Goal: Task Accomplishment & Management: Complete application form

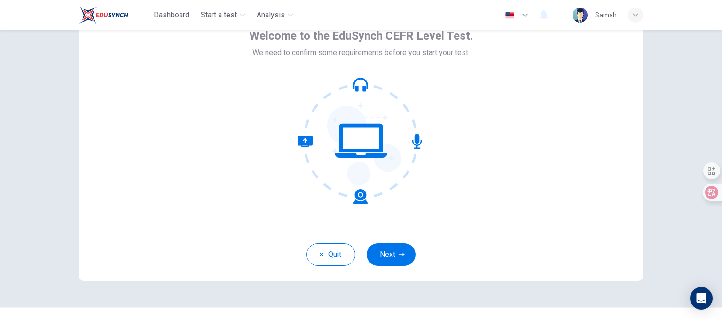
scroll to position [73, 0]
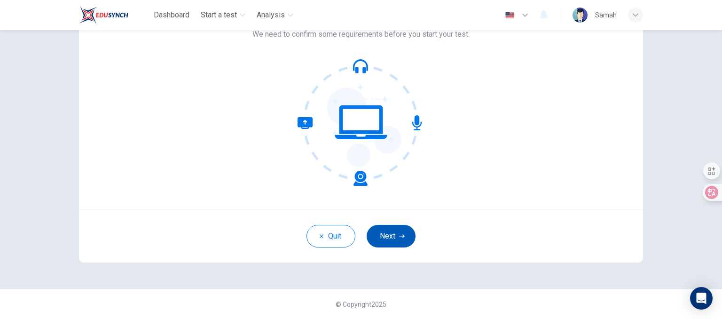
click at [394, 239] on button "Next" at bounding box center [391, 236] width 49 height 23
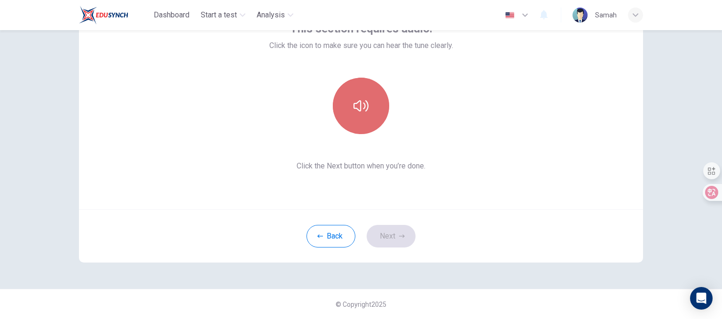
click at [354, 101] on icon "button" at bounding box center [361, 105] width 15 height 15
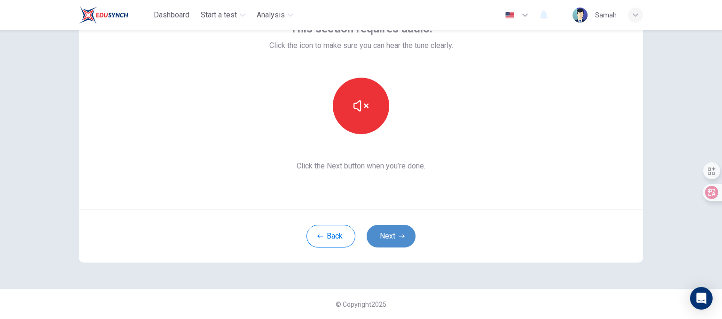
click at [386, 238] on button "Next" at bounding box center [391, 236] width 49 height 23
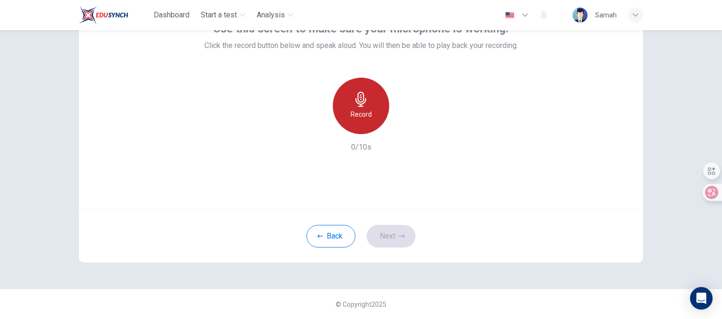
click at [359, 103] on icon "button" at bounding box center [361, 99] width 15 height 15
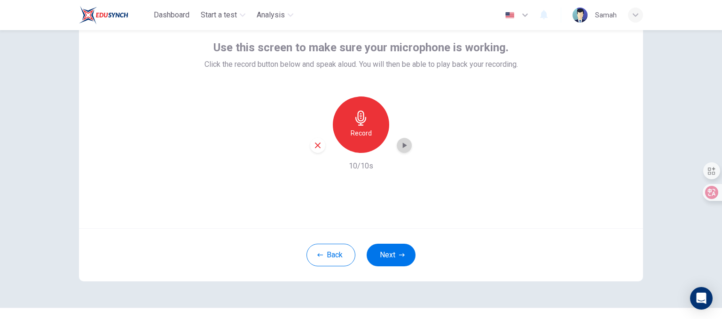
click at [403, 146] on icon "button" at bounding box center [404, 145] width 9 height 9
click at [399, 253] on icon "button" at bounding box center [402, 255] width 6 height 6
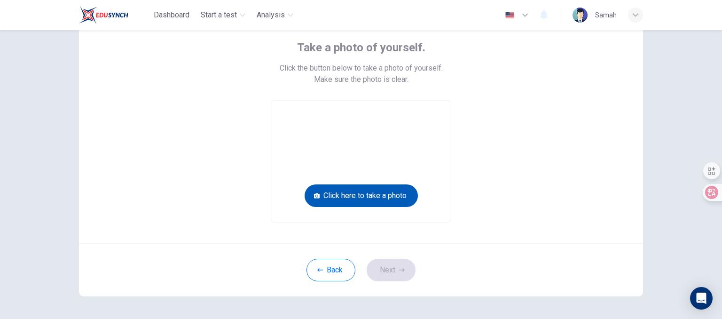
click at [371, 193] on button "Click here to take a photo" at bounding box center [361, 195] width 113 height 23
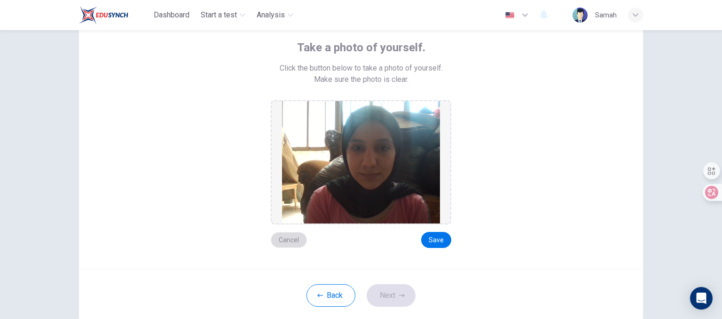
click at [287, 238] on button "Cancel" at bounding box center [289, 240] width 36 height 16
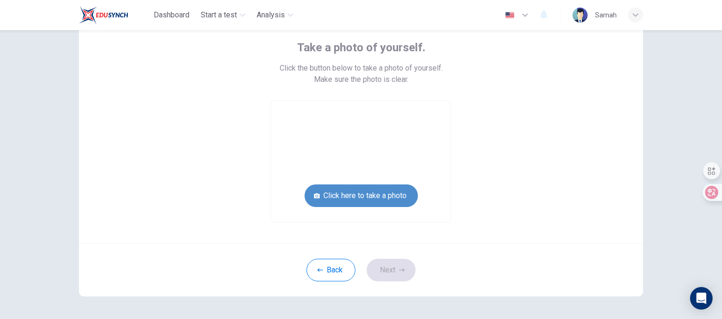
click at [345, 196] on button "Click here to take a photo" at bounding box center [361, 195] width 113 height 23
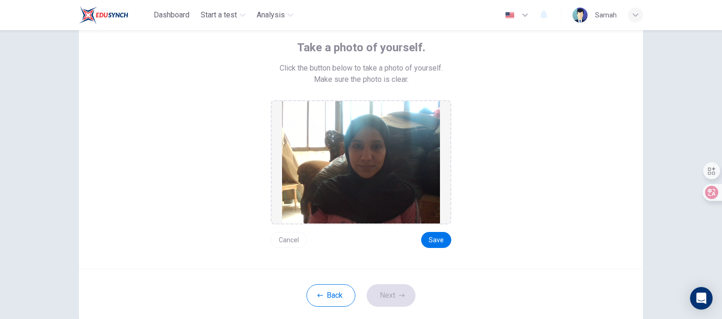
scroll to position [113, 0]
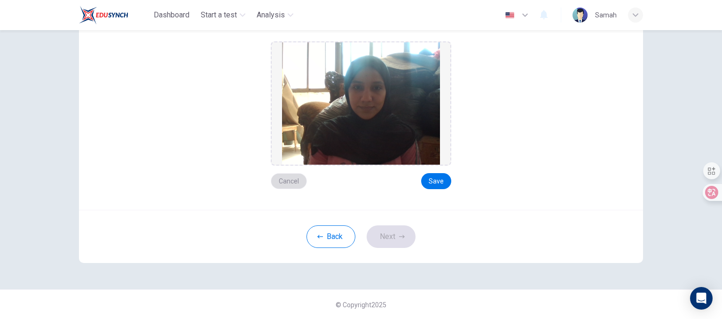
click at [284, 178] on button "Cancel" at bounding box center [289, 181] width 36 height 16
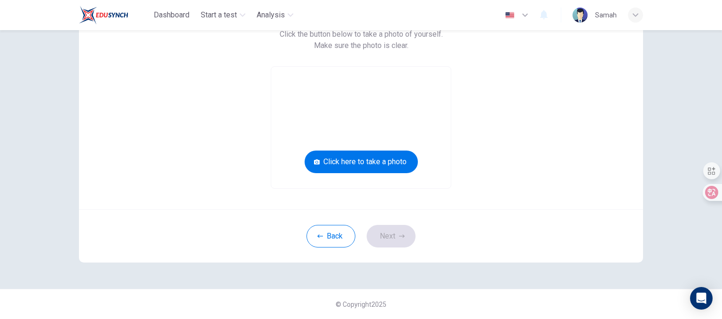
drag, startPoint x: 329, startPoint y: 166, endPoint x: 321, endPoint y: 103, distance: 63.5
click at [321, 103] on div "Click here to take a photo" at bounding box center [361, 127] width 181 height 122
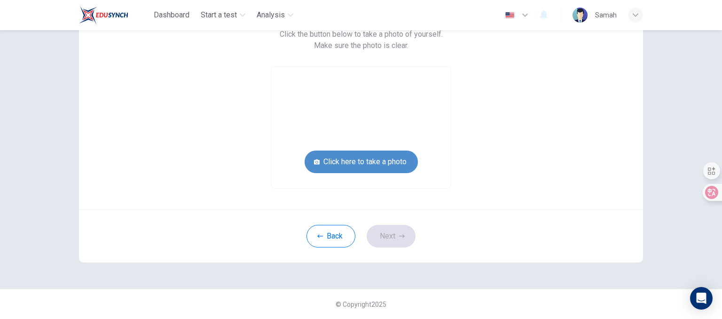
click at [343, 154] on button "Click here to take a photo" at bounding box center [361, 161] width 113 height 23
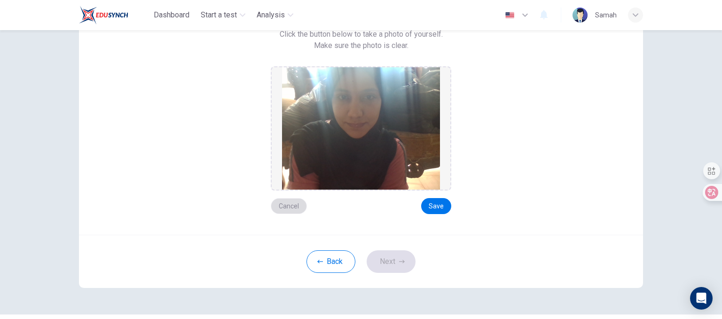
click at [292, 205] on button "Cancel" at bounding box center [289, 206] width 36 height 16
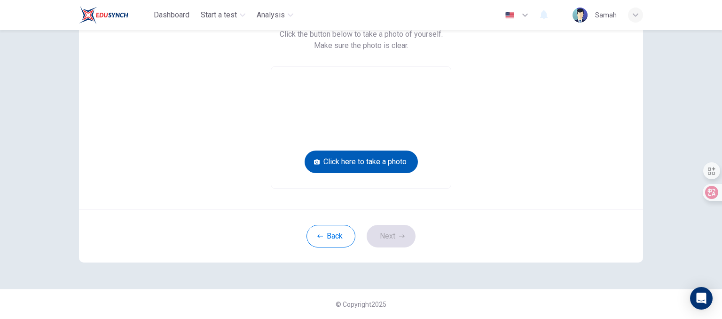
click at [337, 165] on button "Click here to take a photo" at bounding box center [361, 161] width 113 height 23
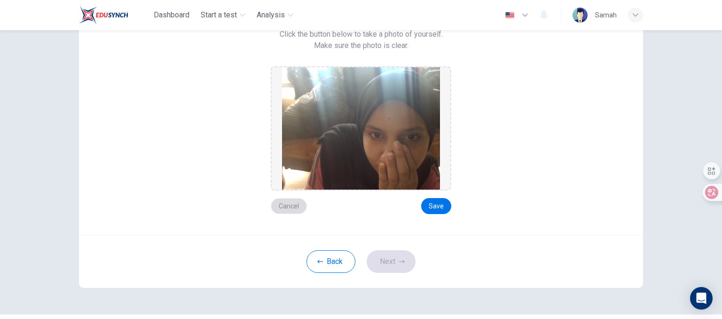
click at [284, 203] on button "Cancel" at bounding box center [289, 206] width 36 height 16
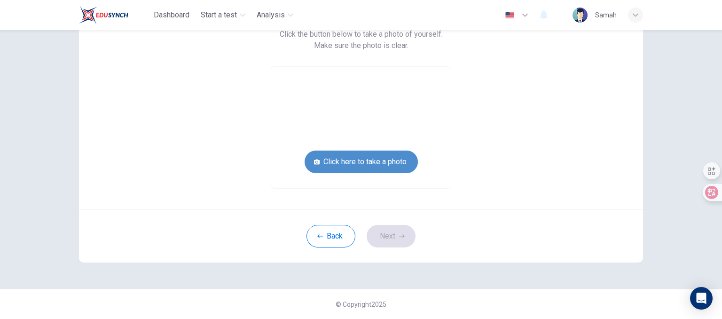
click at [339, 169] on button "Click here to take a photo" at bounding box center [361, 161] width 113 height 23
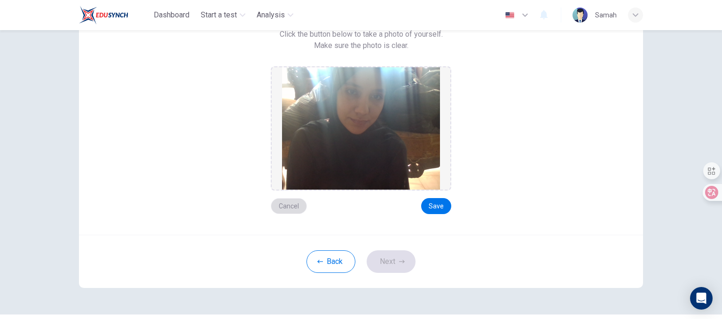
click at [283, 203] on button "Cancel" at bounding box center [289, 206] width 36 height 16
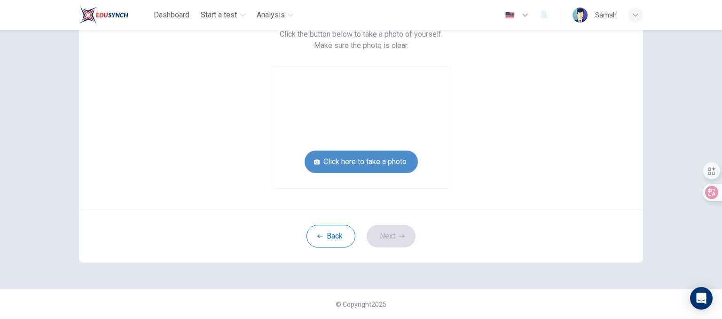
click at [335, 163] on button "Click here to take a photo" at bounding box center [361, 161] width 113 height 23
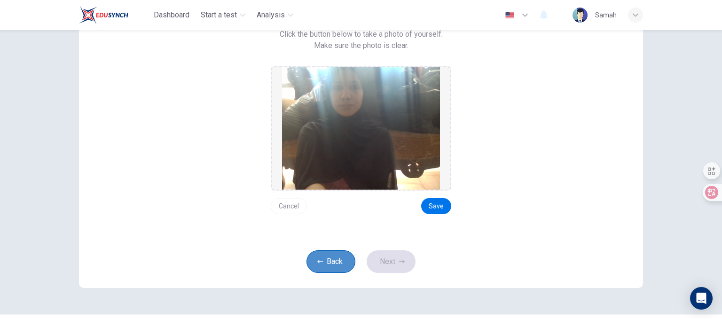
click at [318, 255] on button "Back" at bounding box center [331, 261] width 49 height 23
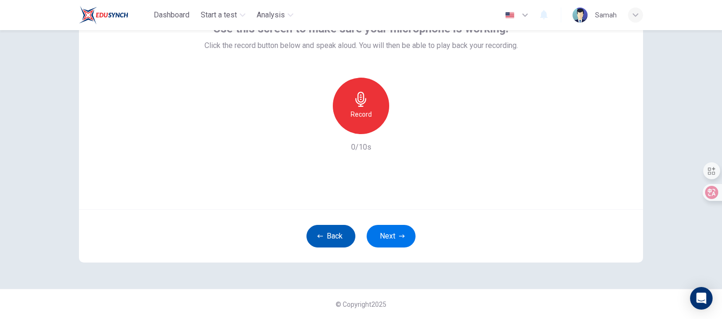
scroll to position [73, 0]
click at [386, 241] on button "Next" at bounding box center [391, 236] width 49 height 23
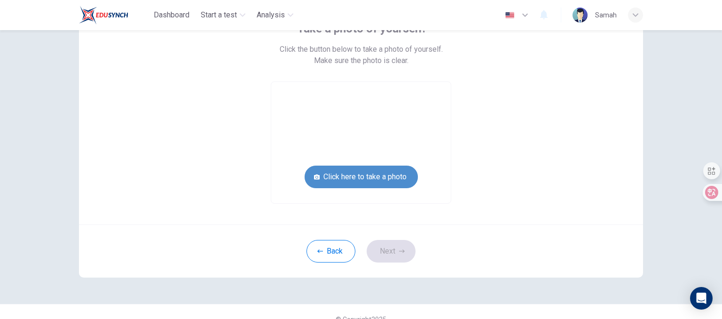
click at [367, 179] on button "Click here to take a photo" at bounding box center [361, 177] width 113 height 23
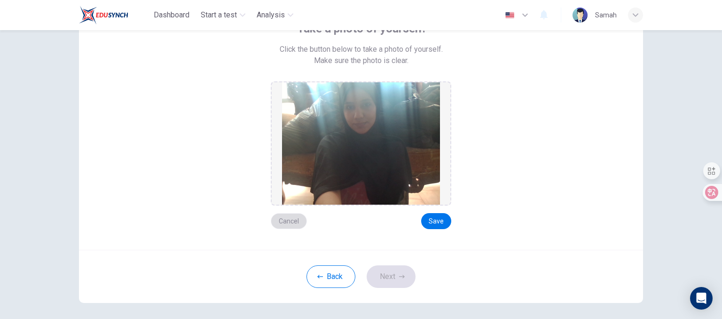
click at [295, 218] on button "Cancel" at bounding box center [289, 221] width 36 height 16
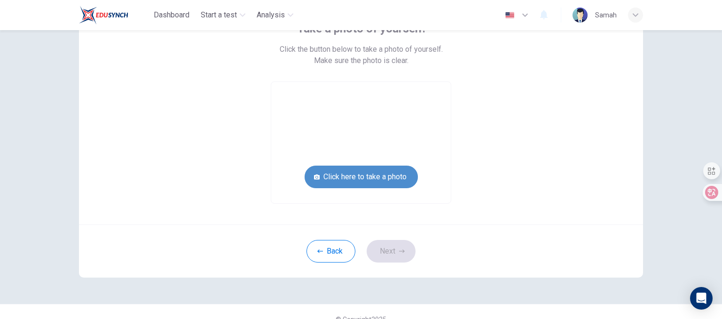
click at [329, 184] on button "Click here to take a photo" at bounding box center [361, 177] width 113 height 23
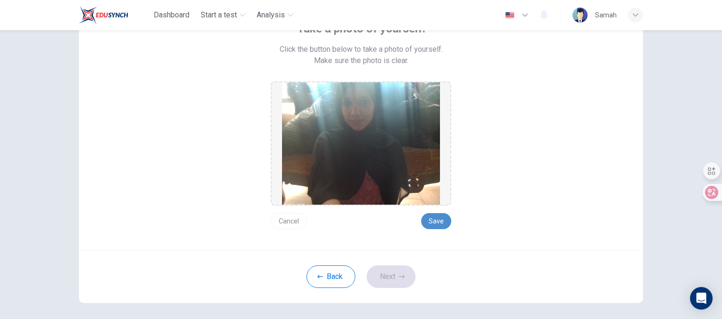
click at [426, 225] on button "Save" at bounding box center [436, 221] width 30 height 16
click at [433, 217] on button "Save" at bounding box center [436, 221] width 30 height 16
click at [386, 277] on button "Next" at bounding box center [391, 276] width 49 height 23
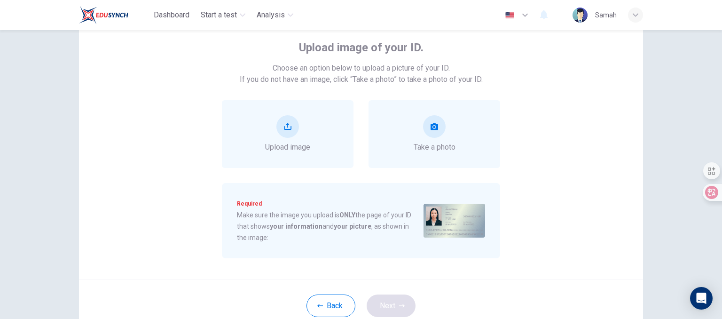
scroll to position [35, 0]
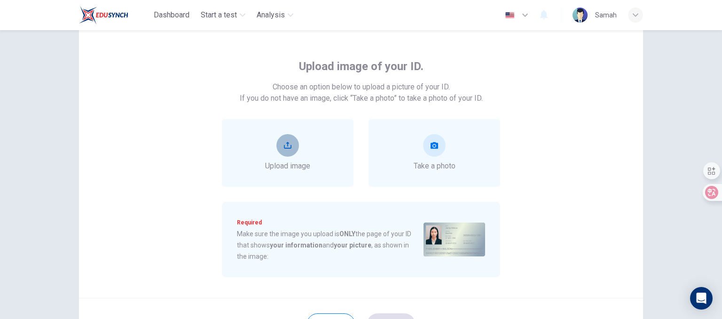
click at [291, 143] on button "upload" at bounding box center [287, 145] width 23 height 23
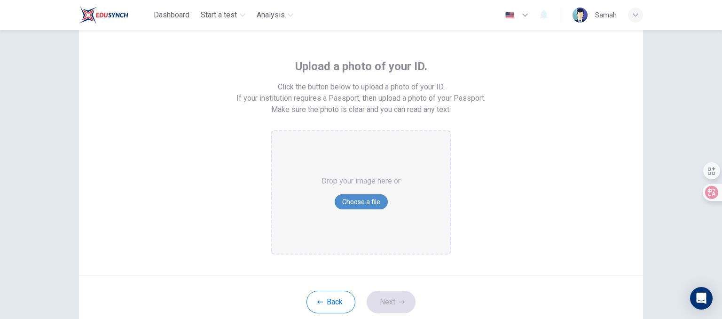
click at [357, 199] on button "Choose a file" at bounding box center [361, 201] width 53 height 15
click at [368, 200] on button "Choose a file" at bounding box center [361, 201] width 53 height 15
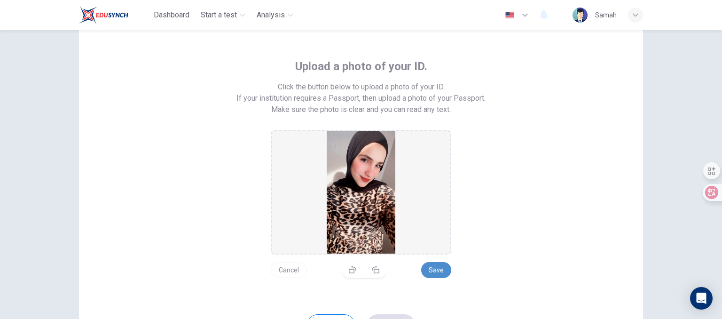
click at [436, 268] on button "Save" at bounding box center [436, 270] width 30 height 16
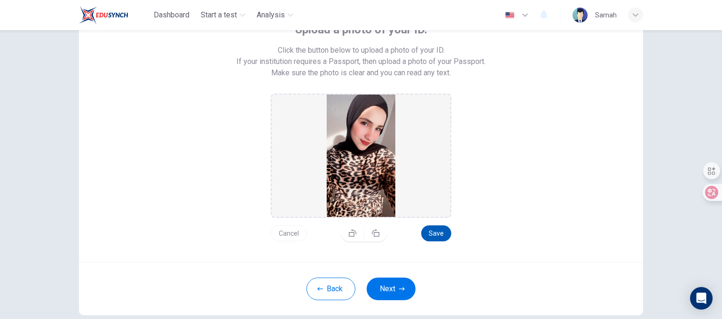
scroll to position [73, 0]
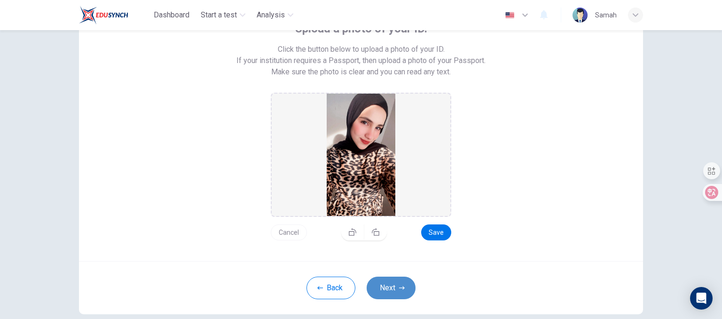
click at [377, 287] on button "Next" at bounding box center [391, 287] width 49 height 23
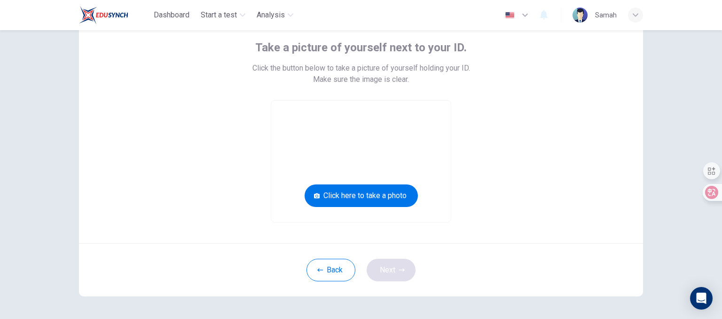
scroll to position [35, 0]
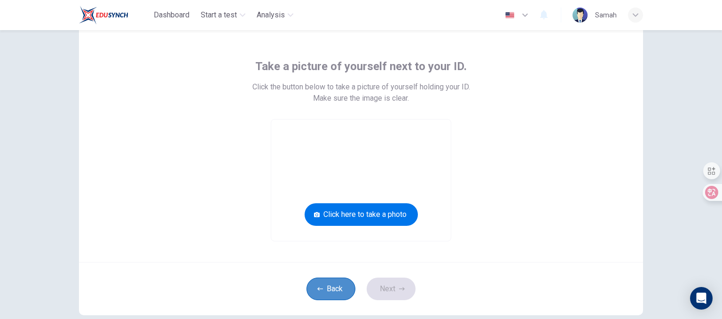
click at [332, 289] on button "Back" at bounding box center [331, 288] width 49 height 23
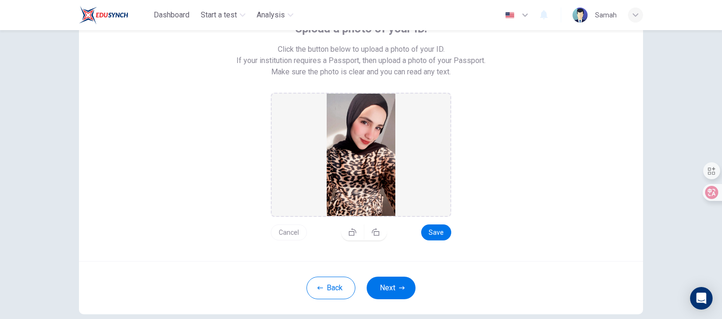
scroll to position [92, 0]
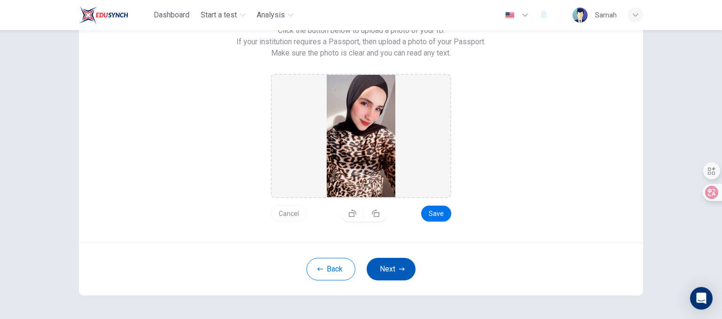
click at [387, 269] on button "Next" at bounding box center [391, 269] width 49 height 23
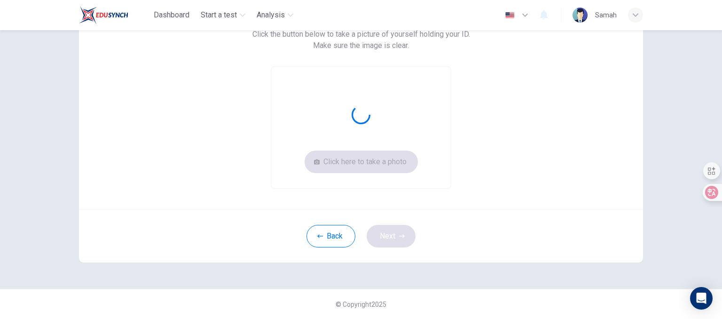
scroll to position [88, 0]
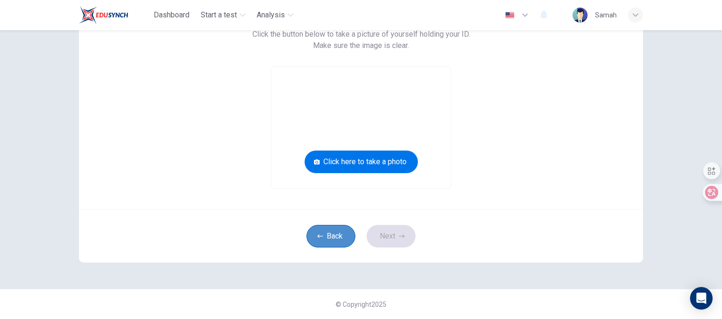
click at [324, 238] on button "Back" at bounding box center [331, 236] width 49 height 23
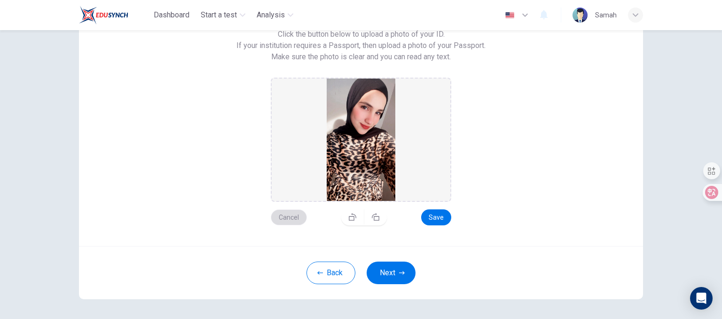
click at [282, 217] on button "Cancel" at bounding box center [289, 217] width 36 height 16
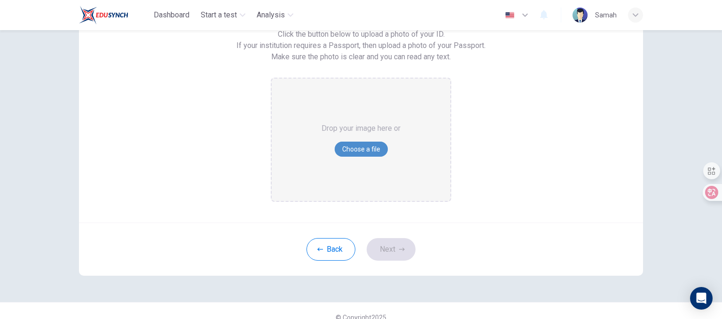
click at [342, 146] on button "Choose a file" at bounding box center [361, 149] width 53 height 15
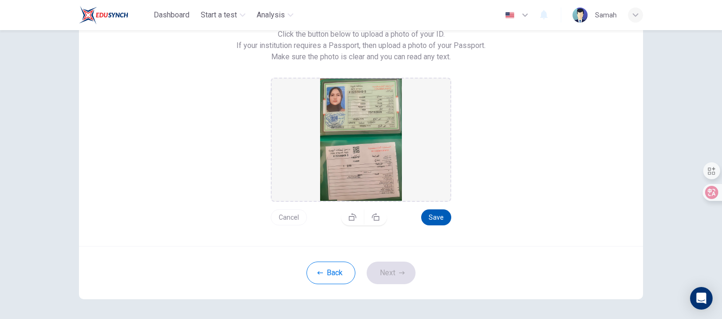
click at [434, 211] on button "Save" at bounding box center [436, 217] width 30 height 16
click at [381, 273] on button "Next" at bounding box center [391, 272] width 49 height 23
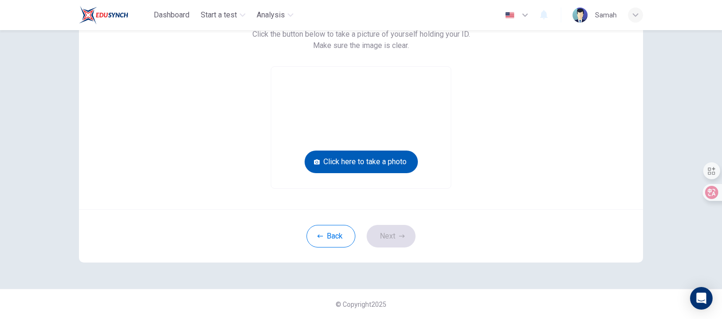
click at [377, 163] on button "Click here to take a photo" at bounding box center [361, 161] width 113 height 23
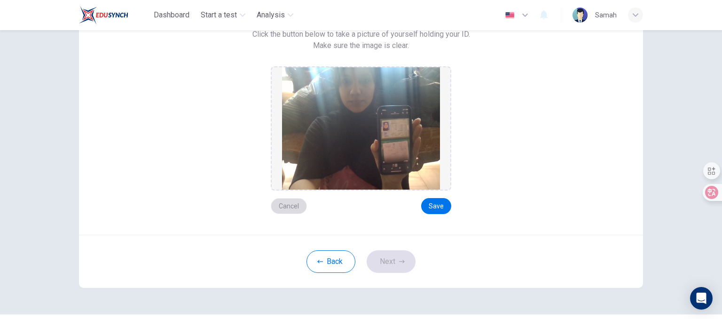
click at [290, 205] on button "Cancel" at bounding box center [289, 206] width 36 height 16
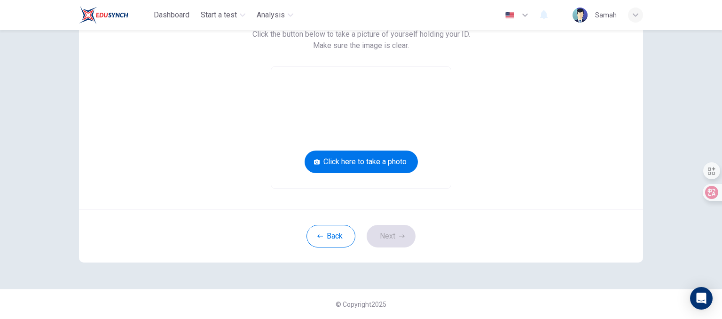
click at [290, 205] on div "Take a picture of yourself next to your ID. Click the button below to take a pi…" at bounding box center [361, 88] width 564 height 241
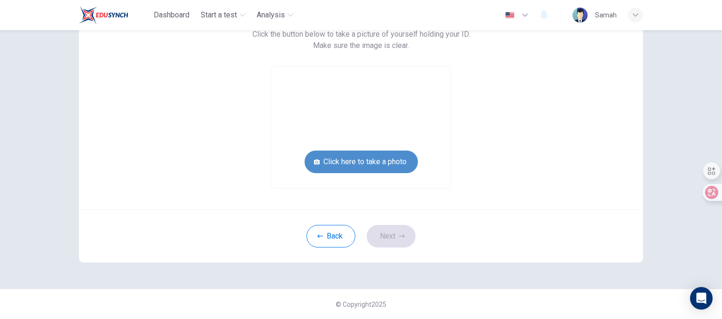
click at [340, 172] on button "Click here to take a photo" at bounding box center [361, 161] width 113 height 23
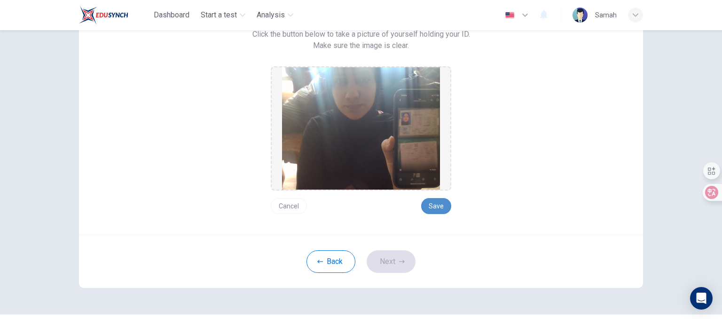
click at [428, 202] on button "Save" at bounding box center [436, 206] width 30 height 16
click at [394, 254] on button "Next" at bounding box center [391, 261] width 49 height 23
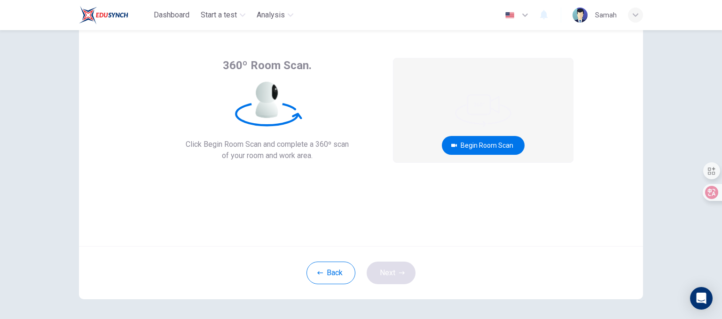
scroll to position [35, 0]
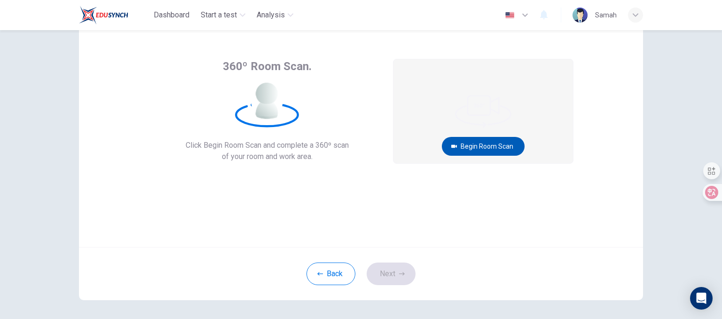
click at [495, 148] on button "Begin Room Scan" at bounding box center [483, 146] width 83 height 19
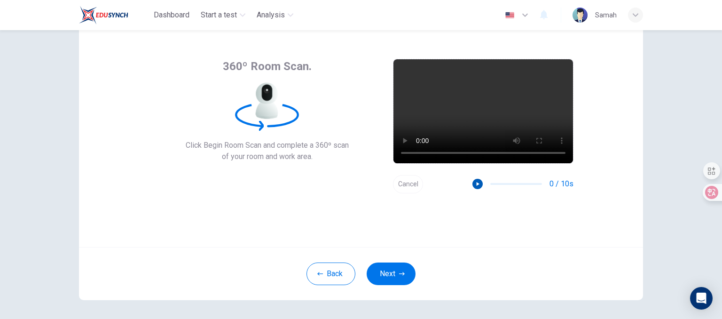
click at [478, 186] on icon "button" at bounding box center [477, 184] width 7 height 7
click at [389, 273] on button "Next" at bounding box center [391, 273] width 49 height 23
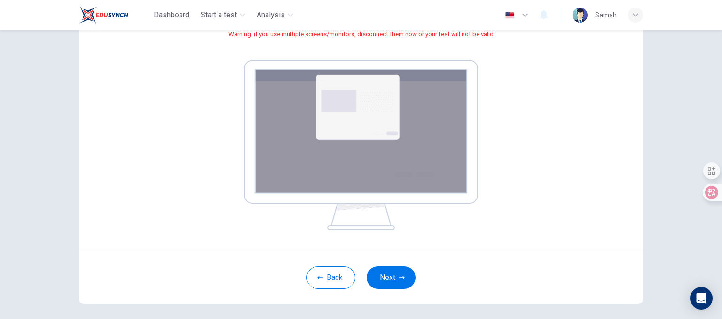
scroll to position [129, 0]
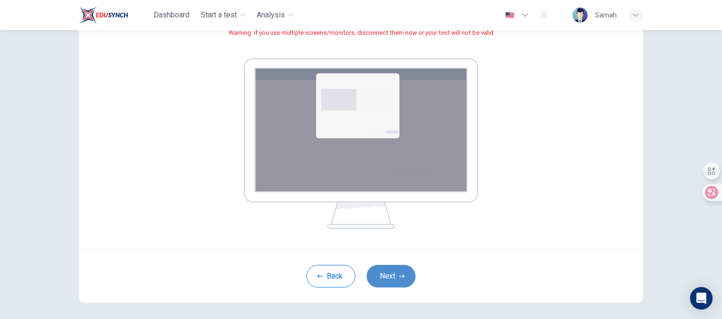
click at [380, 275] on button "Next" at bounding box center [391, 276] width 49 height 23
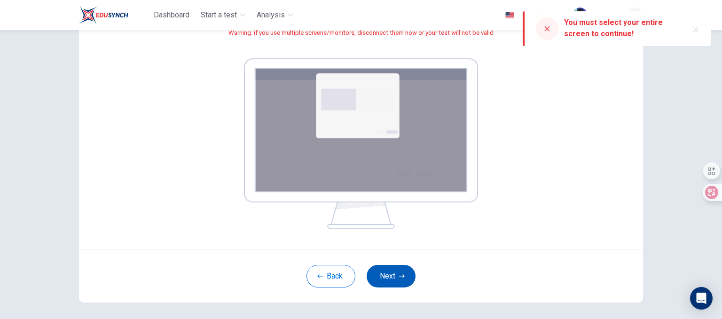
click at [389, 280] on button "Next" at bounding box center [391, 276] width 49 height 23
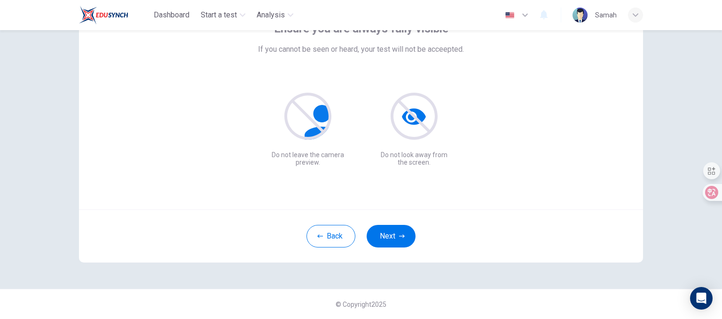
scroll to position [73, 0]
click at [399, 238] on icon "button" at bounding box center [402, 236] width 6 height 6
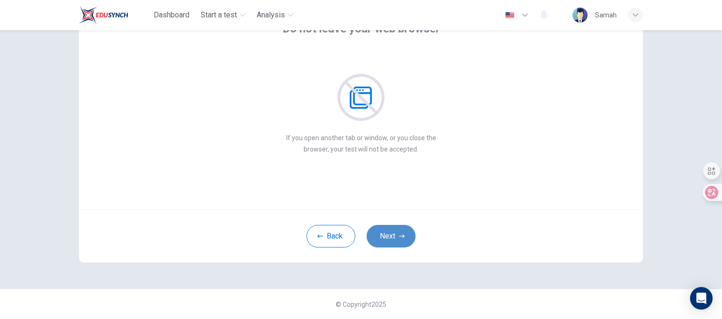
scroll to position [54, 0]
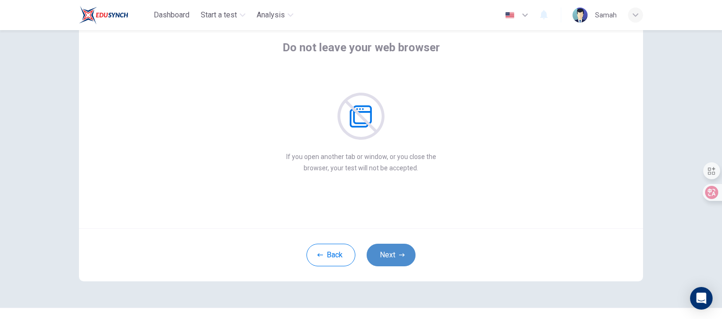
click at [391, 253] on button "Next" at bounding box center [391, 255] width 49 height 23
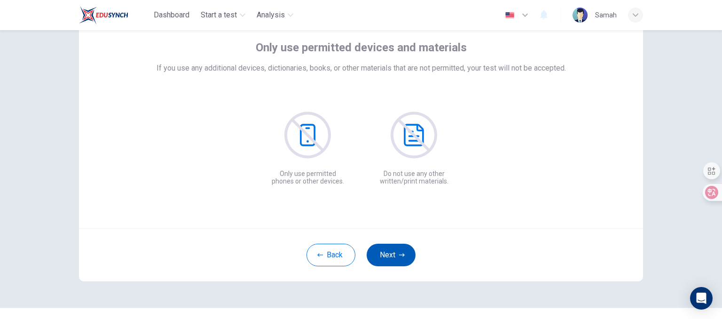
click at [367, 244] on button "Next" at bounding box center [391, 255] width 49 height 23
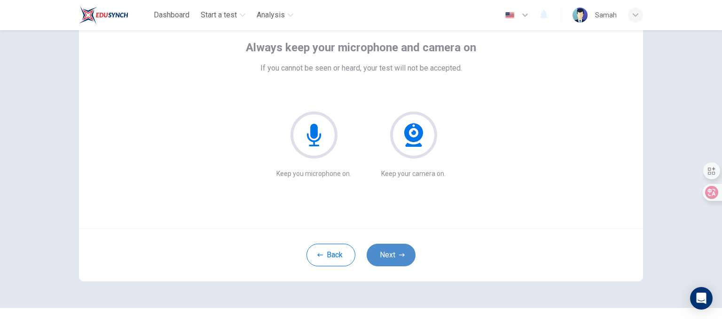
click at [391, 253] on button "Next" at bounding box center [391, 255] width 49 height 23
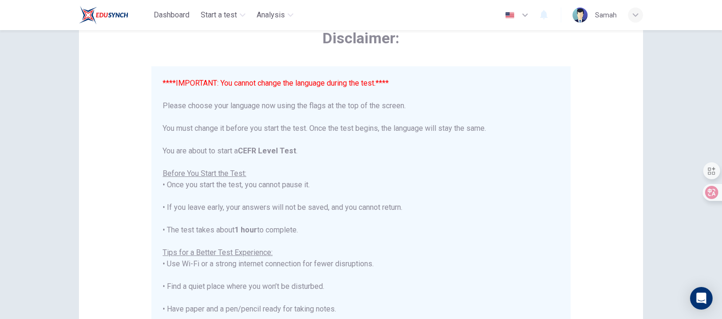
scroll to position [73, 0]
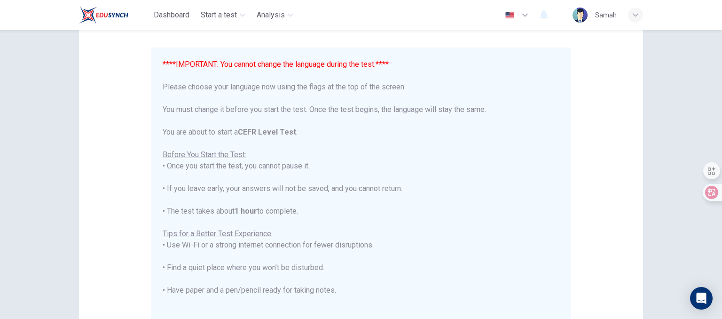
click at [528, 15] on icon "button" at bounding box center [525, 15] width 6 height 3
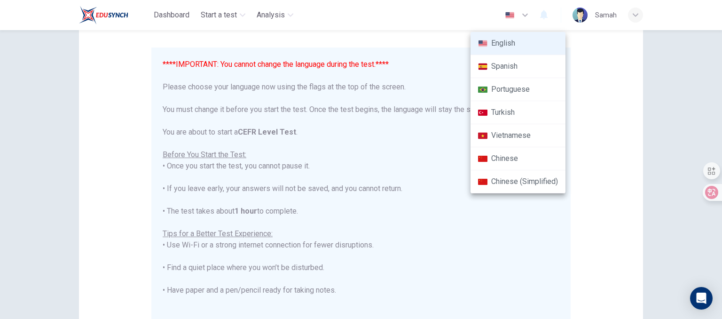
click at [457, 74] on div at bounding box center [361, 159] width 722 height 319
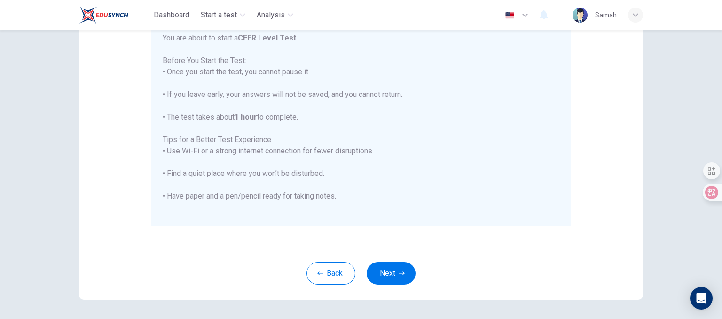
scroll to position [186, 0]
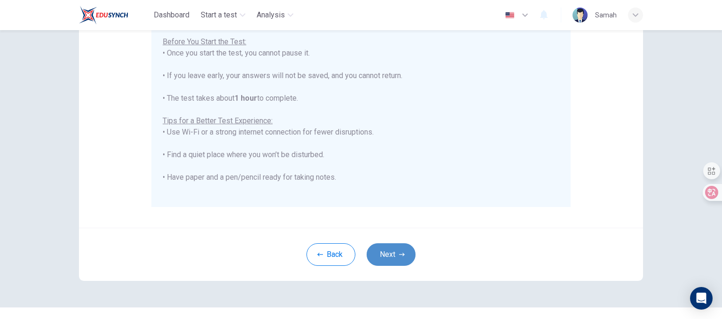
click at [394, 260] on button "Next" at bounding box center [391, 254] width 49 height 23
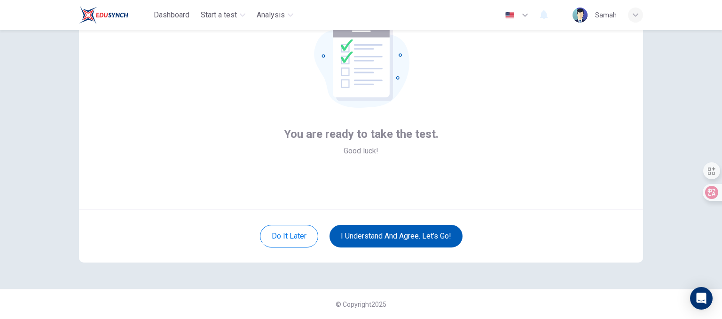
scroll to position [73, 0]
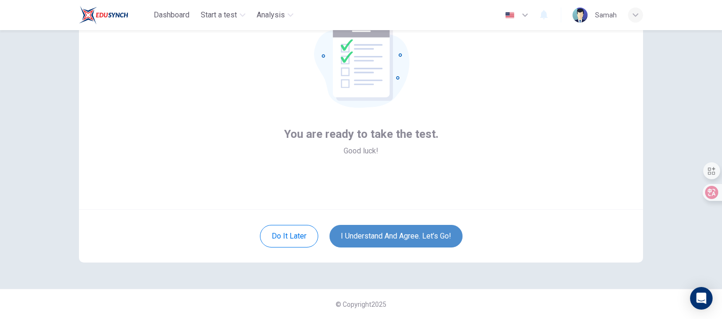
click at [393, 237] on button "I understand and agree. Let’s go!" at bounding box center [396, 236] width 133 height 23
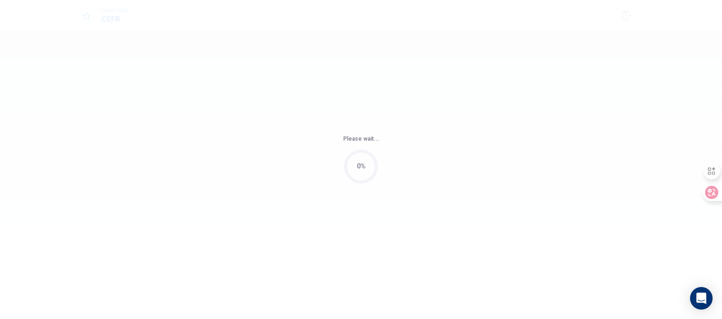
click at [393, 237] on div "Please wait... 0%" at bounding box center [361, 159] width 722 height 319
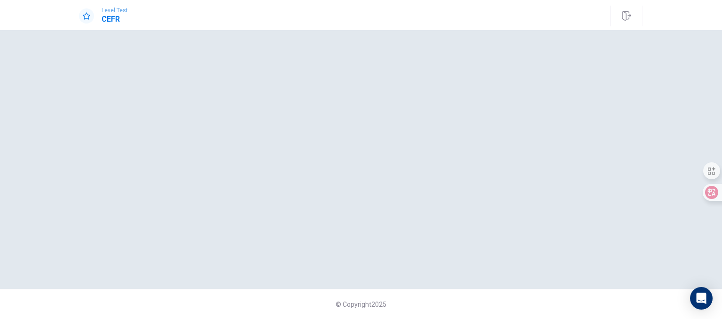
click at [387, 83] on div at bounding box center [361, 159] width 564 height 221
click at [270, 156] on div at bounding box center [361, 159] width 564 height 221
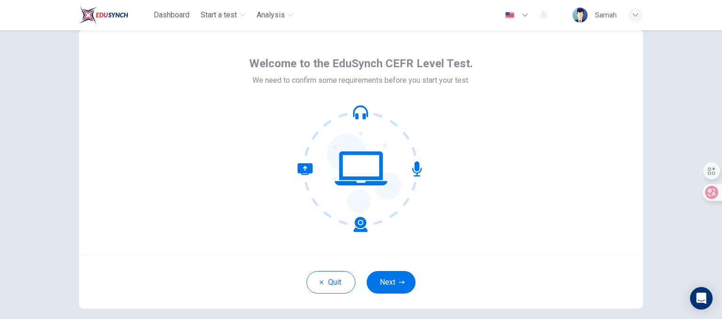
scroll to position [38, 0]
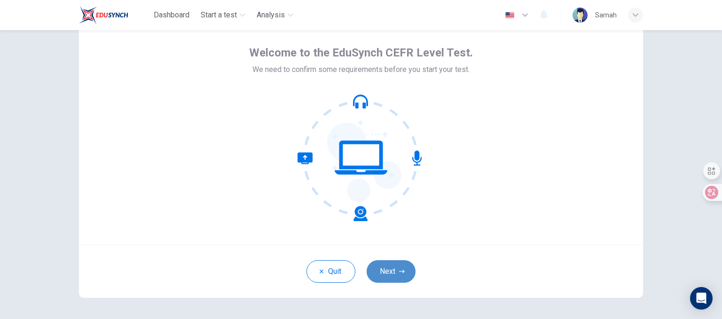
click at [404, 266] on button "Next" at bounding box center [391, 271] width 49 height 23
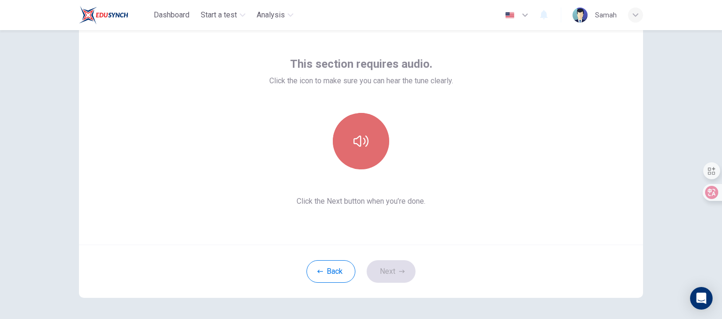
click at [354, 138] on icon "button" at bounding box center [361, 140] width 15 height 11
click at [361, 153] on button "button" at bounding box center [361, 141] width 56 height 56
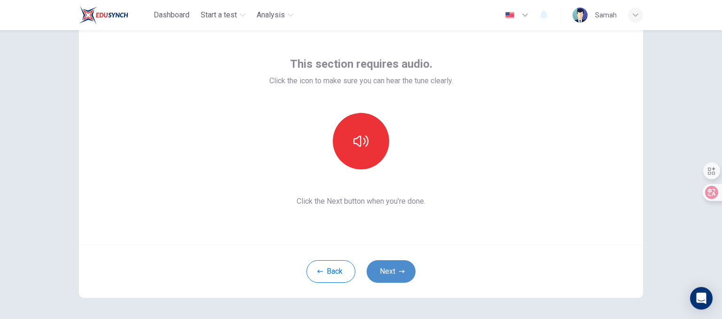
click at [389, 266] on button "Next" at bounding box center [391, 271] width 49 height 23
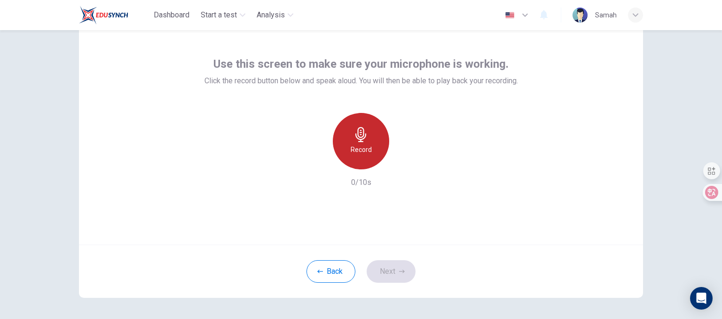
click at [367, 140] on div "Record" at bounding box center [361, 141] width 56 height 56
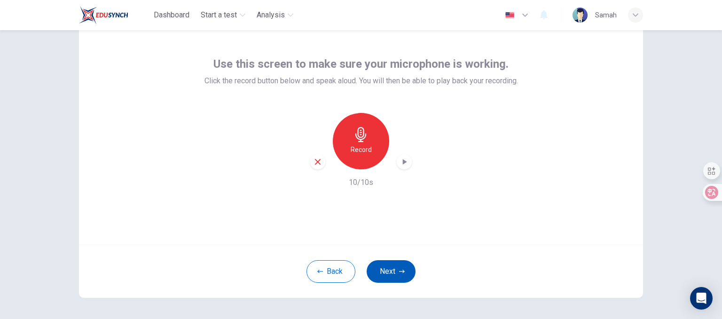
click at [399, 271] on icon "button" at bounding box center [402, 270] width 6 height 3
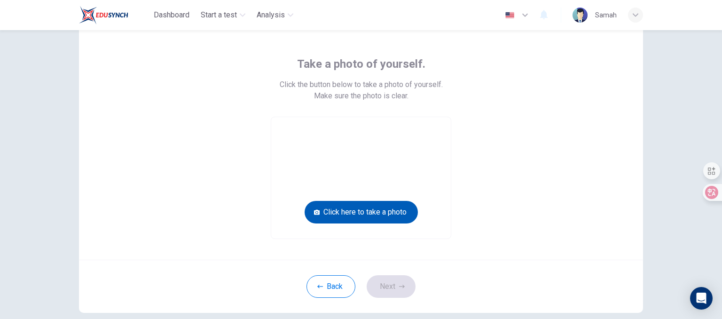
click at [365, 221] on button "Click here to take a photo" at bounding box center [361, 212] width 113 height 23
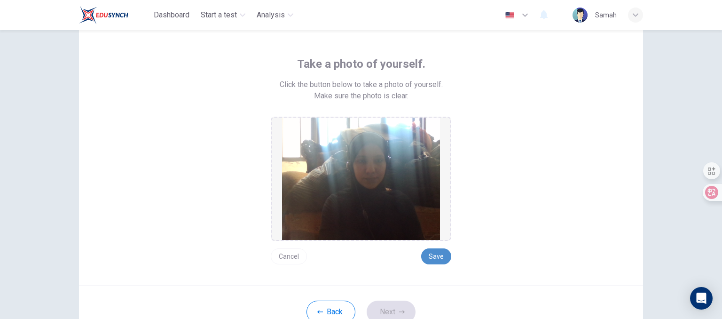
click at [438, 253] on button "Save" at bounding box center [436, 256] width 30 height 16
click at [382, 307] on button "Next" at bounding box center [391, 311] width 49 height 23
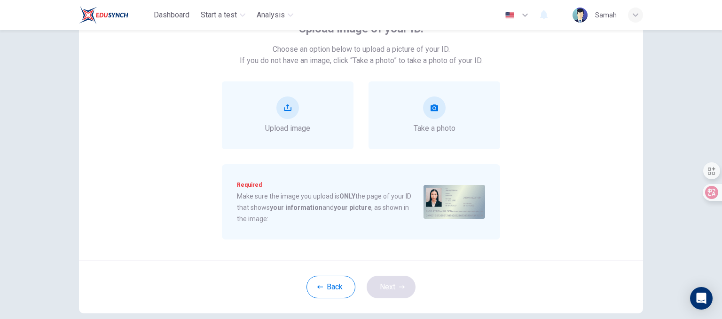
scroll to position [75, 0]
click at [316, 93] on div "Upload image" at bounding box center [288, 113] width 132 height 68
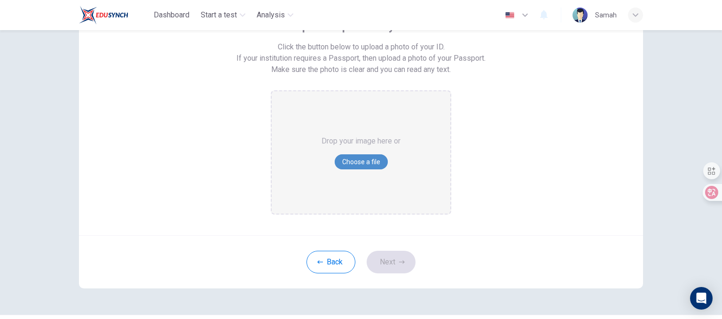
click at [365, 161] on button "Choose a file" at bounding box center [361, 161] width 53 height 15
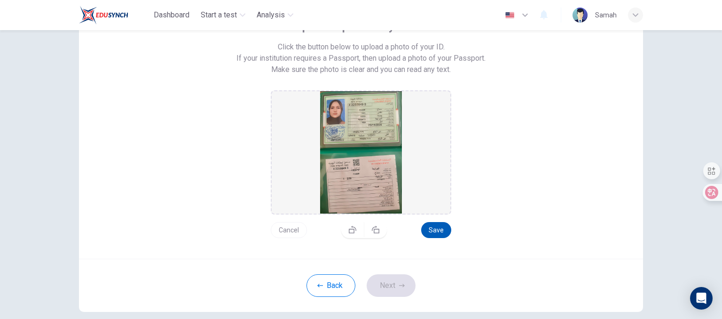
click at [427, 230] on button "Save" at bounding box center [436, 230] width 30 height 16
click at [377, 290] on button "Next" at bounding box center [391, 285] width 49 height 23
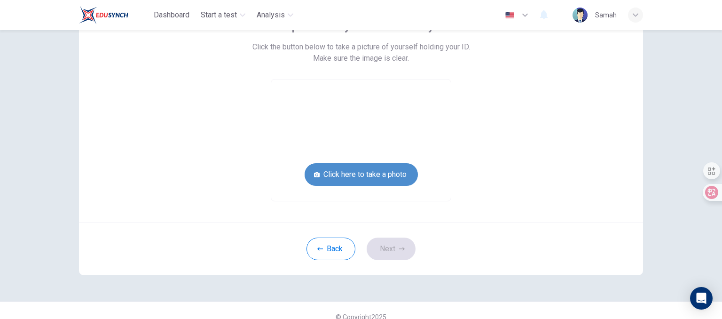
click at [365, 185] on button "Click here to take a photo" at bounding box center [361, 174] width 113 height 23
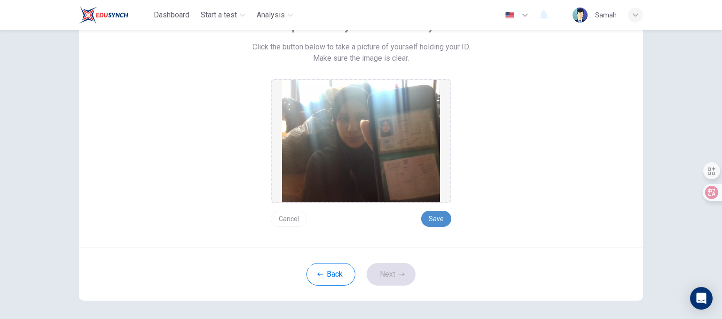
click at [436, 218] on button "Save" at bounding box center [436, 219] width 30 height 16
click at [386, 280] on button "Next" at bounding box center [391, 274] width 49 height 23
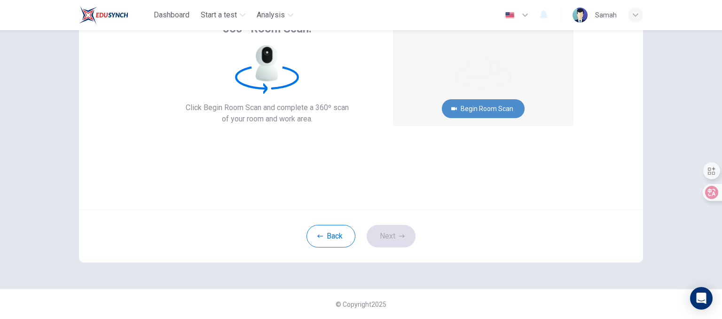
click at [470, 108] on button "Begin Room Scan" at bounding box center [483, 108] width 83 height 19
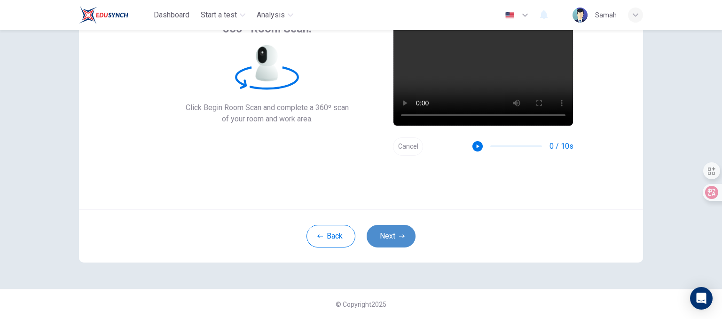
click at [390, 235] on button "Next" at bounding box center [391, 236] width 49 height 23
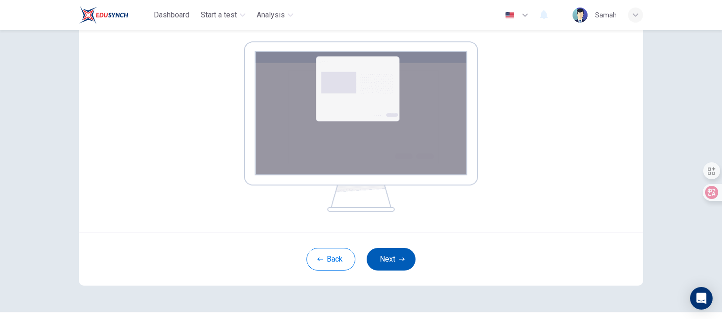
scroll to position [148, 0]
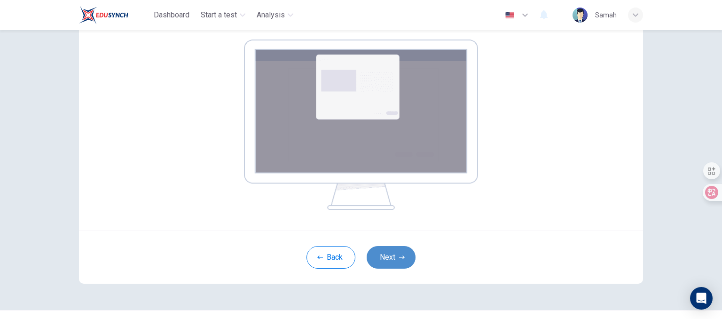
click at [392, 259] on button "Next" at bounding box center [391, 257] width 49 height 23
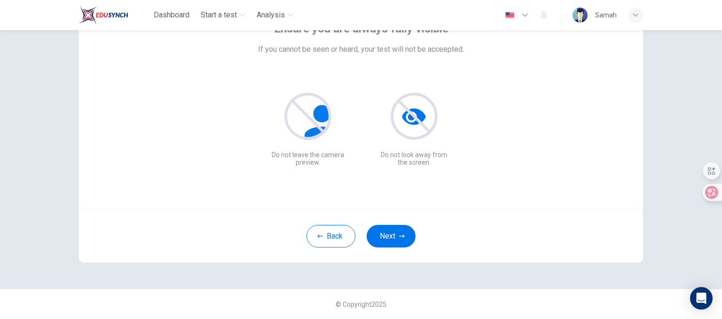
scroll to position [73, 0]
click at [383, 232] on button "Next" at bounding box center [391, 236] width 49 height 23
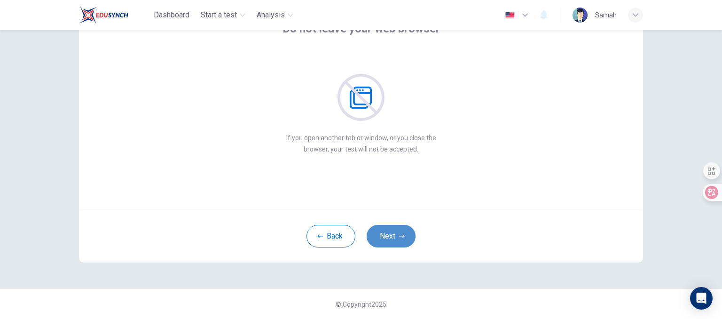
click at [383, 232] on button "Next" at bounding box center [391, 236] width 49 height 23
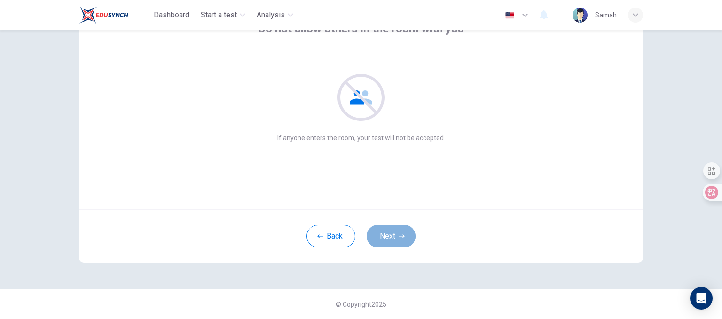
click at [383, 232] on button "Next" at bounding box center [391, 236] width 49 height 23
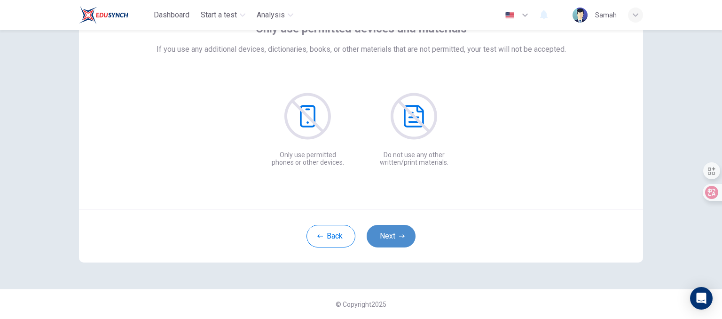
click at [383, 232] on button "Next" at bounding box center [391, 236] width 49 height 23
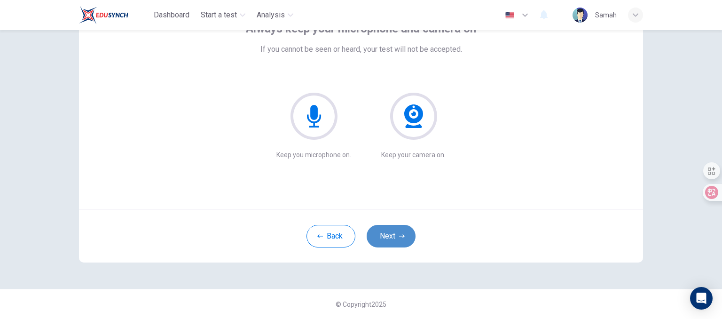
click at [383, 232] on button "Next" at bounding box center [391, 236] width 49 height 23
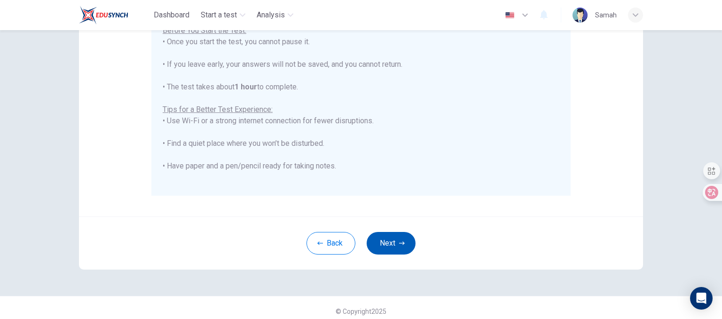
scroll to position [204, 0]
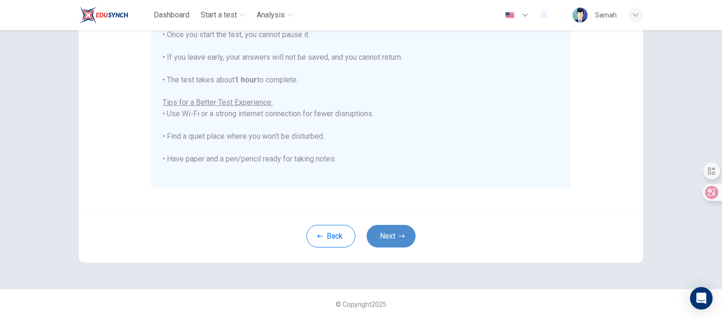
click at [384, 233] on button "Next" at bounding box center [391, 236] width 49 height 23
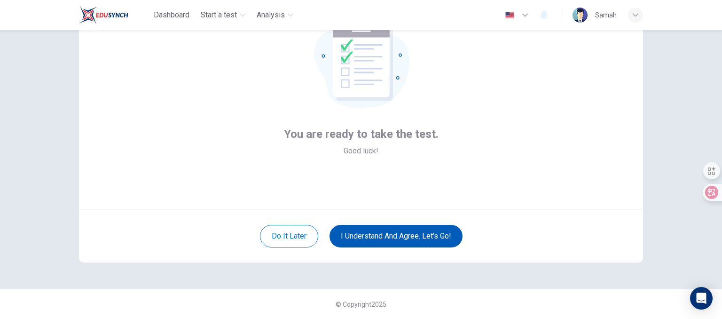
scroll to position [73, 0]
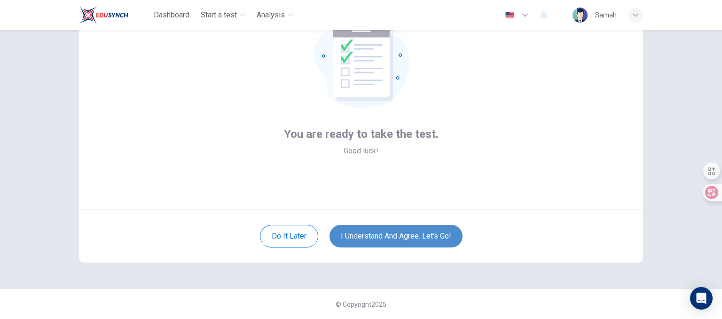
click at [384, 233] on button "I understand and agree. Let’s go!" at bounding box center [396, 236] width 133 height 23
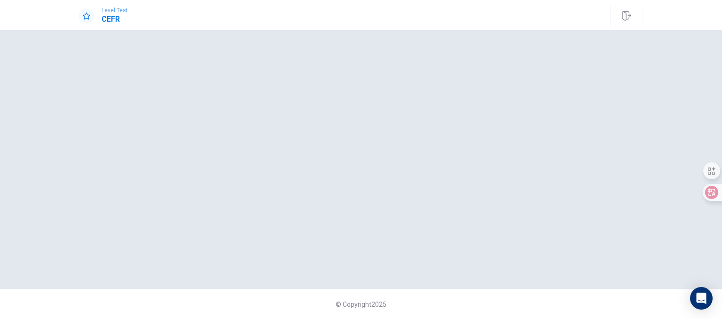
click at [323, 230] on div at bounding box center [361, 159] width 564 height 221
click at [547, 98] on div at bounding box center [361, 159] width 564 height 221
click at [85, 15] on icon at bounding box center [87, 15] width 8 height 7
click at [242, 98] on div at bounding box center [361, 159] width 564 height 221
click at [354, 171] on div at bounding box center [361, 159] width 564 height 221
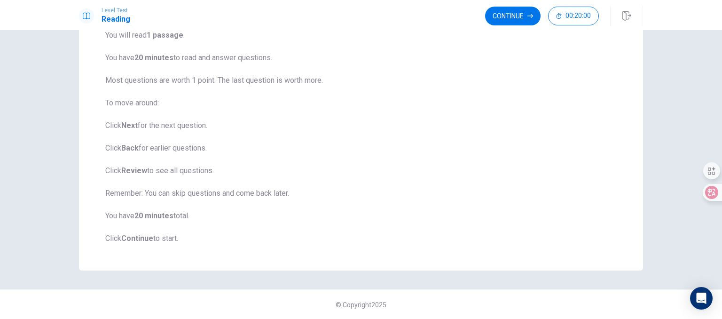
scroll to position [84, 0]
click at [524, 17] on button "Continue" at bounding box center [512, 16] width 55 height 19
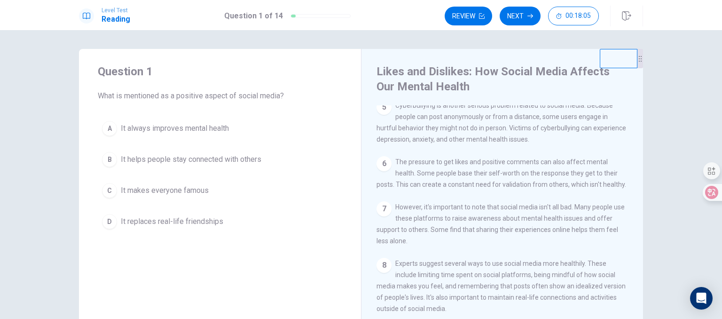
scroll to position [245, 0]
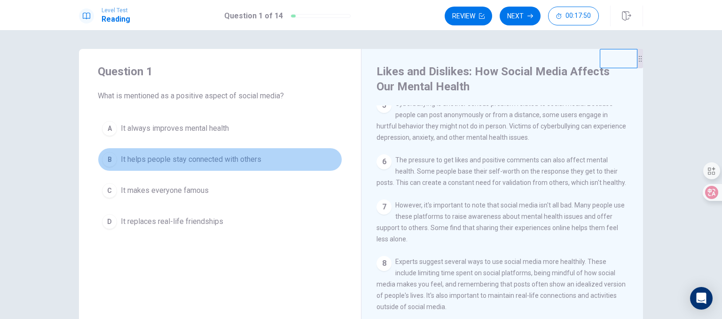
click at [112, 161] on div "B" at bounding box center [109, 159] width 15 height 15
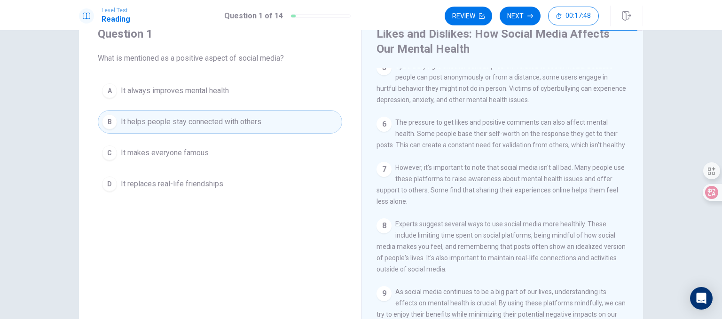
scroll to position [56, 0]
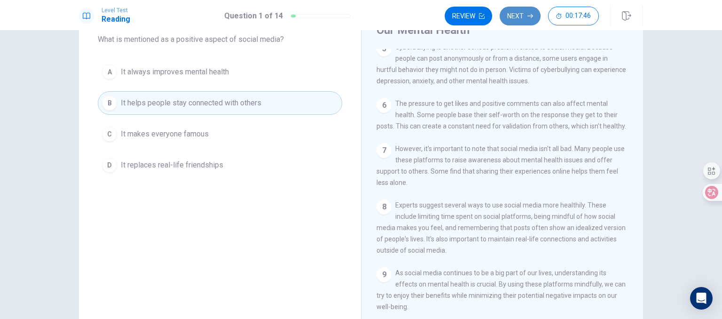
click at [520, 19] on button "Next" at bounding box center [520, 16] width 41 height 19
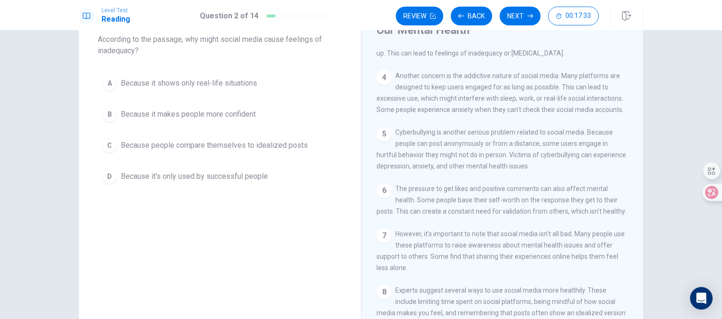
scroll to position [150, 0]
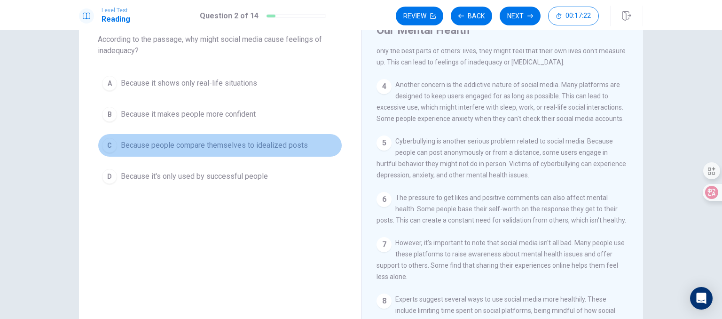
click at [107, 145] on div "C" at bounding box center [109, 145] width 15 height 15
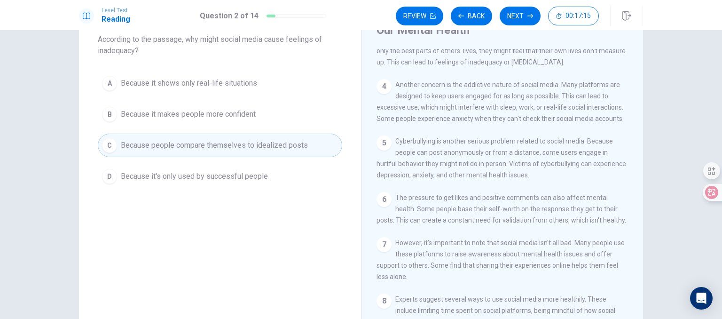
click at [638, 51] on div "1 Social media has become a big part of many people's lives. We use it to conne…" at bounding box center [509, 184] width 264 height 270
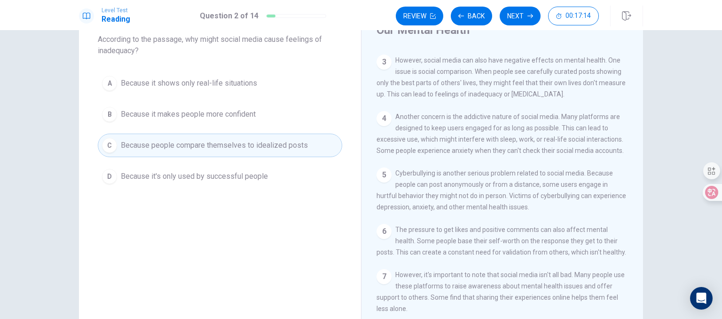
scroll to position [113, 0]
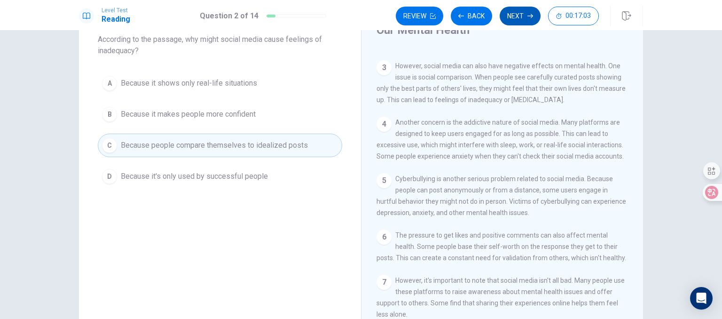
click at [525, 16] on button "Next" at bounding box center [520, 16] width 41 height 19
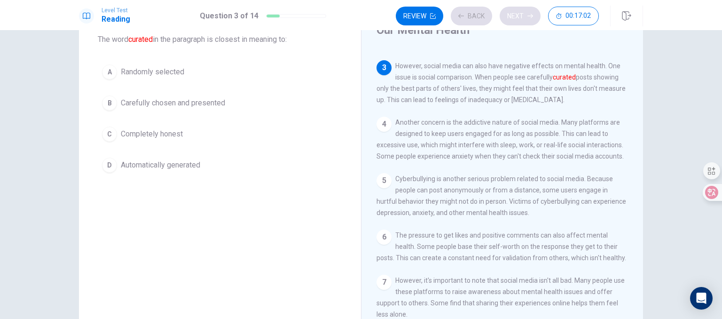
scroll to position [127, 0]
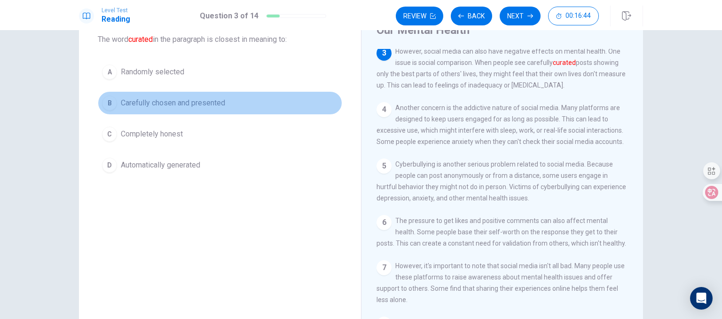
click at [109, 102] on div "B" at bounding box center [109, 102] width 15 height 15
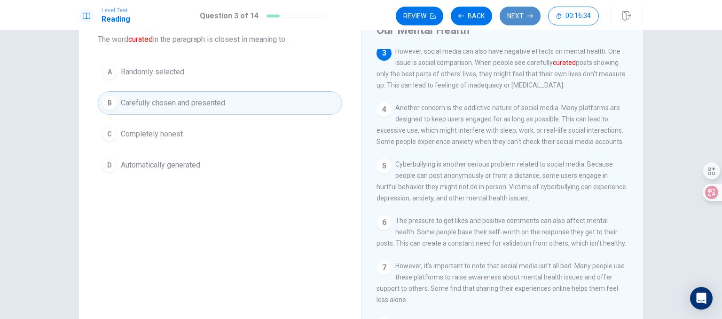
click at [519, 13] on button "Next" at bounding box center [520, 16] width 41 height 19
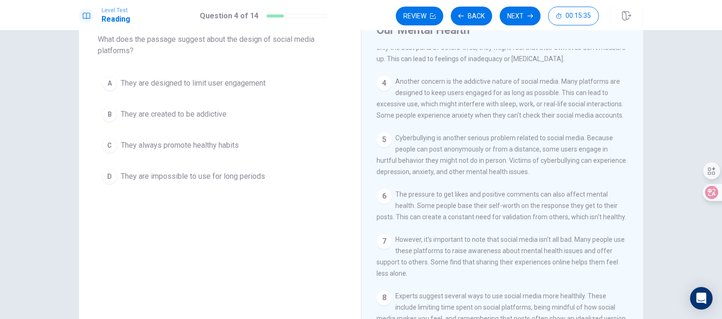
scroll to position [150, 0]
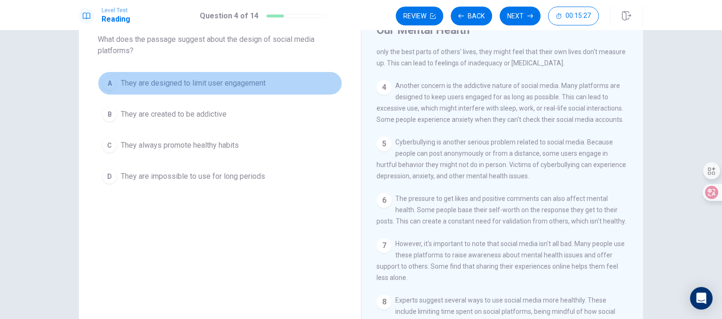
click at [208, 80] on span "They are designed to limit user engagement" at bounding box center [193, 83] width 145 height 11
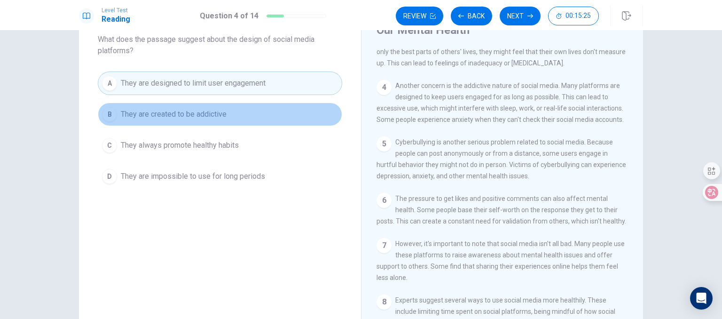
click at [167, 112] on span "They are created to be addictive" at bounding box center [174, 114] width 106 height 11
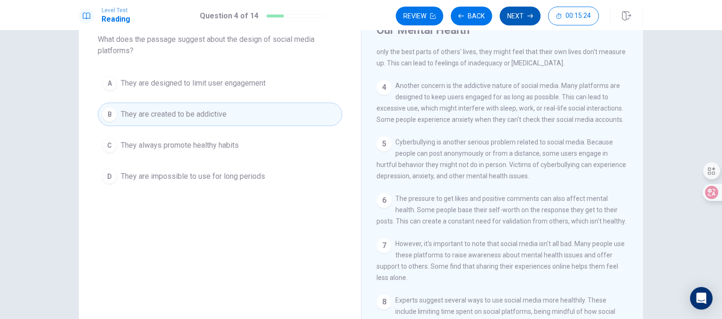
click at [510, 15] on button "Next" at bounding box center [520, 16] width 41 height 19
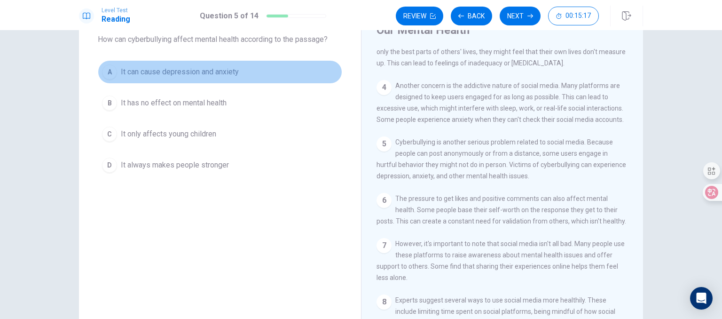
click at [222, 70] on span "It can cause depression and anxiety" at bounding box center [180, 71] width 118 height 11
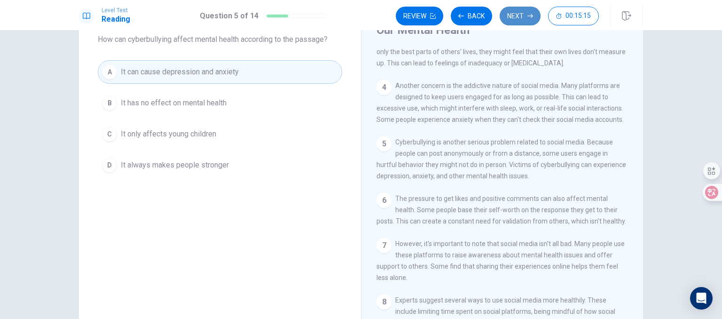
click at [517, 11] on button "Next" at bounding box center [520, 16] width 41 height 19
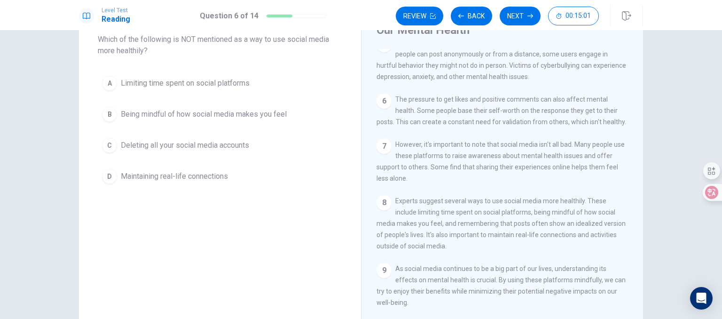
scroll to position [262, 0]
click at [114, 145] on div "C" at bounding box center [109, 145] width 15 height 15
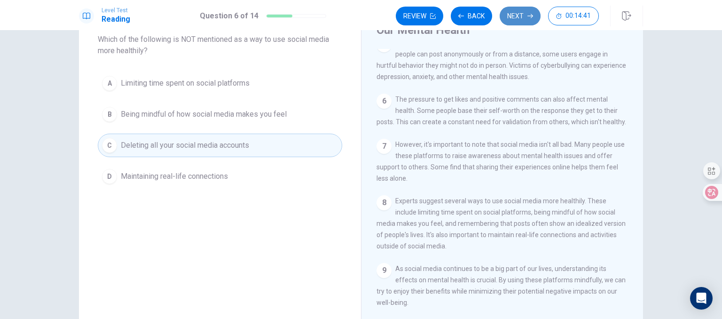
click at [513, 18] on button "Next" at bounding box center [520, 16] width 41 height 19
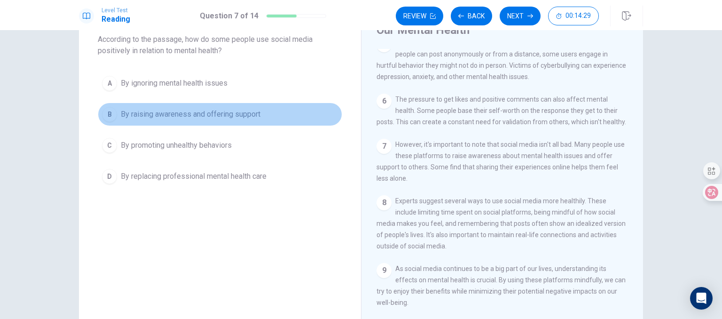
click at [110, 111] on div "B" at bounding box center [109, 114] width 15 height 15
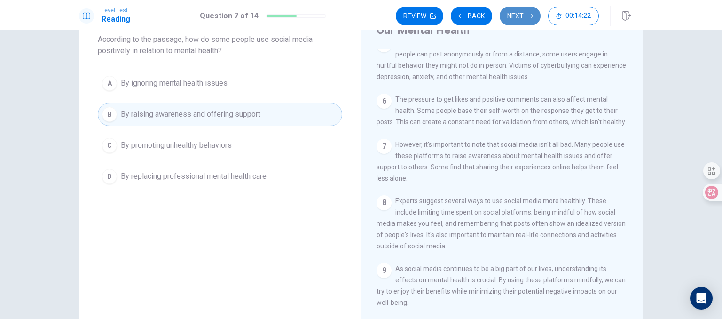
click at [524, 17] on button "Next" at bounding box center [520, 16] width 41 height 19
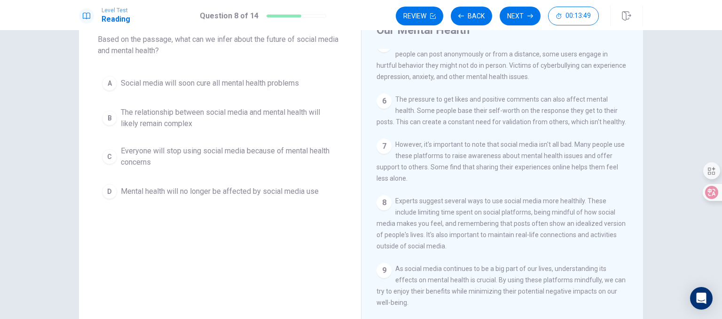
drag, startPoint x: 639, startPoint y: 190, endPoint x: 634, endPoint y: 231, distance: 40.8
click at [634, 231] on div "Likes and Dislikes: How Social Media Affects Our Mental Health 1 Social media h…" at bounding box center [502, 163] width 282 height 342
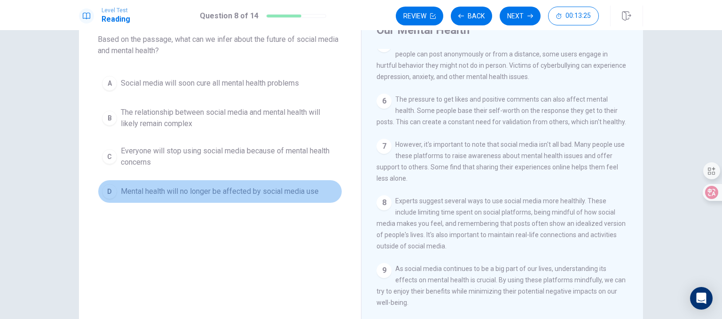
click at [111, 187] on div "D" at bounding box center [109, 191] width 15 height 15
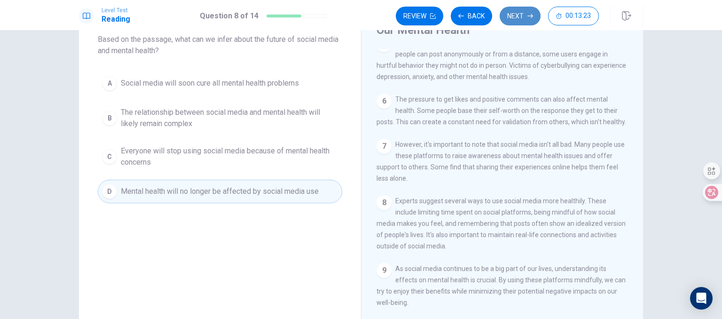
click at [518, 21] on button "Next" at bounding box center [520, 16] width 41 height 19
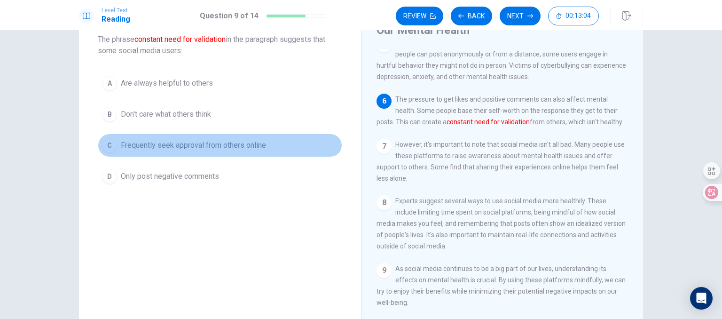
click at [111, 141] on div "C" at bounding box center [109, 145] width 15 height 15
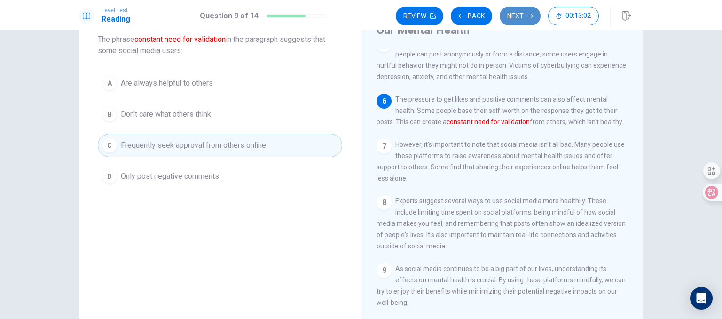
click at [519, 16] on button "Next" at bounding box center [520, 16] width 41 height 19
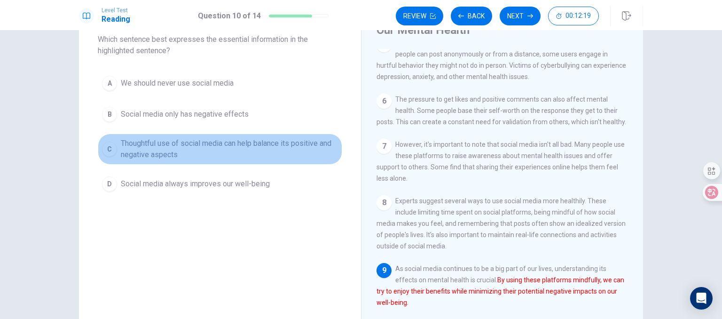
click at [108, 156] on div "C" at bounding box center [109, 149] width 15 height 15
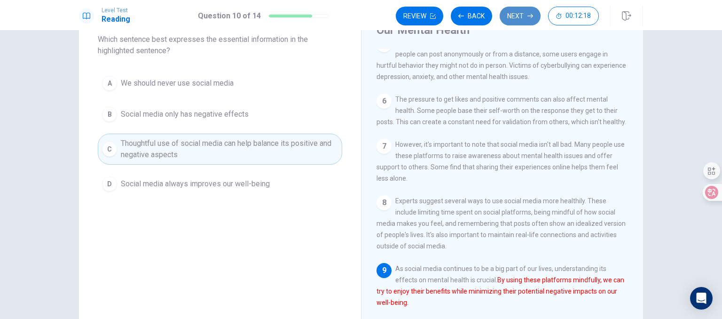
click at [525, 13] on button "Next" at bounding box center [520, 16] width 41 height 19
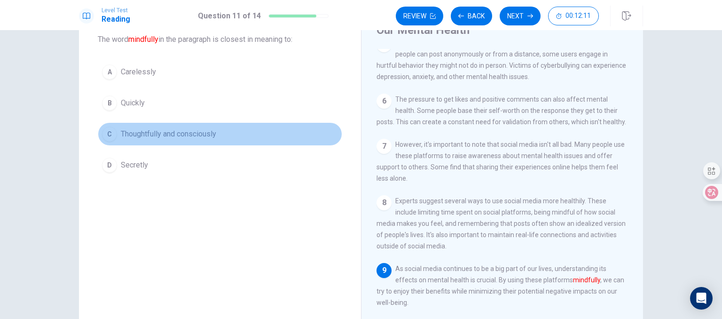
click at [111, 130] on div "C" at bounding box center [109, 133] width 15 height 15
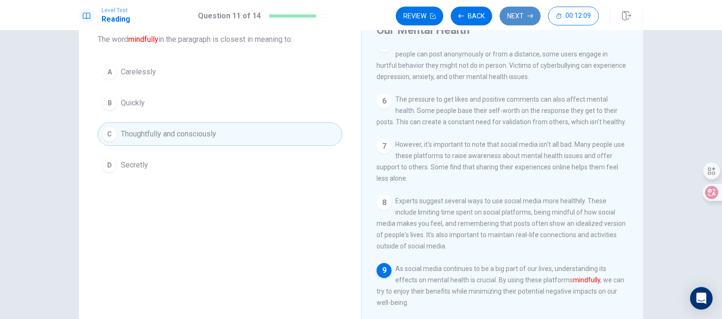
click at [519, 13] on button "Next" at bounding box center [520, 16] width 41 height 19
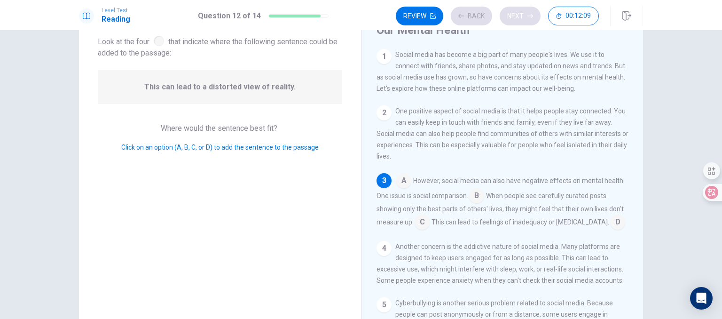
scroll to position [19, 0]
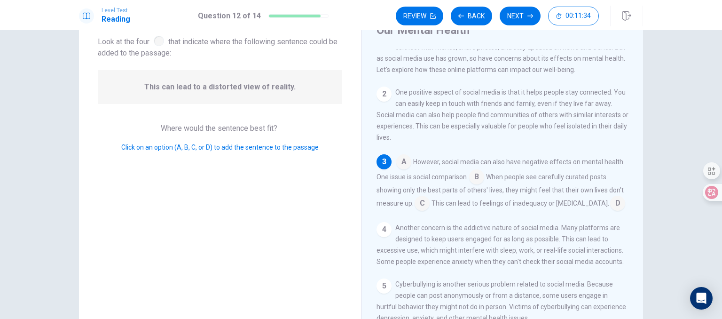
click at [479, 181] on input at bounding box center [476, 177] width 15 height 15
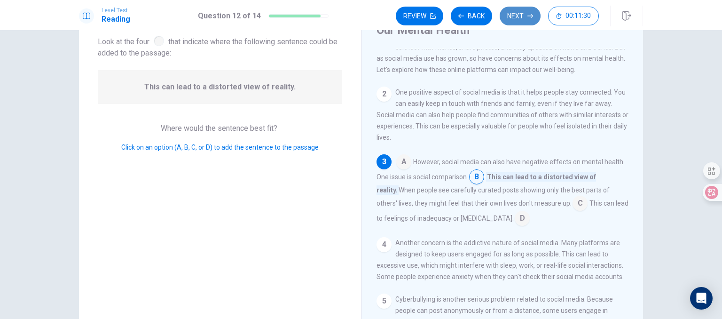
click at [515, 17] on button "Next" at bounding box center [520, 16] width 41 height 19
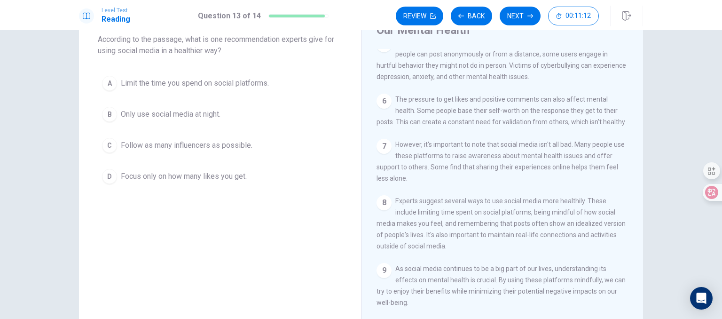
scroll to position [262, 0]
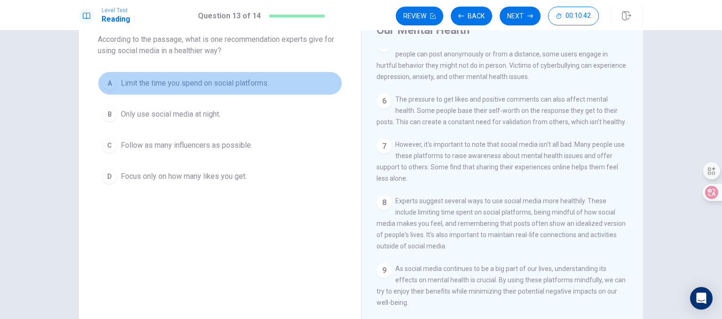
click at [108, 84] on div "A" at bounding box center [109, 83] width 15 height 15
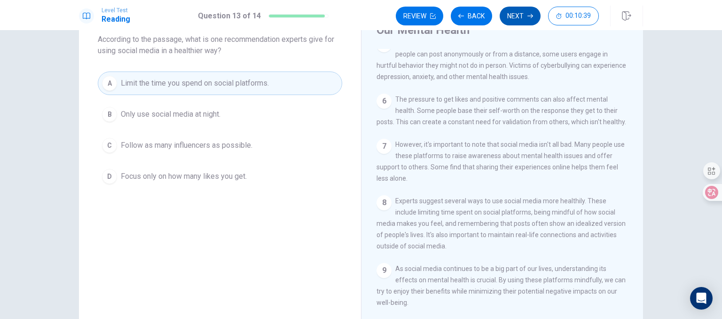
click at [529, 14] on icon "button" at bounding box center [531, 16] width 6 height 6
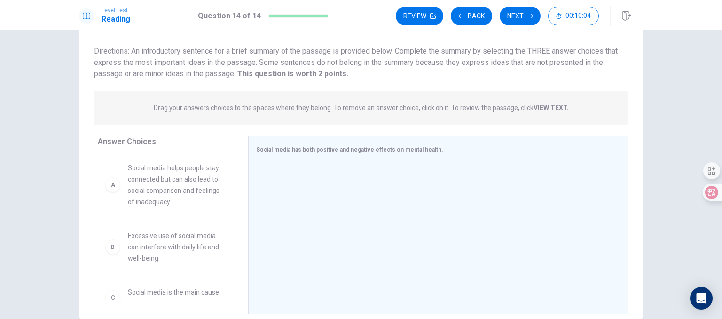
click at [233, 296] on div "A Social media helps people stay connected but can also lead to social comparis…" at bounding box center [169, 227] width 143 height 145
click at [109, 185] on div "A" at bounding box center [112, 184] width 15 height 15
click at [119, 251] on div "B Excessive use of social media can interfere with daily life and well-being." at bounding box center [165, 247] width 120 height 34
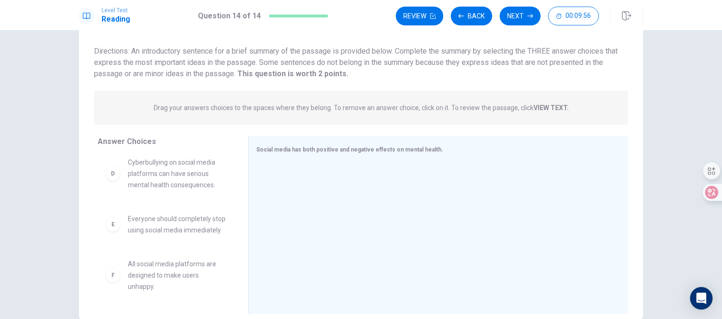
scroll to position [186, 0]
click at [293, 147] on span "Social media has both positive and negative effects on mental health." at bounding box center [349, 149] width 187 height 7
click at [416, 175] on div at bounding box center [434, 226] width 357 height 126
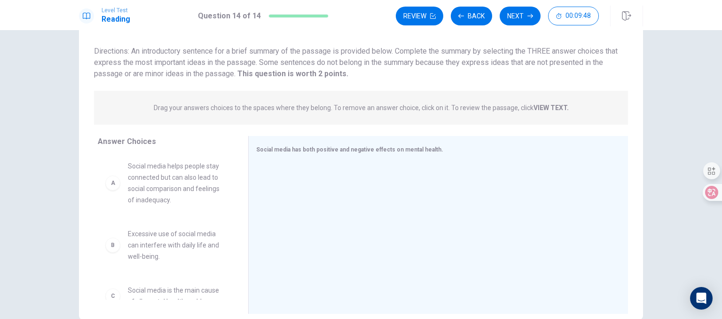
scroll to position [0, 0]
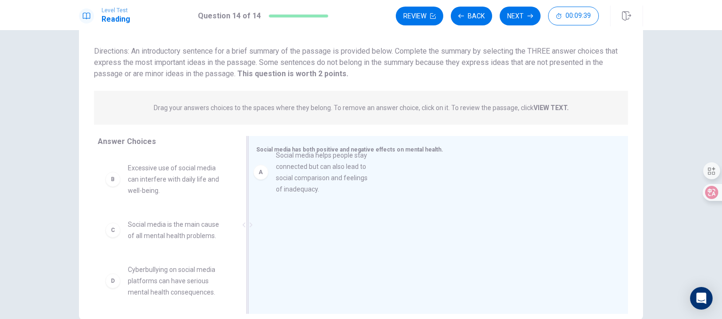
drag, startPoint x: 172, startPoint y: 183, endPoint x: 328, endPoint y: 171, distance: 157.0
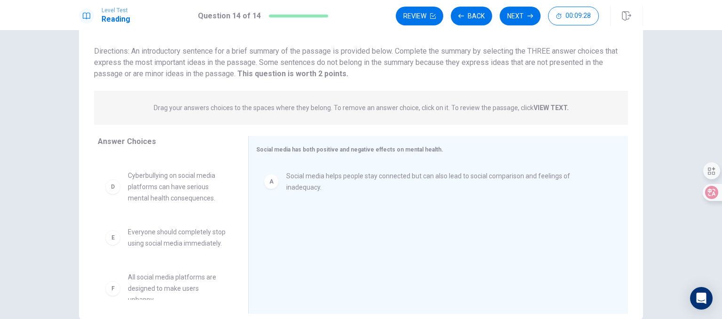
scroll to position [113, 0]
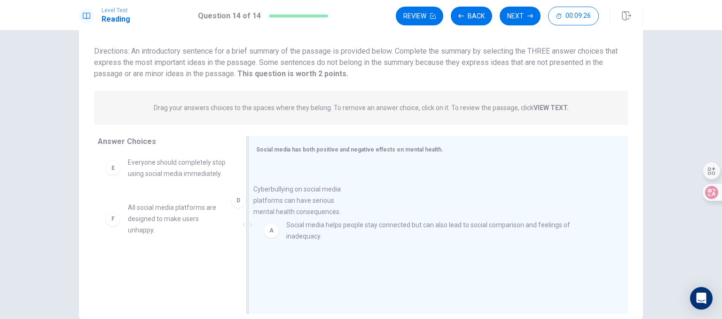
drag, startPoint x: 167, startPoint y: 164, endPoint x: 357, endPoint y: 205, distance: 194.7
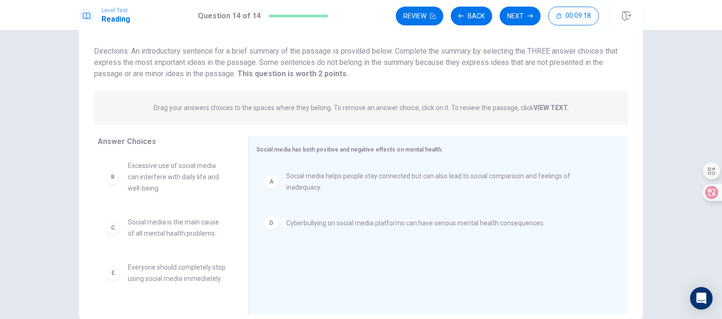
scroll to position [0, 0]
click at [523, 15] on button "Next" at bounding box center [520, 16] width 41 height 19
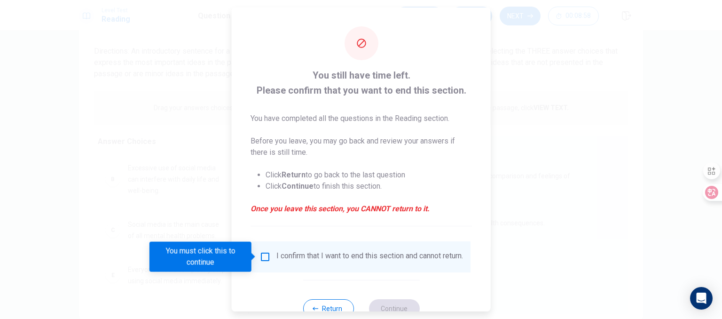
click at [205, 143] on div at bounding box center [361, 159] width 722 height 319
click at [719, 295] on div at bounding box center [361, 159] width 722 height 319
drag, startPoint x: 719, startPoint y: 295, endPoint x: 552, endPoint y: 336, distance: 172.3
click at [552, 318] on html "Level Test Reading Question 14 of 14 Review Back Next 00:08:53 Question 14 of 1…" at bounding box center [361, 159] width 722 height 319
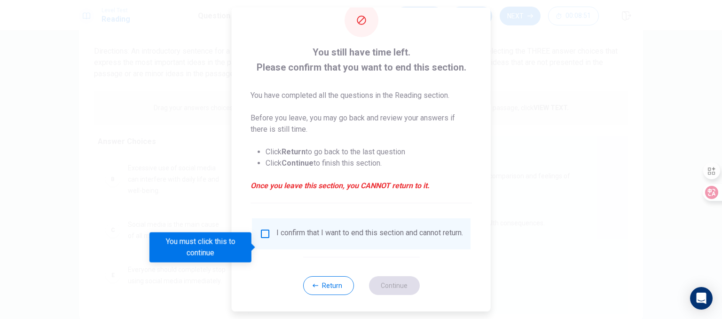
scroll to position [32, 0]
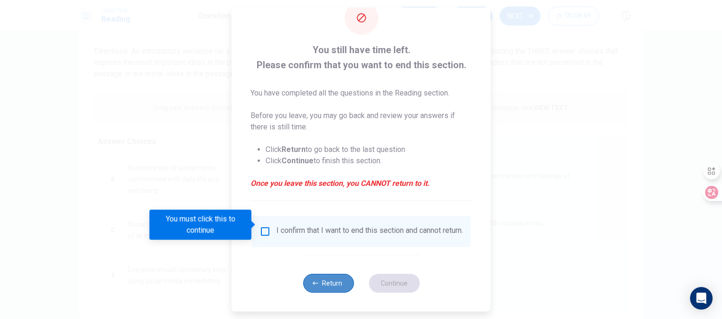
click at [322, 279] on button "Return" at bounding box center [328, 283] width 51 height 19
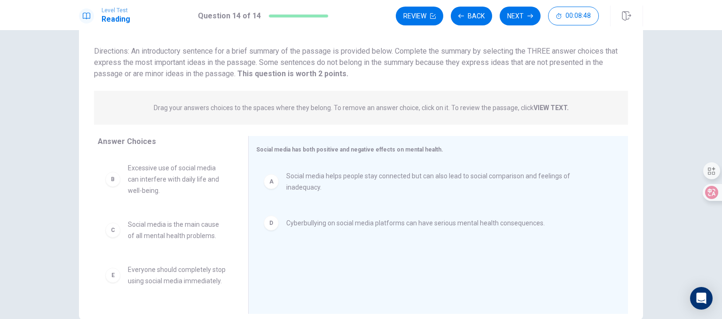
click at [427, 6] on div "Review Back Next 00:08:48" at bounding box center [519, 16] width 247 height 21
click at [426, 14] on button "Review" at bounding box center [419, 16] width 47 height 19
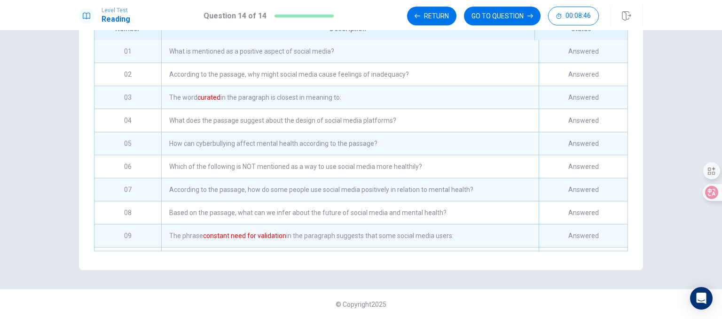
scroll to position [115, 0]
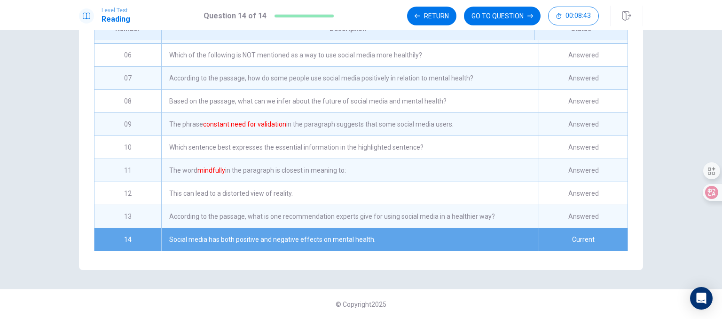
click at [588, 103] on div "Answered" at bounding box center [583, 101] width 89 height 23
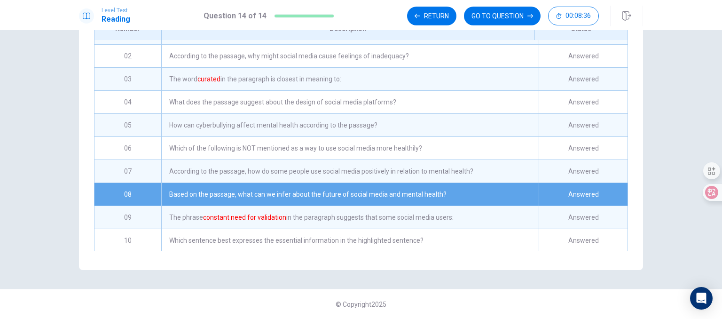
scroll to position [0, 0]
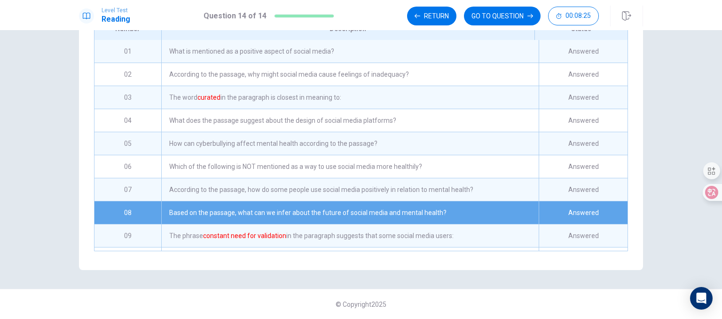
click at [449, 143] on div "How can cyberbullying affect mental health according to the passage?" at bounding box center [350, 143] width 378 height 23
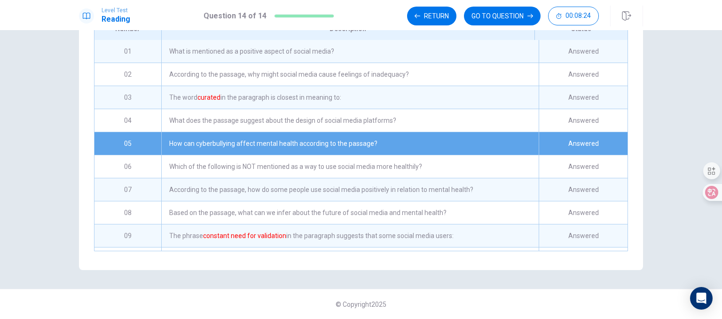
click at [449, 143] on div "How can cyberbullying affect mental health according to the passage?" at bounding box center [350, 143] width 378 height 23
click at [466, 138] on div "How can cyberbullying affect mental health according to the passage?" at bounding box center [350, 143] width 378 height 23
click at [378, 142] on div "How can cyberbullying affect mental health according to the passage?" at bounding box center [350, 143] width 378 height 23
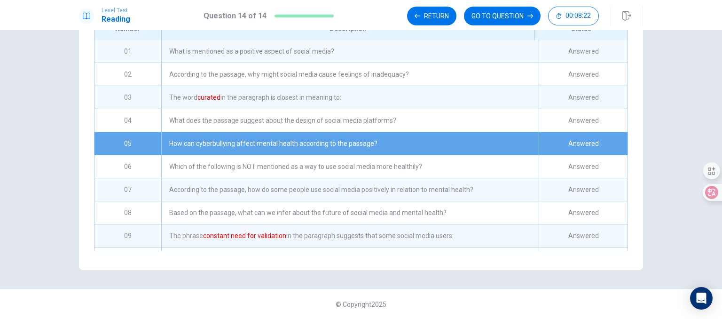
click at [378, 142] on div "How can cyberbullying affect mental health according to the passage?" at bounding box center [350, 143] width 378 height 23
click at [522, 9] on button "GO TO QUESTION" at bounding box center [502, 16] width 77 height 19
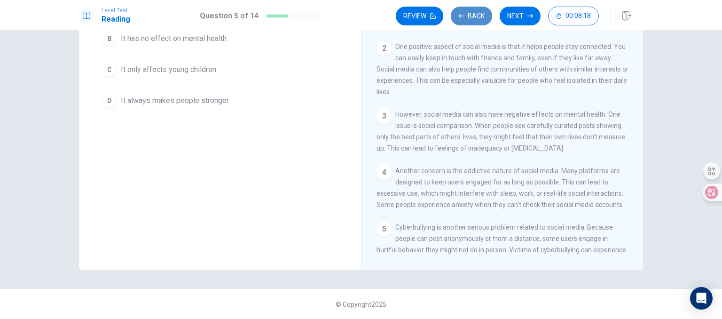
click at [476, 15] on button "Back" at bounding box center [471, 16] width 41 height 19
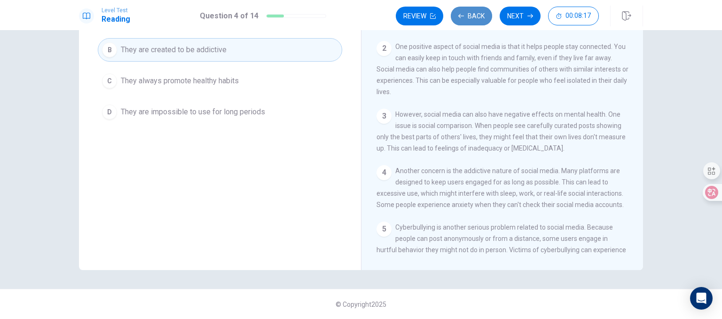
click at [476, 15] on button "Back" at bounding box center [471, 16] width 41 height 19
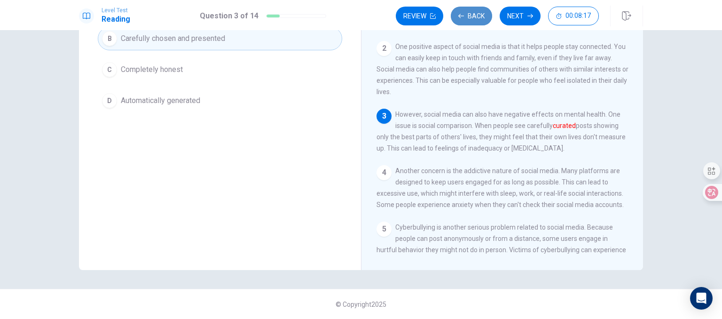
click at [476, 15] on button "Back" at bounding box center [471, 16] width 41 height 19
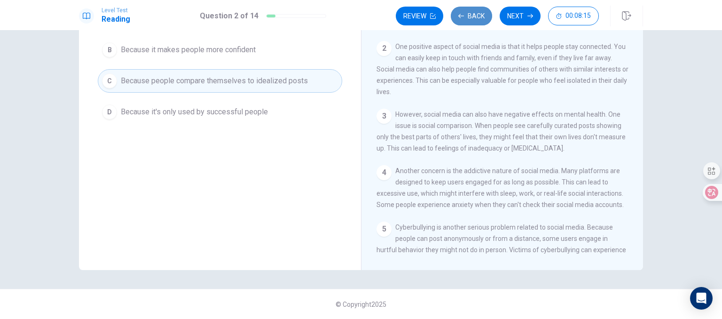
click at [476, 15] on button "Back" at bounding box center [471, 16] width 41 height 19
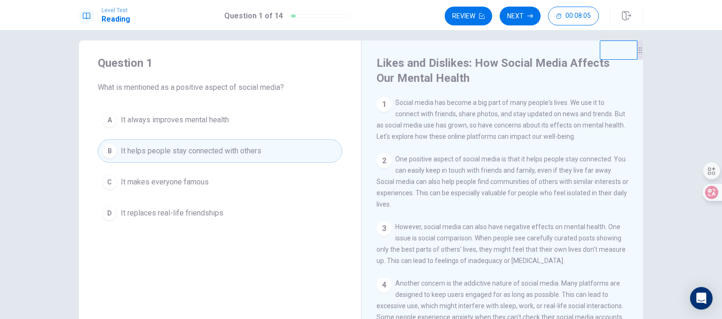
scroll to position [0, 0]
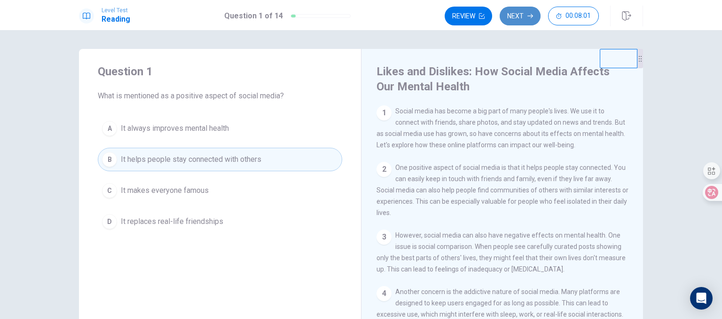
click at [518, 14] on button "Next" at bounding box center [520, 16] width 41 height 19
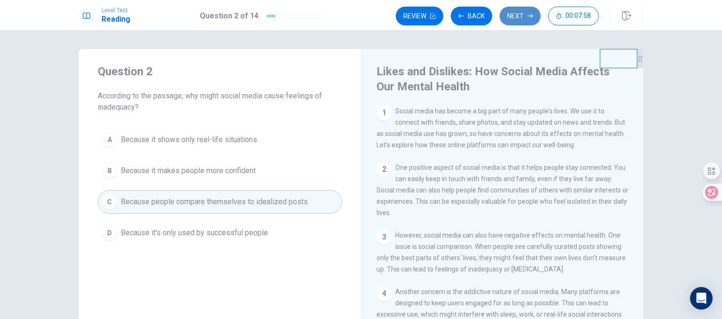
click at [518, 14] on button "Next" at bounding box center [520, 16] width 41 height 19
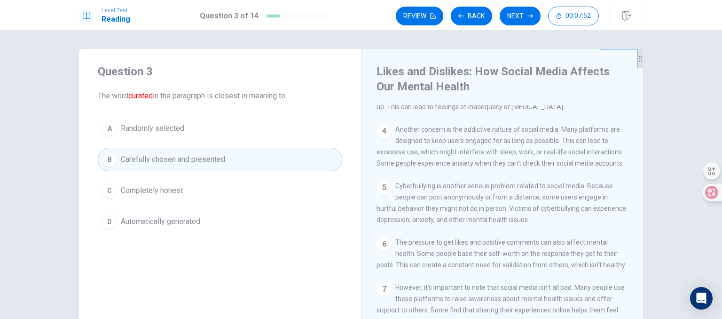
scroll to position [163, 0]
click at [523, 21] on button "Next" at bounding box center [520, 16] width 41 height 19
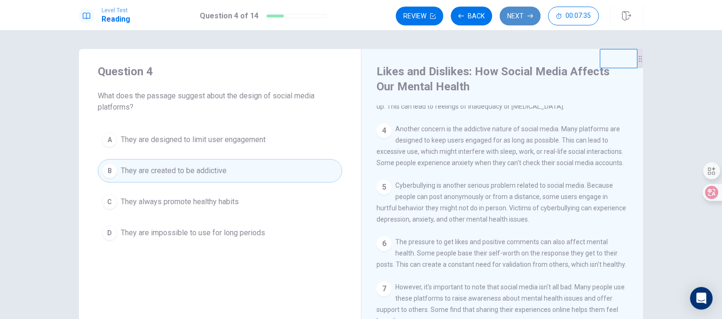
click at [523, 21] on button "Next" at bounding box center [520, 16] width 41 height 19
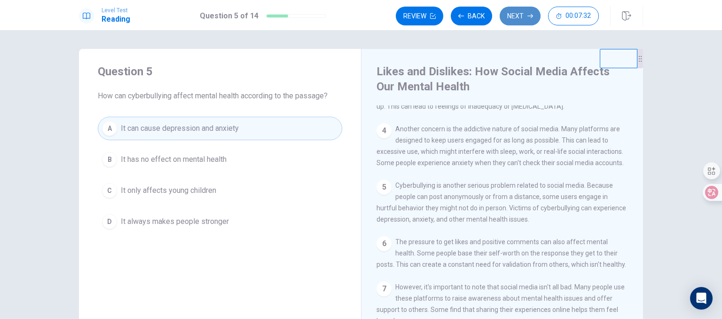
click at [523, 21] on button "Next" at bounding box center [520, 16] width 41 height 19
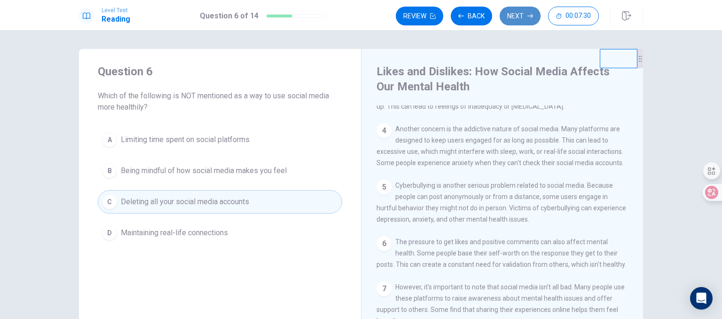
click at [523, 21] on button "Next" at bounding box center [520, 16] width 41 height 19
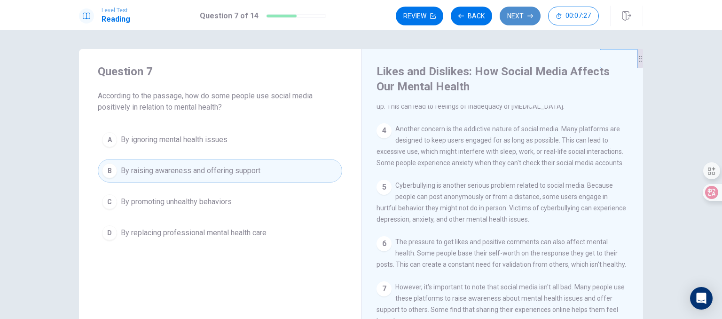
click at [523, 21] on button "Next" at bounding box center [520, 16] width 41 height 19
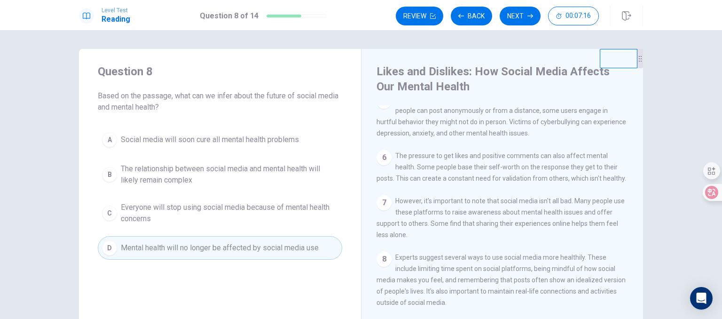
scroll to position [262, 0]
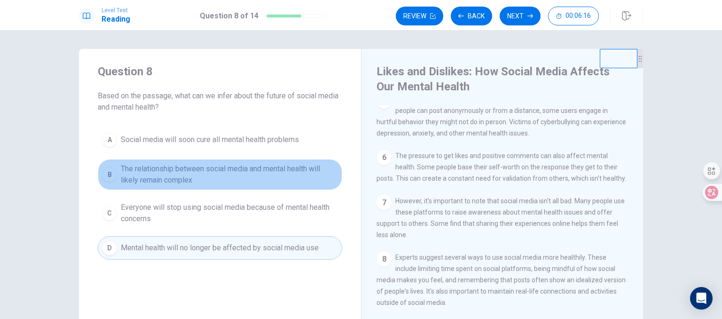
click at [102, 175] on div "B" at bounding box center [109, 174] width 15 height 15
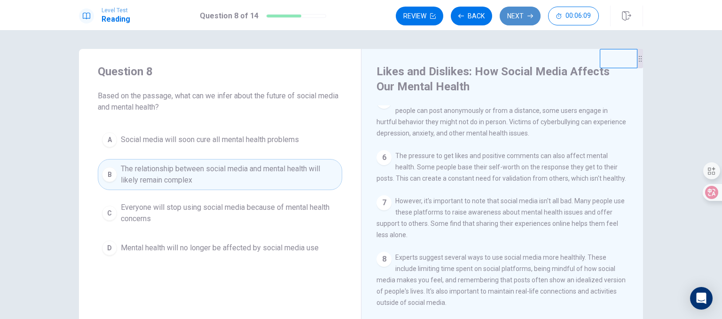
click at [529, 14] on icon "button" at bounding box center [531, 16] width 6 height 6
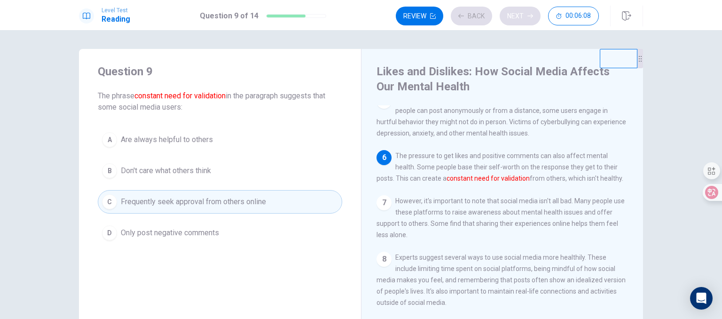
click at [529, 14] on div "Review Back Next 00:06:08" at bounding box center [497, 16] width 203 height 19
click at [529, 14] on icon "button" at bounding box center [531, 16] width 6 height 6
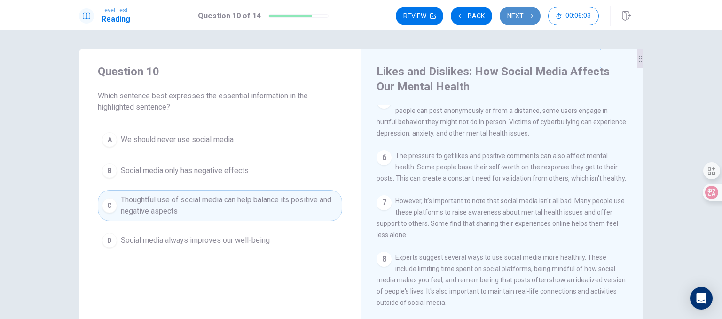
click at [529, 14] on icon "button" at bounding box center [531, 16] width 6 height 6
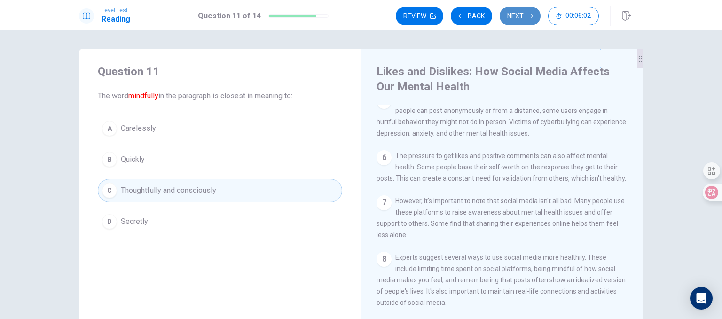
click at [529, 14] on icon "button" at bounding box center [531, 16] width 6 height 6
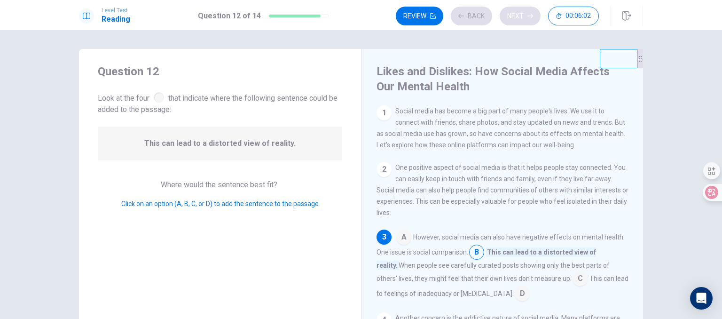
scroll to position [23, 0]
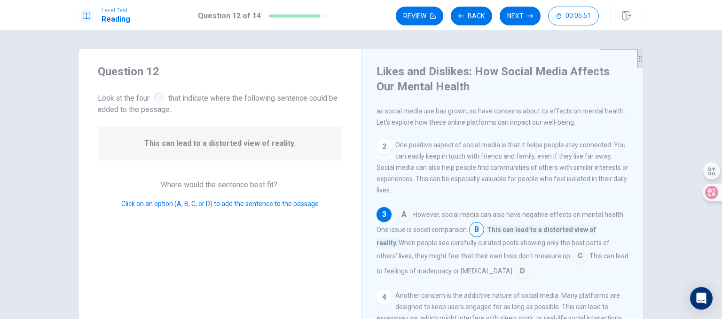
click at [471, 237] on input at bounding box center [476, 230] width 15 height 15
click at [485, 229] on div "A However, social media can also have negative effects on mental health. One is…" at bounding box center [503, 242] width 252 height 71
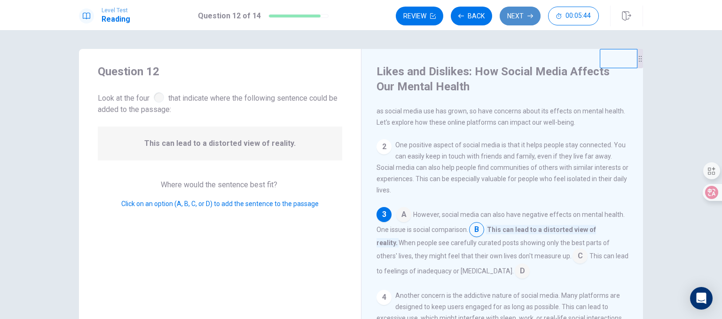
click at [513, 12] on button "Next" at bounding box center [520, 16] width 41 height 19
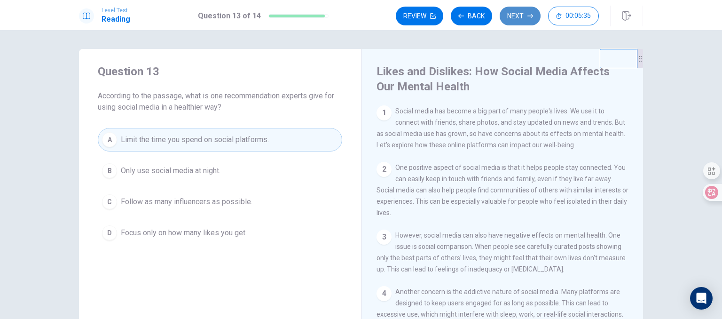
click at [513, 12] on button "Next" at bounding box center [520, 16] width 41 height 19
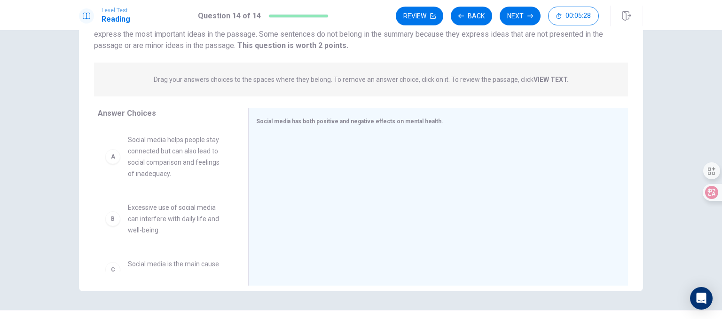
scroll to position [94, 0]
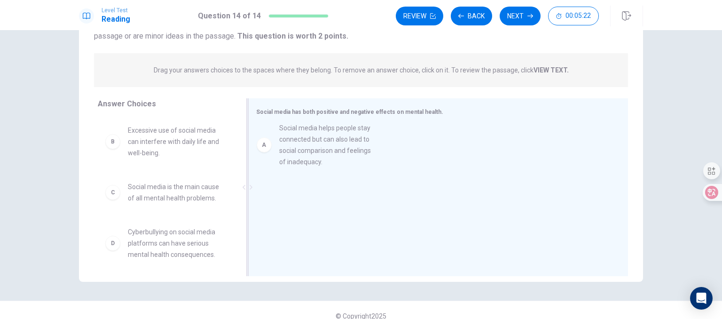
drag, startPoint x: 161, startPoint y: 153, endPoint x: 324, endPoint y: 150, distance: 163.2
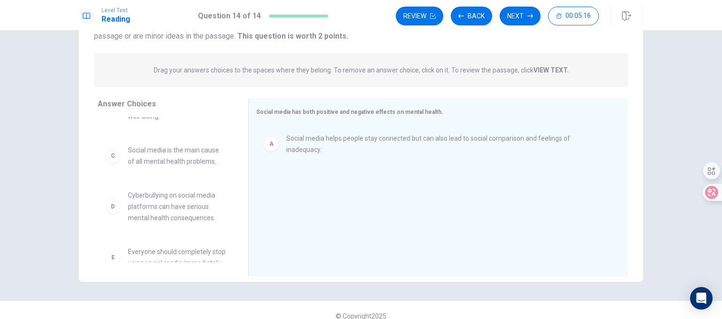
scroll to position [38, 0]
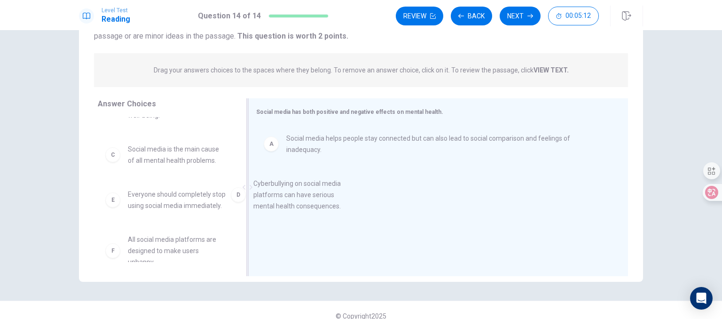
drag, startPoint x: 187, startPoint y: 204, endPoint x: 342, endPoint y: 183, distance: 157.0
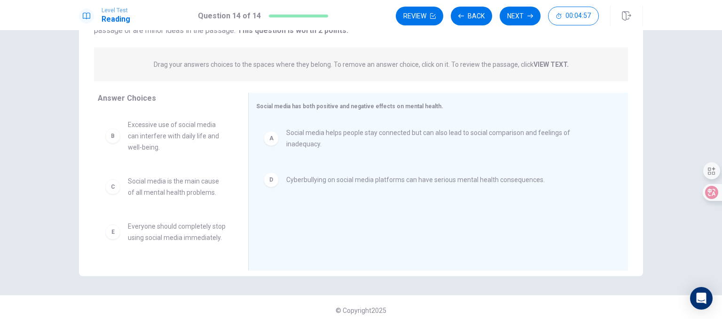
scroll to position [106, 0]
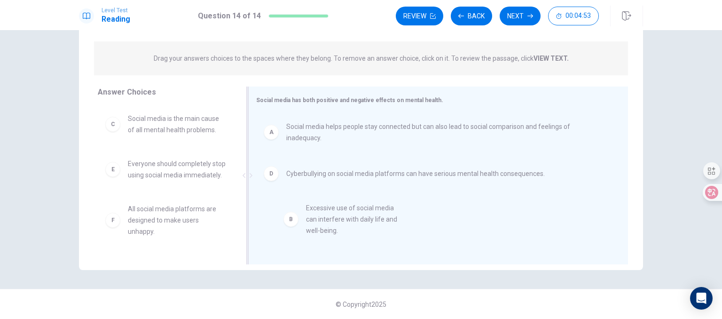
drag, startPoint x: 159, startPoint y: 116, endPoint x: 343, endPoint y: 206, distance: 205.2
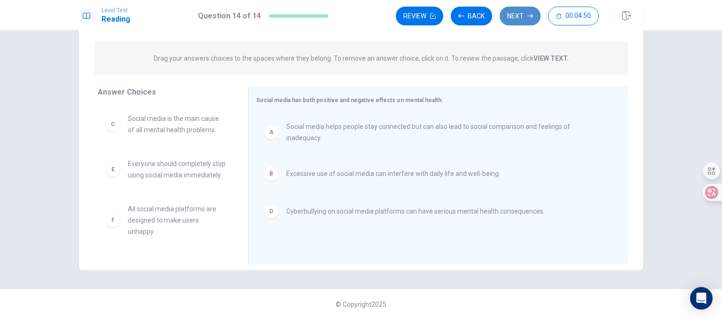
click at [523, 16] on button "Next" at bounding box center [520, 16] width 41 height 19
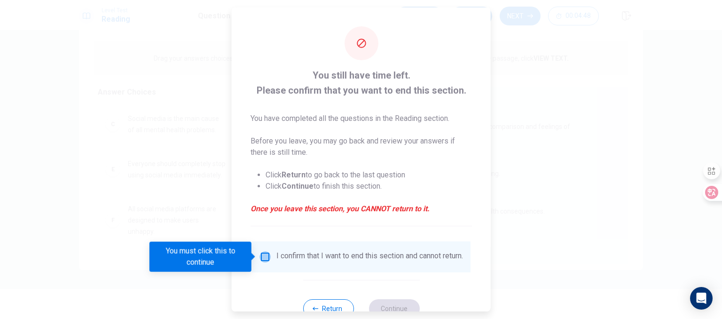
click at [268, 253] on input "You must click this to continue" at bounding box center [265, 256] width 11 height 11
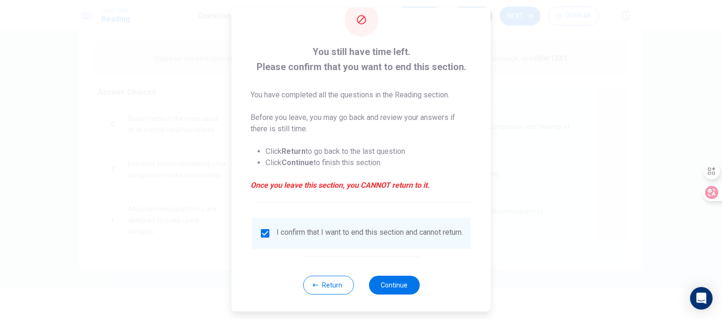
scroll to position [32, 0]
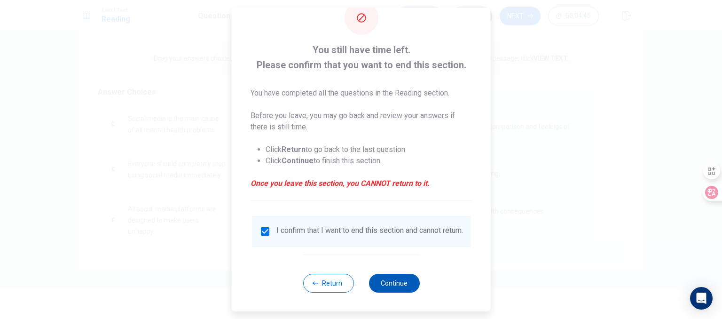
click at [396, 288] on button "Continue" at bounding box center [394, 283] width 51 height 19
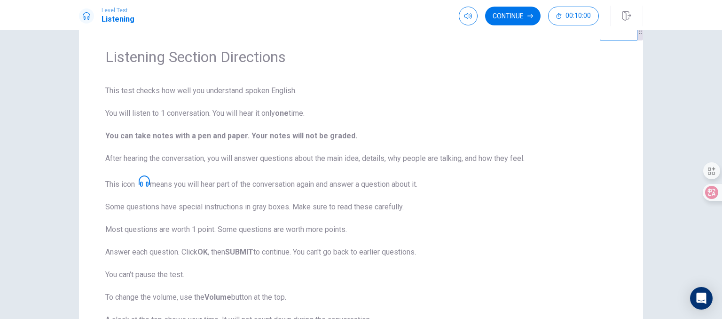
scroll to position [0, 0]
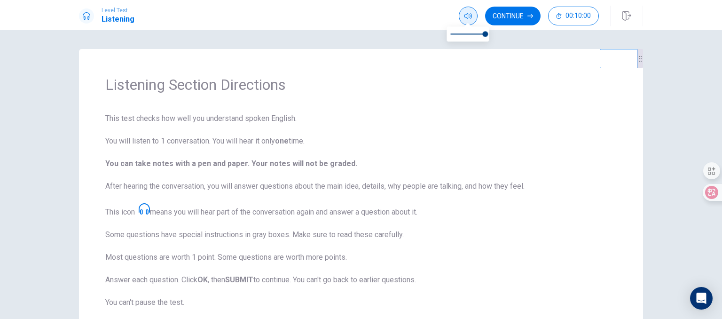
click at [473, 19] on button "button" at bounding box center [468, 16] width 19 height 19
click at [520, 19] on button "Continue" at bounding box center [512, 16] width 55 height 19
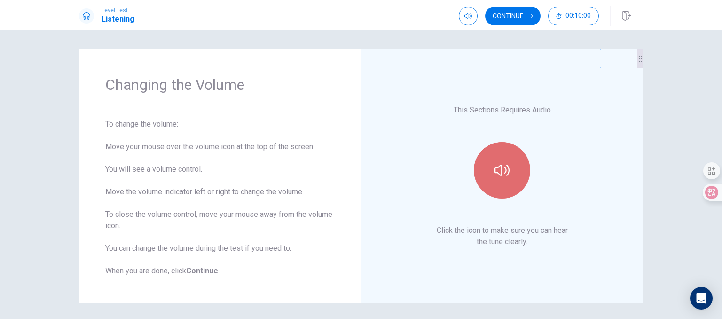
click at [488, 166] on button "button" at bounding box center [502, 170] width 56 height 56
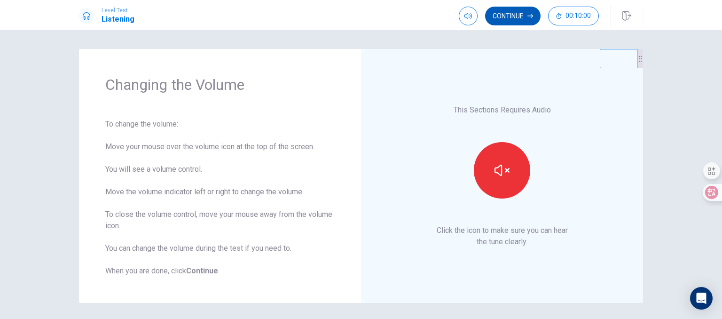
click at [522, 14] on button "Continue" at bounding box center [512, 16] width 55 height 19
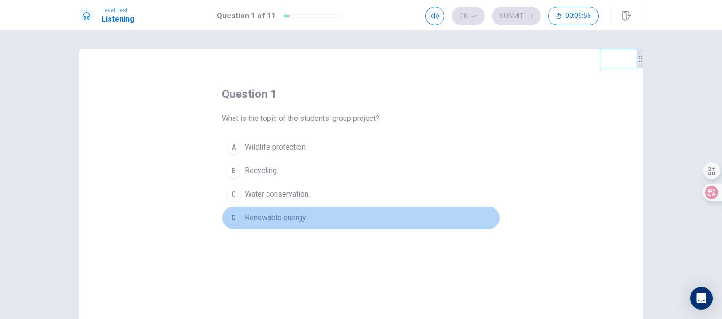
click at [234, 215] on div "D" at bounding box center [233, 217] width 15 height 15
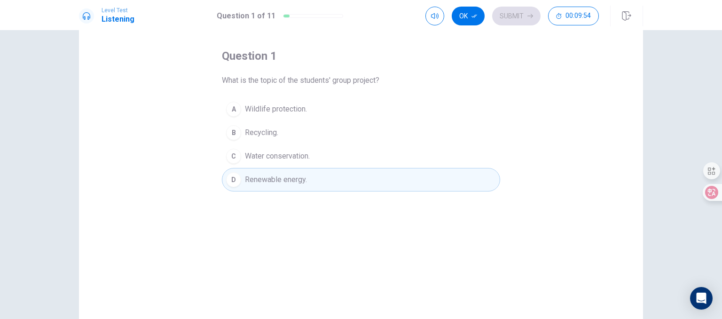
scroll to position [56, 0]
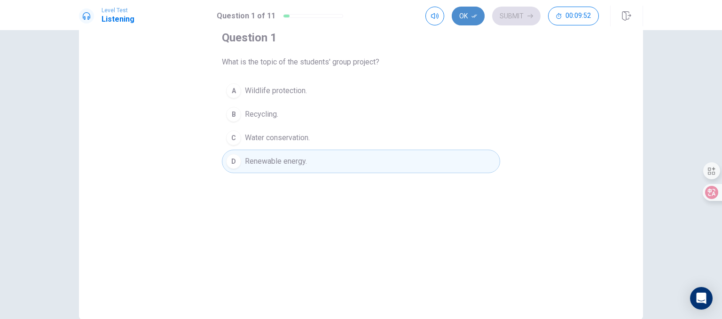
click at [470, 16] on button "Ok" at bounding box center [468, 16] width 33 height 19
click at [509, 23] on button "Submit" at bounding box center [516, 16] width 48 height 19
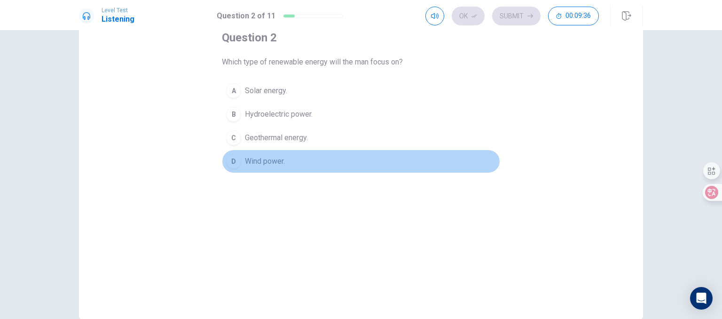
click at [228, 161] on div "D" at bounding box center [233, 161] width 15 height 15
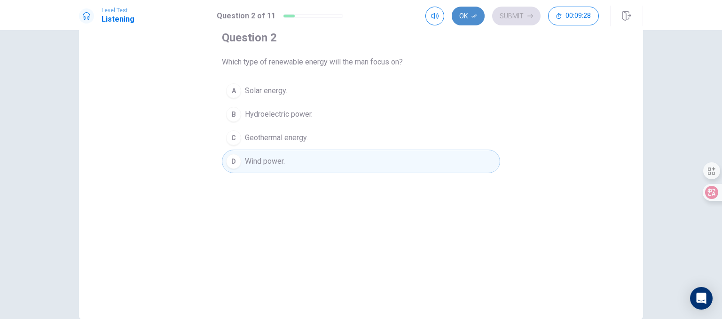
click at [475, 12] on button "Ok" at bounding box center [468, 16] width 33 height 19
click at [520, 17] on button "Submit" at bounding box center [516, 16] width 48 height 19
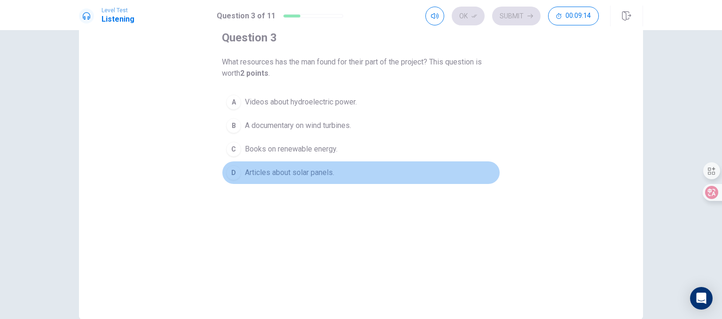
click at [236, 173] on div "D" at bounding box center [233, 172] width 15 height 15
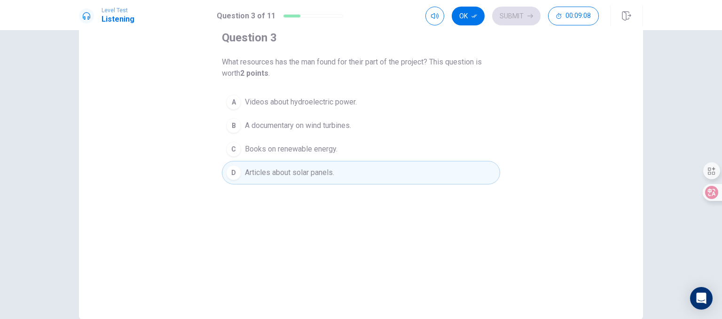
click at [238, 126] on div "B" at bounding box center [233, 125] width 15 height 15
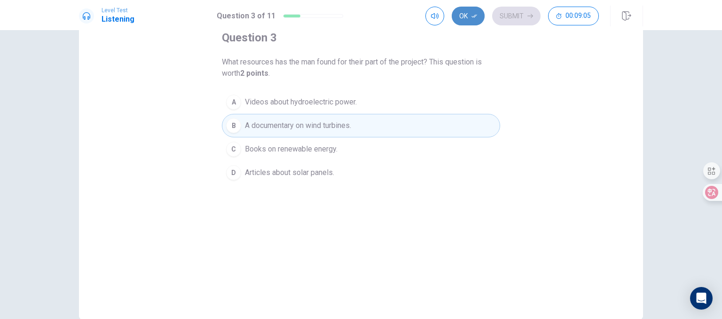
click at [470, 17] on button "Ok" at bounding box center [468, 16] width 33 height 19
click at [505, 12] on button "Submit" at bounding box center [516, 16] width 48 height 19
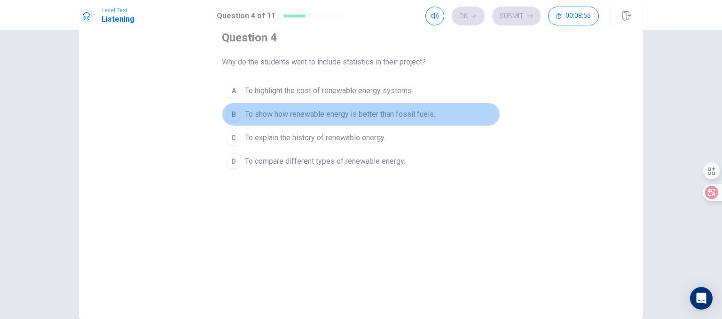
click at [229, 112] on div "B" at bounding box center [233, 114] width 15 height 15
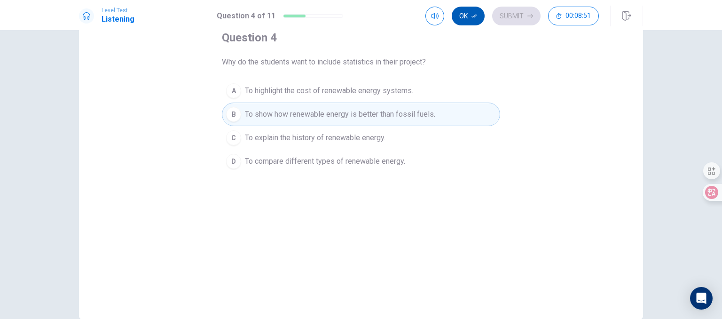
click at [474, 15] on icon "button" at bounding box center [475, 16] width 6 height 6
click at [513, 16] on button "Submit" at bounding box center [516, 16] width 48 height 19
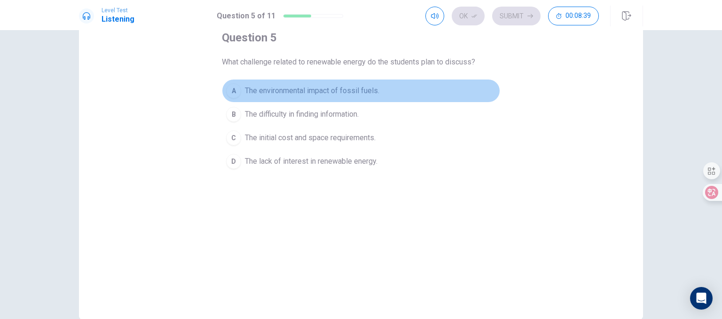
click at [233, 89] on div "A" at bounding box center [233, 90] width 15 height 15
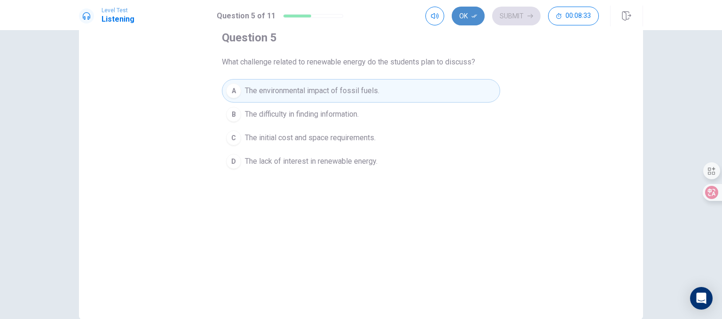
click at [477, 16] on icon "button" at bounding box center [475, 16] width 6 height 6
click at [517, 21] on button "Submit" at bounding box center [516, 16] width 48 height 19
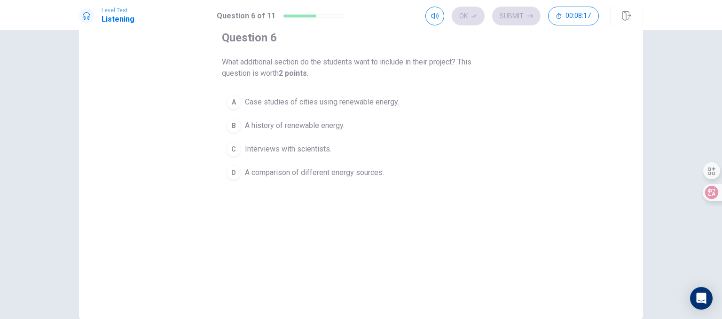
click at [230, 170] on div "D" at bounding box center [233, 172] width 15 height 15
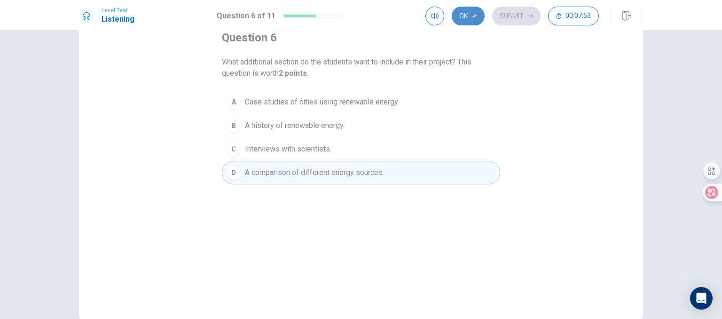
click at [479, 16] on button "Ok" at bounding box center [468, 16] width 33 height 19
click at [508, 15] on button "Submit" at bounding box center [516, 16] width 48 height 19
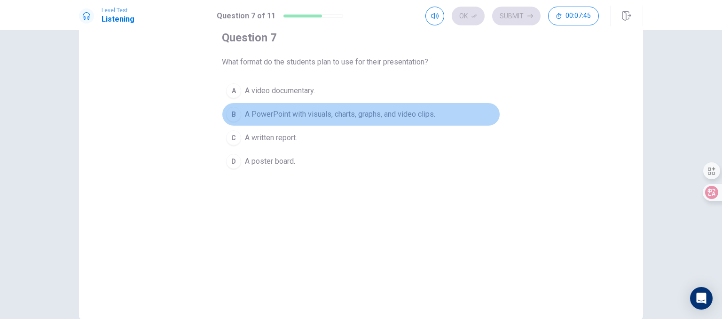
click at [236, 111] on div "B" at bounding box center [233, 114] width 15 height 15
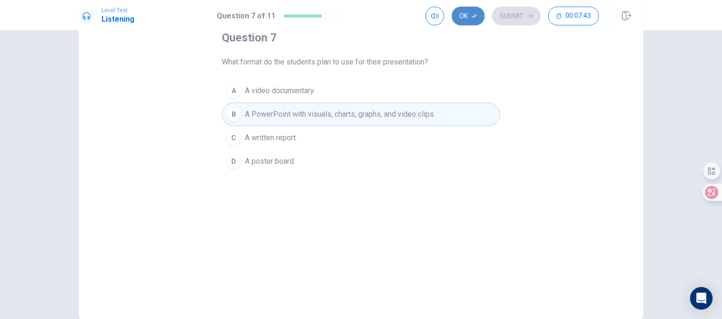
click at [477, 15] on icon "button" at bounding box center [475, 16] width 6 height 6
click at [508, 12] on button "Submit" at bounding box center [516, 16] width 48 height 19
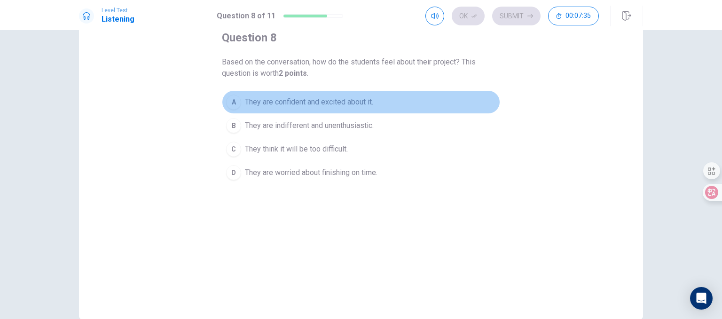
click at [236, 103] on div "A" at bounding box center [233, 102] width 15 height 15
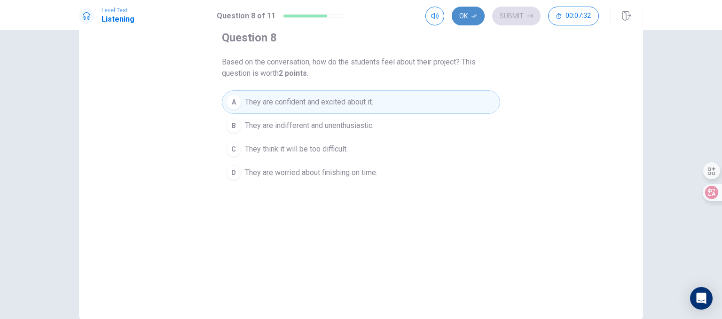
click at [472, 19] on button "Ok" at bounding box center [468, 16] width 33 height 19
click at [512, 12] on button "Submit" at bounding box center [516, 16] width 48 height 19
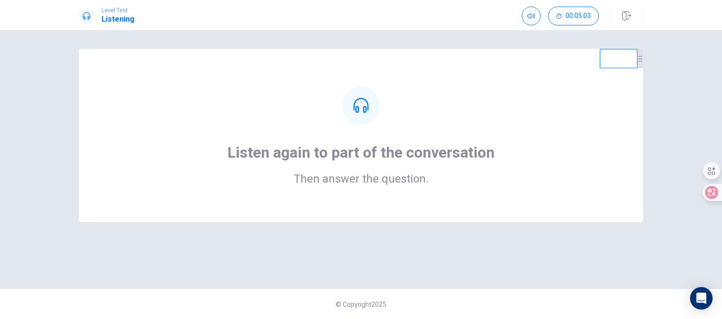
scroll to position [0, 0]
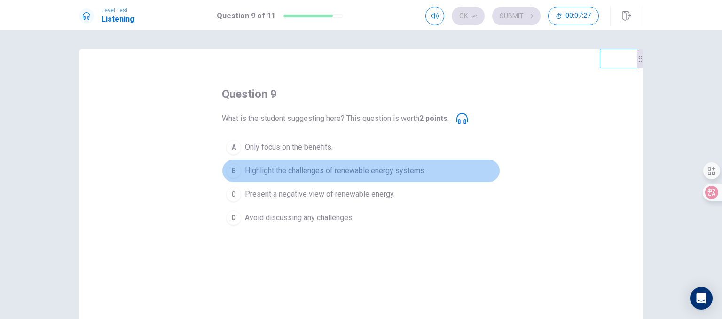
click at [236, 168] on div "B" at bounding box center [233, 170] width 15 height 15
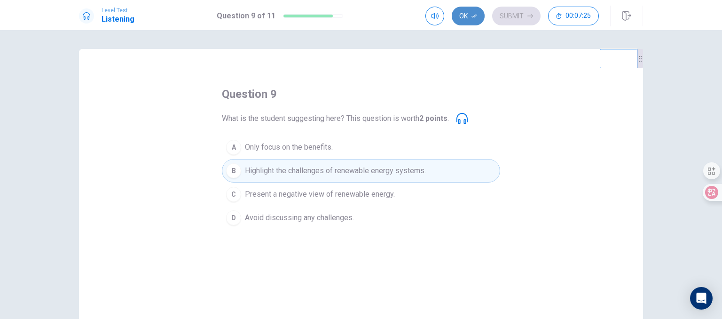
click at [471, 12] on button "Ok" at bounding box center [468, 16] width 33 height 19
click at [507, 14] on button "Submit" at bounding box center [516, 16] width 48 height 19
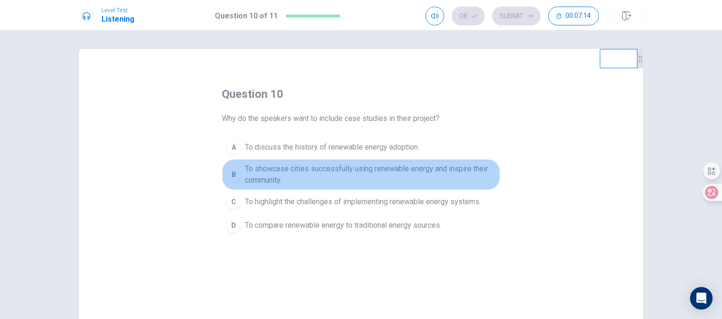
click at [231, 170] on div "B" at bounding box center [233, 174] width 15 height 15
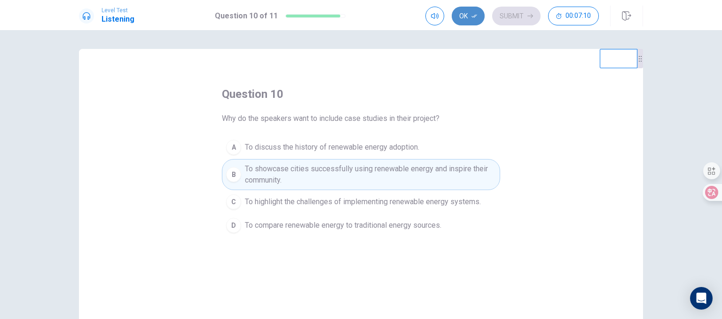
click at [466, 7] on button "Ok" at bounding box center [468, 16] width 33 height 19
click at [505, 17] on button "Submit" at bounding box center [516, 16] width 48 height 19
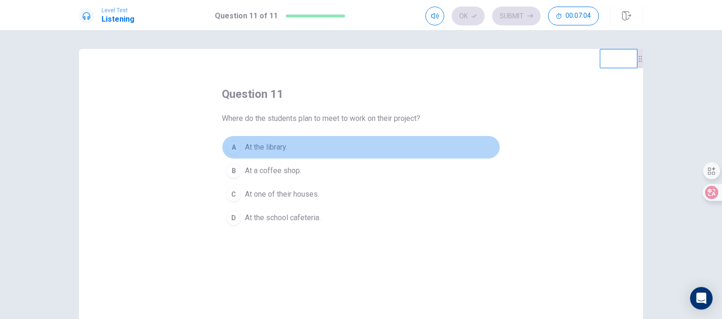
click at [232, 143] on div "A" at bounding box center [233, 147] width 15 height 15
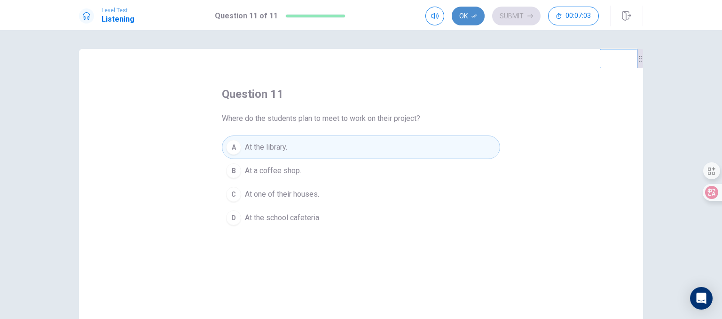
click at [461, 16] on button "Ok" at bounding box center [468, 16] width 33 height 19
click at [514, 11] on button "Submit" at bounding box center [516, 16] width 48 height 19
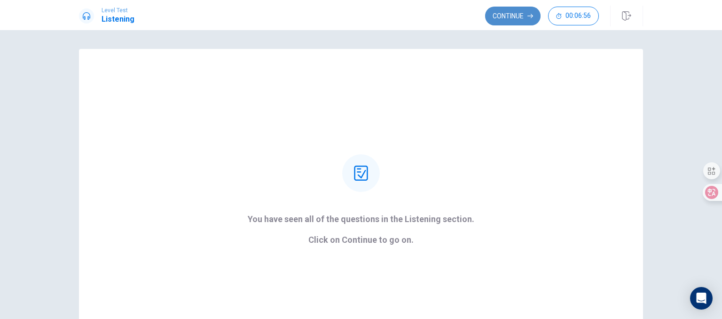
click at [513, 15] on button "Continue" at bounding box center [512, 16] width 55 height 19
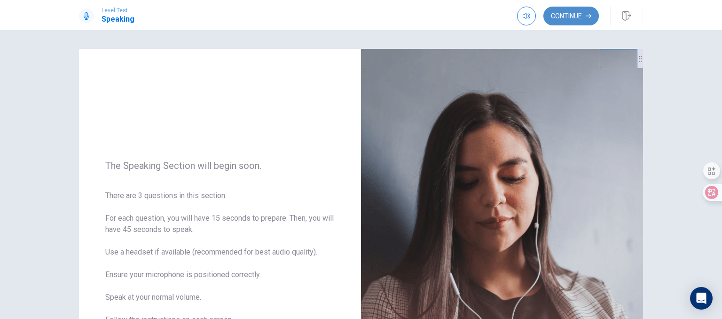
click at [583, 17] on button "Continue" at bounding box center [571, 16] width 55 height 19
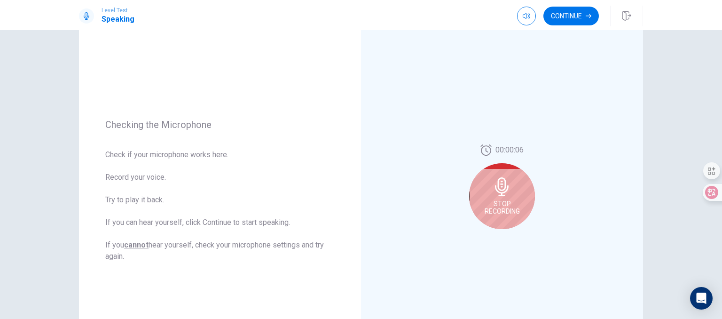
scroll to position [75, 0]
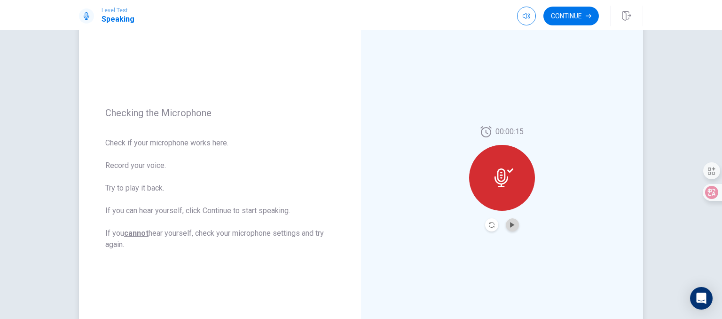
click at [515, 225] on button "Play Audio" at bounding box center [512, 224] width 13 height 13
click at [571, 17] on button "Continue" at bounding box center [571, 16] width 55 height 19
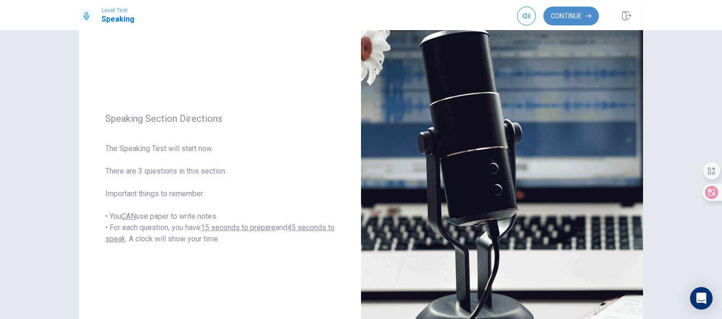
click at [577, 10] on button "Continue" at bounding box center [571, 16] width 55 height 19
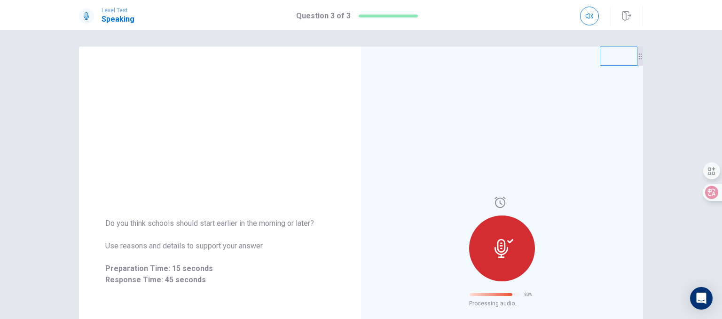
scroll to position [0, 0]
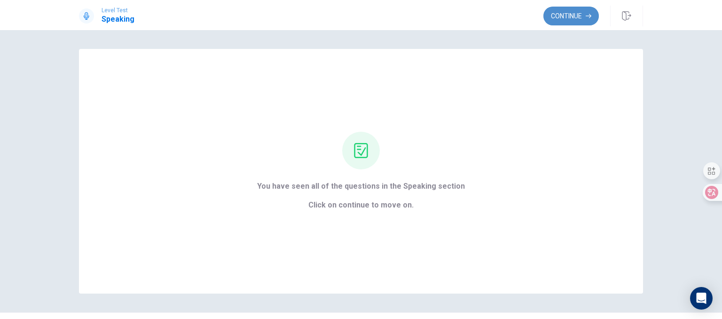
click at [571, 18] on button "Continue" at bounding box center [571, 16] width 55 height 19
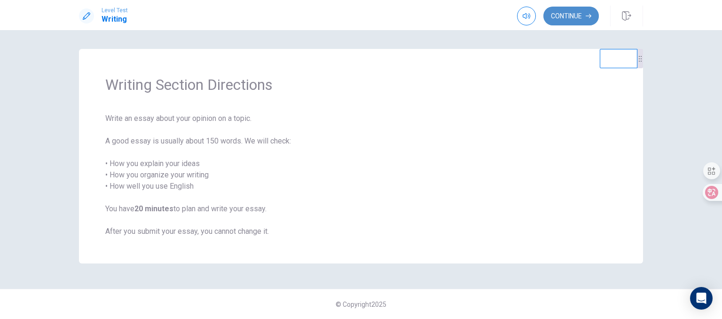
click at [571, 18] on button "Continue" at bounding box center [571, 16] width 55 height 19
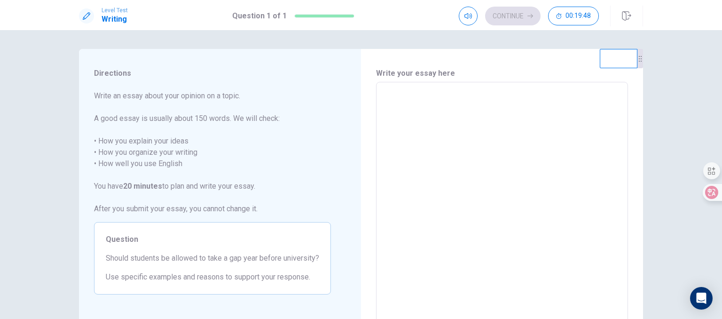
click at [529, 82] on div "x ​" at bounding box center [502, 212] width 252 height 260
type textarea "f"
type textarea "x"
type textarea "fo"
type textarea "x"
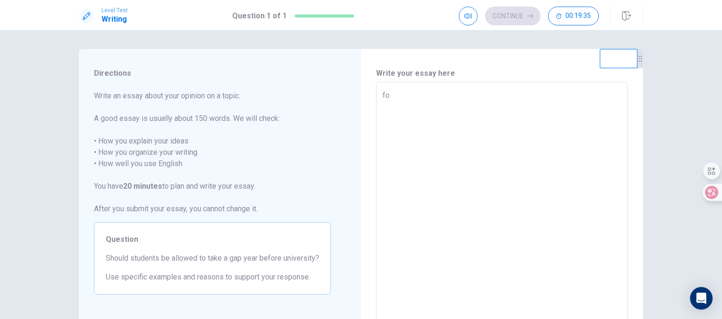
type textarea "for"
type textarea "x"
type textarea "for"
type textarea "x"
type textarea "for m"
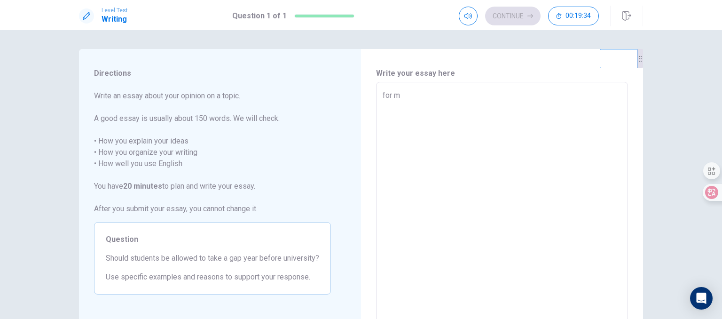
type textarea "x"
type textarea "for my"
type textarea "x"
type textarea "for my"
type textarea "x"
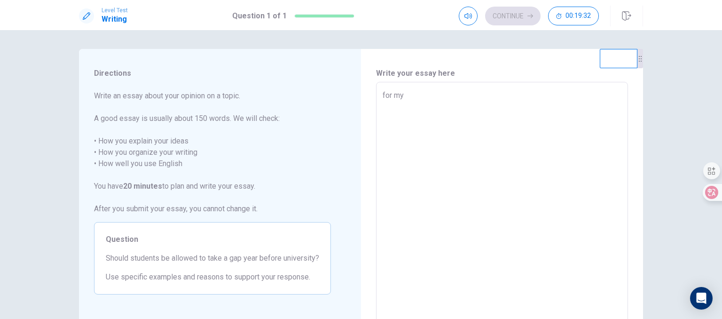
type textarea "for my o"
type textarea "x"
type textarea "for my op"
type textarea "x"
type textarea "for my opi"
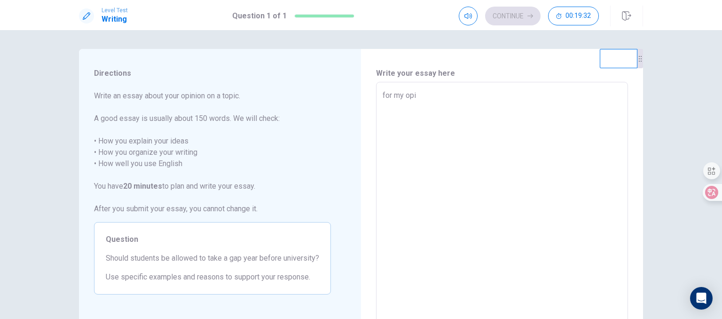
type textarea "x"
type textarea "for my opin"
type textarea "x"
type textarea "for my opini"
type textarea "x"
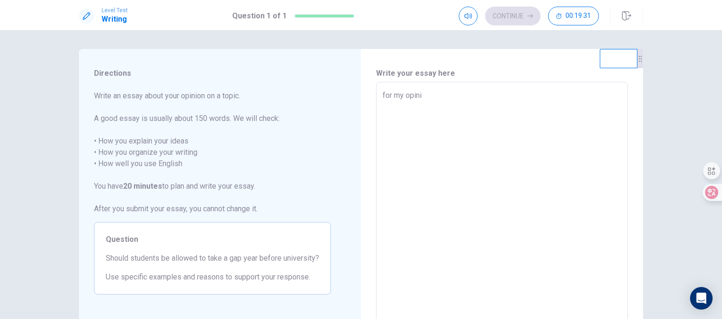
type textarea "for my opinio"
type textarea "x"
type textarea "for my opinion"
type textarea "x"
type textarea "for my opinion"
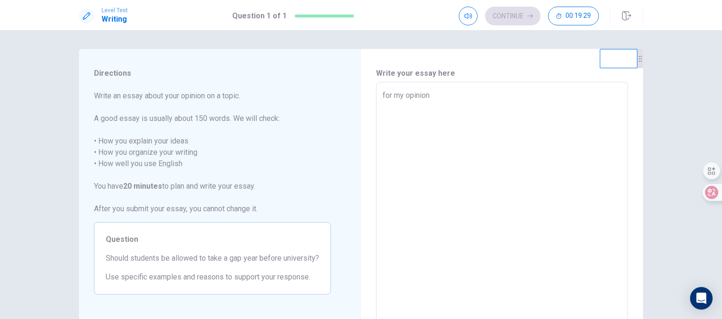
type textarea "x"
type textarea "for my opinion t"
type textarea "x"
type textarea "for my opinion ta"
type textarea "x"
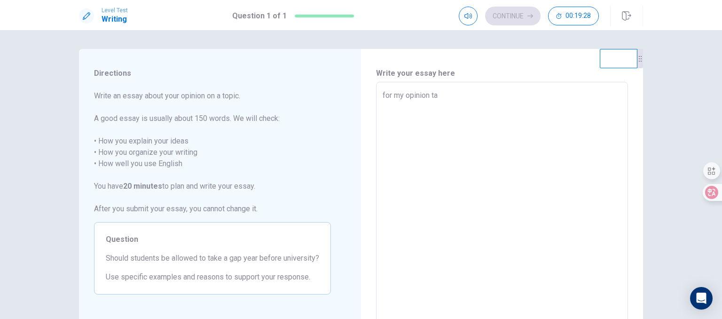
type textarea "for my opinion tak"
type textarea "x"
type textarea "for my opinion taku"
type textarea "x"
type textarea "for my opinion tak"
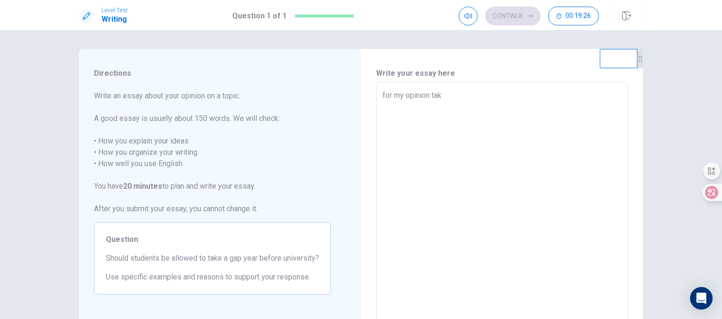
type textarea "x"
type textarea "for my opinion taki"
type textarea "x"
type textarea "for my opinion takin"
type textarea "x"
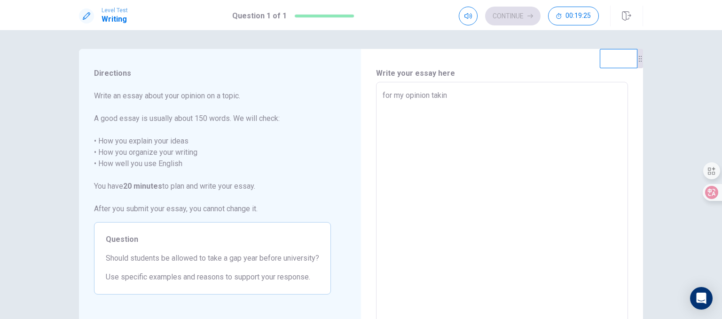
type textarea "for my opinion taking"
type textarea "x"
type textarea "for my opinion taking"
type textarea "x"
type textarea "for my opinion taking a"
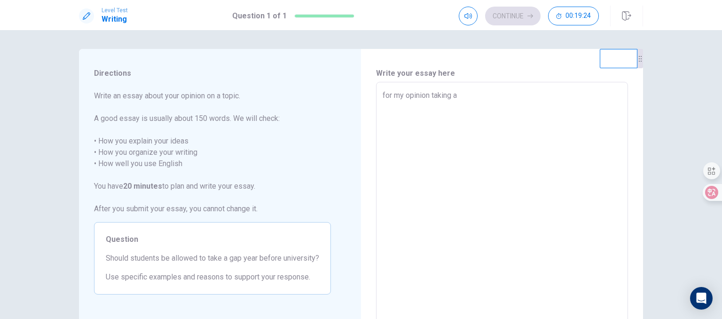
type textarea "x"
type textarea "for my opinion taking a"
type textarea "x"
type textarea "for my opinion taking a y"
type textarea "x"
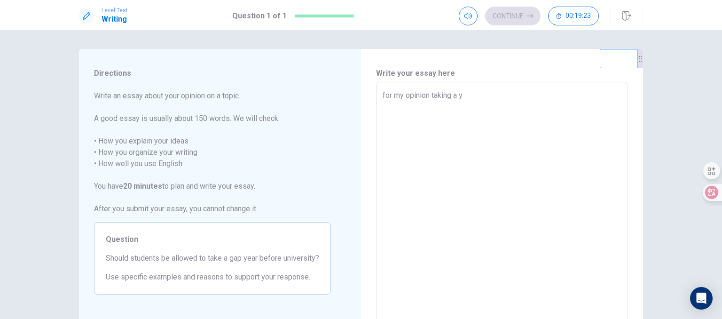
type textarea "for my opinion taking a ye"
type textarea "x"
type textarea "for my opinion taking a yea"
type textarea "x"
type textarea "for my opinion taking a year"
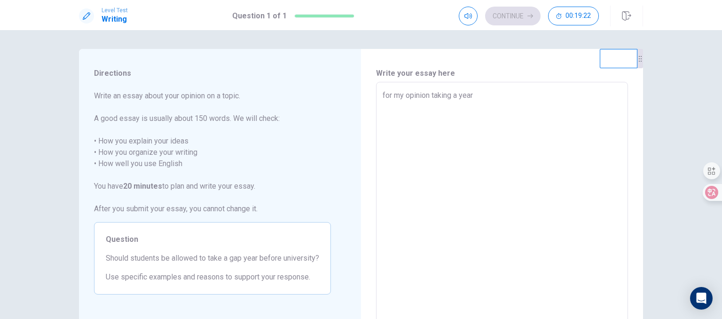
type textarea "x"
type textarea "for my opinion taking a year"
type textarea "x"
type textarea "for my opinion taking a year b"
type textarea "x"
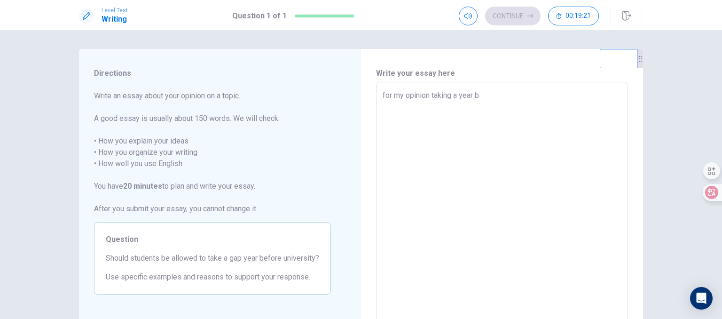
type textarea "for my opinion taking a year be"
type textarea "x"
type textarea "for my opinion taking a year bef"
type textarea "x"
type textarea "for my opinion taking a year befo"
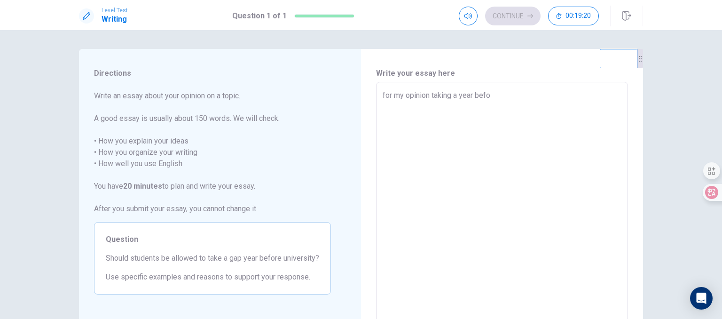
type textarea "x"
type textarea "for my opinion taking a year befor"
type textarea "x"
type textarea "for my opinion taking a year before"
type textarea "x"
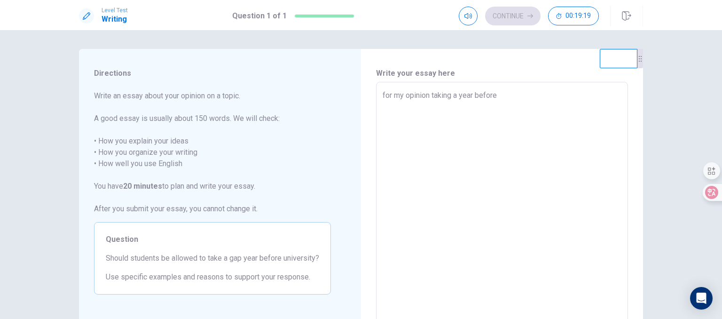
type textarea "for my opinion taking a year before"
type textarea "x"
type textarea "for my opinion taking a year before u"
type textarea "x"
type textarea "for my opinion taking a year before un"
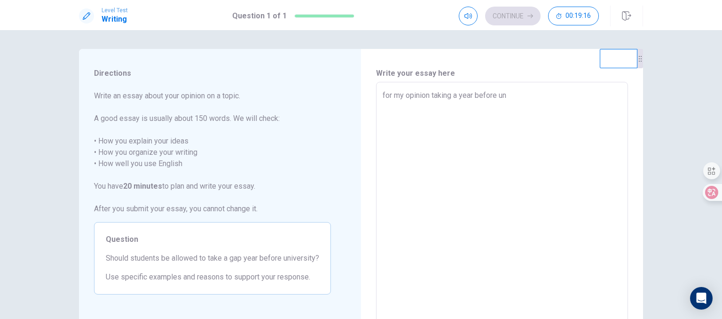
type textarea "x"
type textarea "for my opinion taking a year before uni"
type textarea "x"
type textarea "for my opinion taking a year before univ"
type textarea "x"
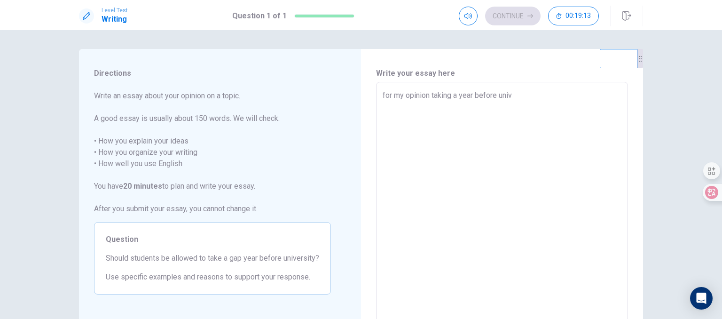
type textarea "for my opinion taking a year before unive"
type textarea "x"
type textarea "for my opinion taking a year before univer"
type textarea "x"
type textarea "for my opinion taking a year before univers"
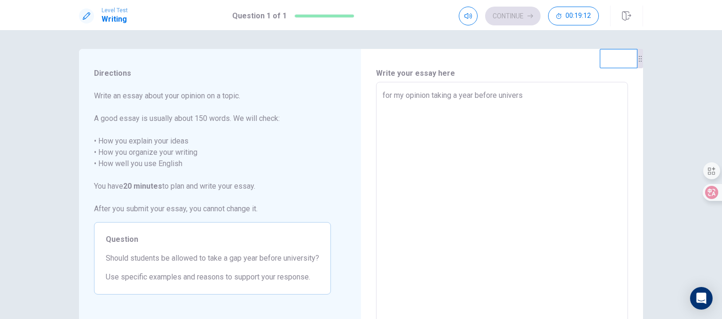
type textarea "x"
type textarea "for my opinion taking a year before universi"
type textarea "x"
type textarea "for my opinion taking a year before universit"
type textarea "x"
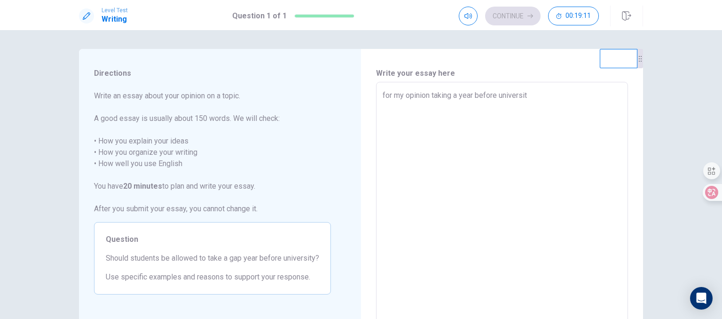
type textarea "for my opinion taking a year before university"
type textarea "x"
type textarea "for my opinion taking a year before university"
type textarea "x"
type textarea "for my opinion taking a year before university i"
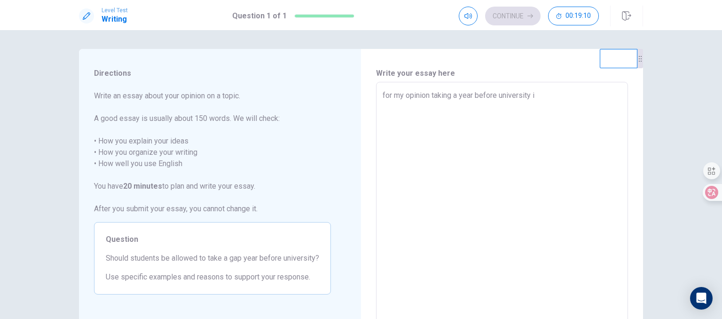
type textarea "x"
type textarea "for my opinion taking a year before university is"
type textarea "x"
type textarea "for my opinion taking a year before university is"
type textarea "x"
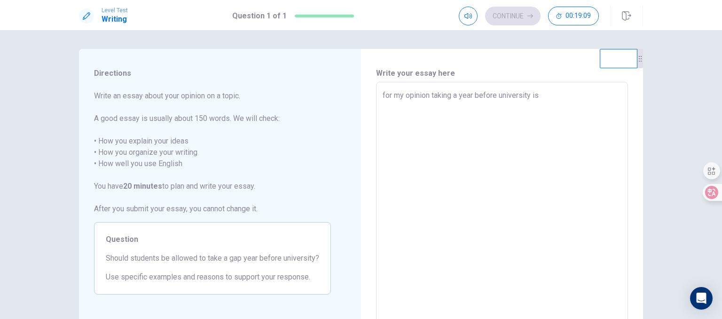
type textarea "for my opinion taking a year before university is a"
type textarea "x"
type textarea "for my opinion taking a year before university is a"
type textarea "x"
type textarea "for my opinion taking a year before university is a g"
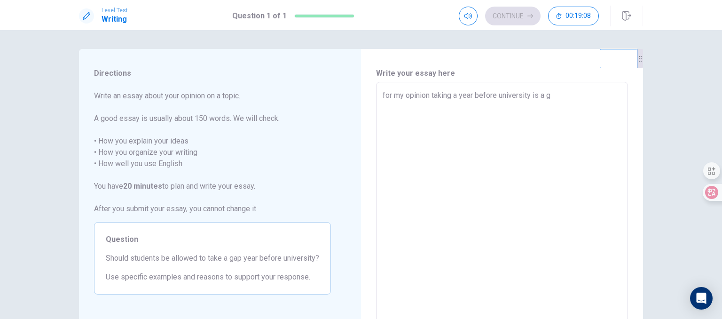
type textarea "x"
type textarea "for my opinion taking a year before university is a go"
type textarea "x"
type textarea "for my opinion taking a year before university is a goo"
type textarea "x"
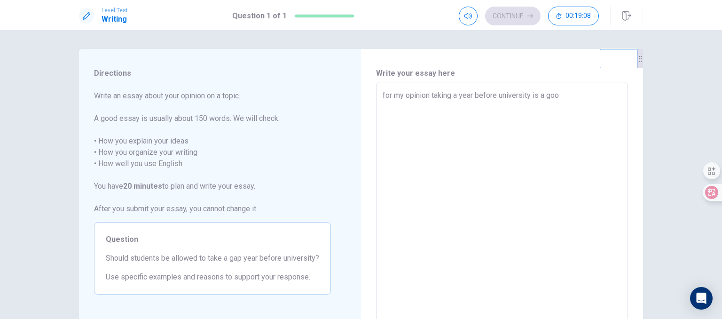
type textarea "for my opinion taking a year before university is a good"
type textarea "x"
type textarea "for my opinion taking a year before university is a good"
type textarea "x"
type textarea "for my opinion taking a year before university is a good i"
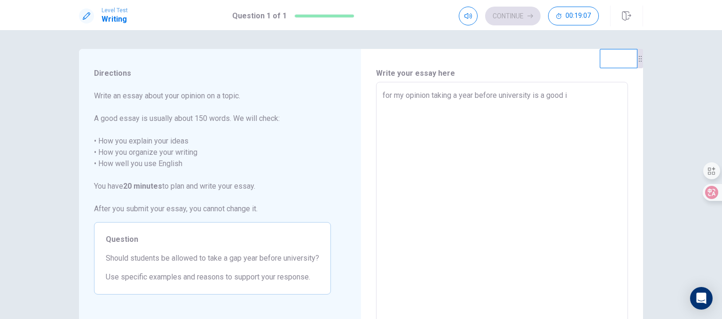
type textarea "x"
type textarea "for my opinion taking a year before university is a good id"
type textarea "x"
type textarea "for my opinion taking a year before university is a good ide"
type textarea "x"
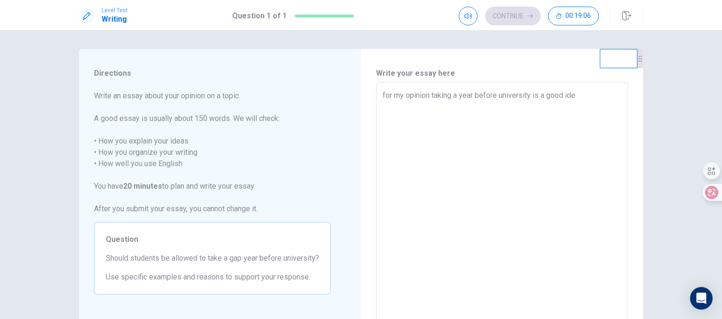
type textarea "for my opinion taking a year before university is a good idea"
type textarea "x"
type textarea "for my opinion taking a year before university is a good idea"
type textarea "x"
type textarea "for my opinion taking a year before university is a good idea ."
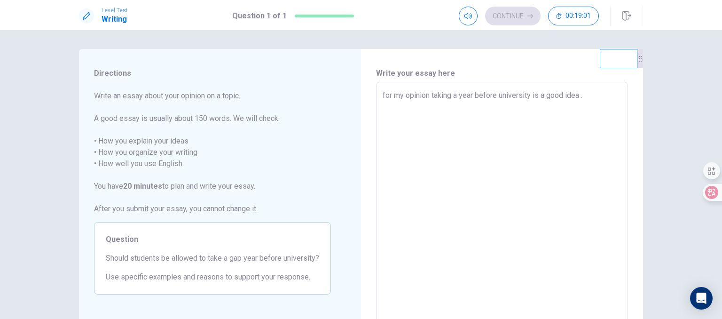
type textarea "x"
type textarea "for my opinion taking a year before university is a good idea .s"
type textarea "x"
type textarea "for my opinion taking a year before university is a good idea ."
type textarea "x"
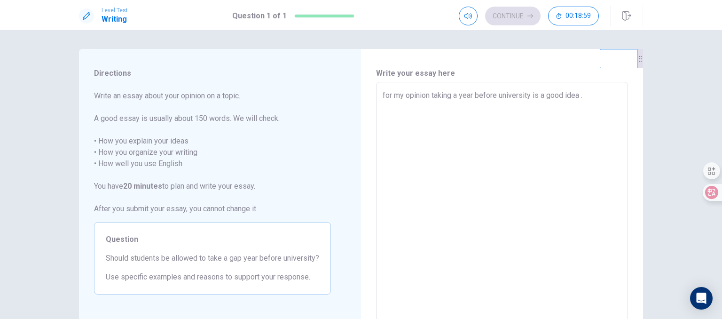
type textarea "for my opinion taking a year before university is a good idea .S"
type textarea "x"
type textarea "for my opinion taking a year before university is a good idea .So"
type textarea "x"
type textarea "for my opinion taking a year before university is a good idea .Som"
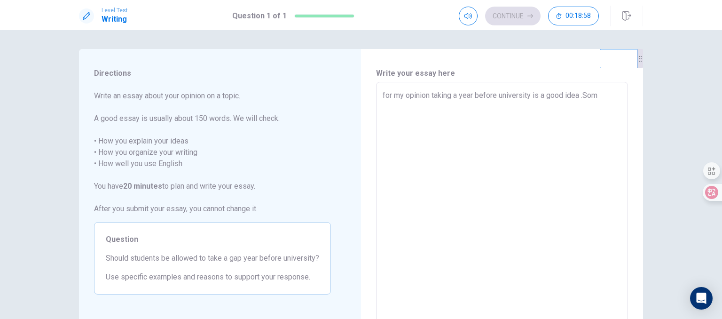
type textarea "x"
type textarea "for my opinion taking a year before university is a good idea .Some"
type textarea "x"
type textarea "for my opinion taking a year before university is a good idea .Some"
type textarea "x"
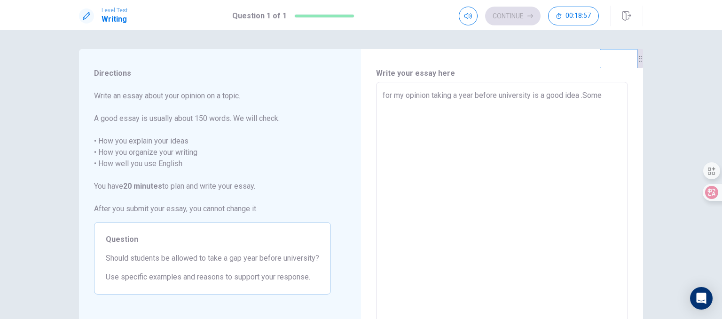
type textarea "for my opinion taking a year before university is a good idea .Some s"
type textarea "x"
type textarea "for my opinion taking a year before university is a good idea .Some st"
type textarea "x"
type textarea "for my opinion taking a year before university is a good idea .Some stu"
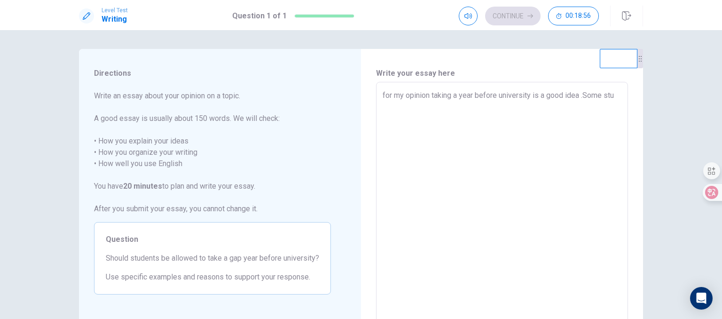
type textarea "x"
type textarea "for my opinion taking a year before university is a good idea .Some stud"
type textarea "x"
type textarea "for my opinion taking a year before university is a good idea .Some stude"
type textarea "x"
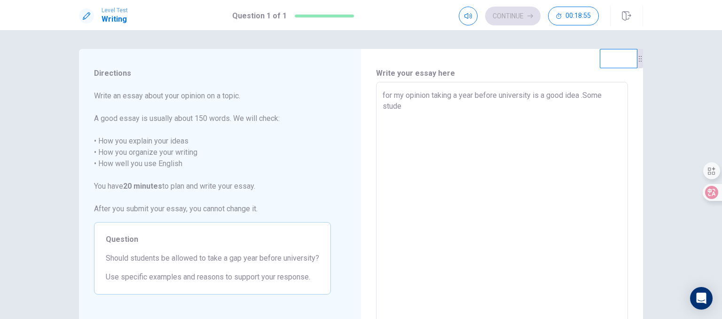
type textarea "for my opinion taking a year before university is a good idea .Some studen"
type textarea "x"
type textarea "for my opinion taking a year before university is a good idea .Some student"
type textarea "x"
type textarea "for my opinion taking a year before university is a good idea .Some student"
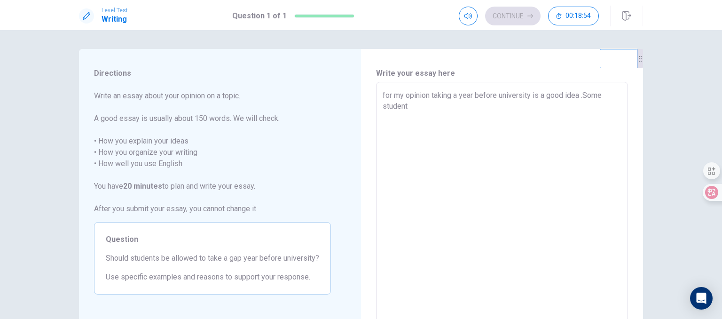
type textarea "x"
type textarea "for my opinion taking a year before university is a good idea .Some student w"
type textarea "x"
type textarea "for my opinion taking a year before university is a good idea .Some student wi"
type textarea "x"
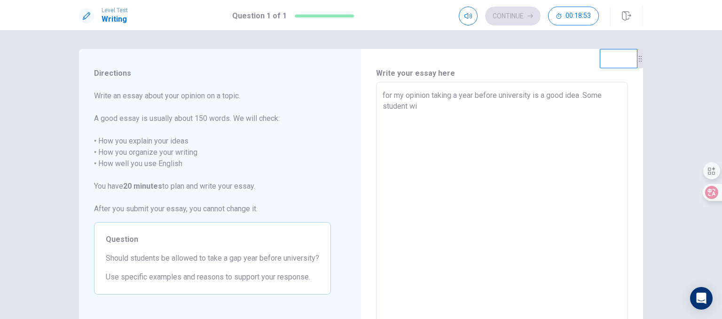
type textarea "for my opinion taking a year before university is a good idea .Some student wil"
type textarea "x"
type textarea "for my opinion taking a year before university is a good idea .Some student will"
type textarea "x"
type textarea "for my opinion taking a year before university is a good idea .Some student will"
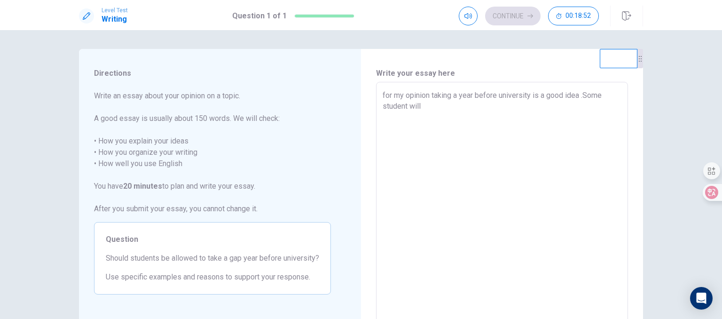
type textarea "x"
type textarea "for my opinion taking a year before university is a good idea .Some student wil…"
type textarea "x"
type textarea "for my opinion taking a year before university is a good idea .Some student wil…"
type textarea "x"
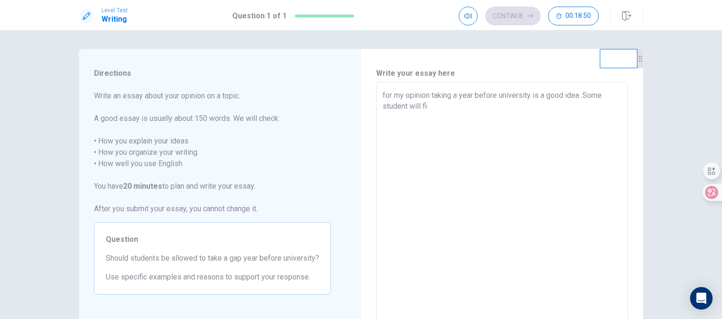
type textarea "for my opinion taking a year before university is a good idea .Some student wil…"
type textarea "x"
type textarea "for my opinion taking a year before university is a good idea .Some student wil…"
type textarea "x"
type textarea "for my opinion taking a year before university is a good idea .Some student wil…"
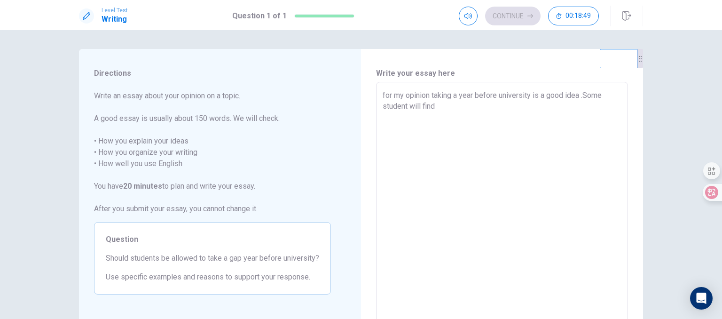
type textarea "x"
type textarea "for my opinion taking a year before university is a good idea .Some student wil…"
type textarea "x"
type textarea "for my opinion taking a year before university is a good idea .Some student wil…"
type textarea "x"
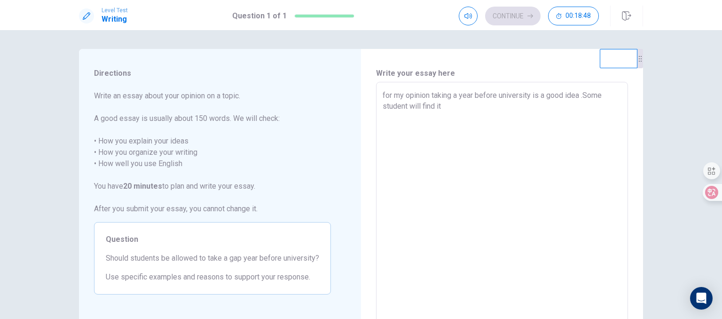
type textarea "for my opinion taking a year before university is a good idea .Some student wil…"
type textarea "x"
type textarea "for my opinion taking a year before university is a good idea .Some student wil…"
type textarea "x"
type textarea "for my opinion taking a year before university is a good idea .Some student wil…"
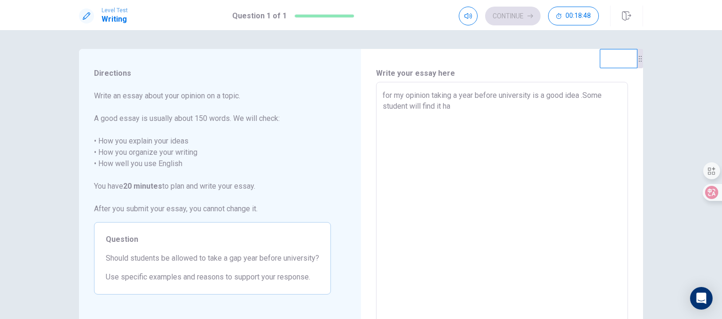
type textarea "x"
type textarea "for my opinion taking a year before university is a good idea .Some student wil…"
type textarea "x"
type textarea "for my opinion taking a year before university is a good idea .Some student wil…"
type textarea "x"
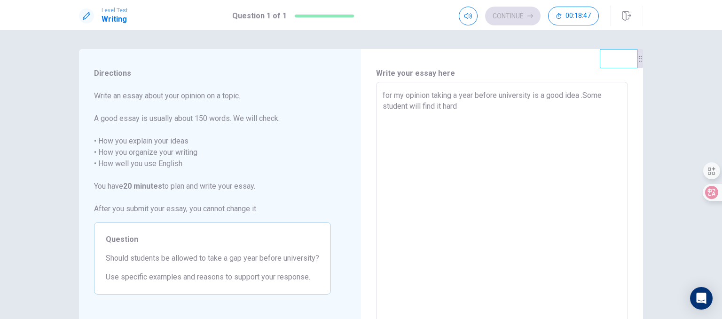
type textarea "for my opinion taking a year before university is a good idea .Some student wil…"
type textarea "x"
type textarea "for my opinion taking a year before university is a good idea .Some student wil…"
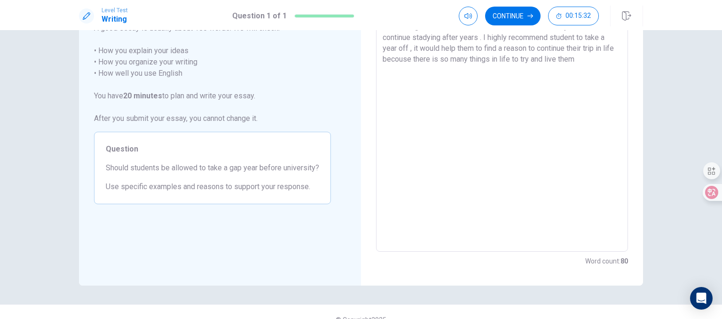
scroll to position [94, 0]
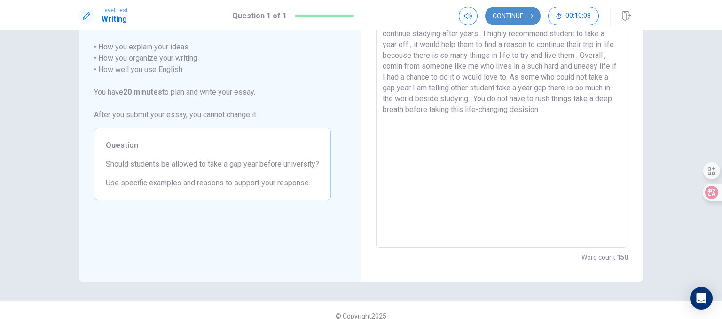
click at [523, 16] on button "Continue" at bounding box center [512, 16] width 55 height 19
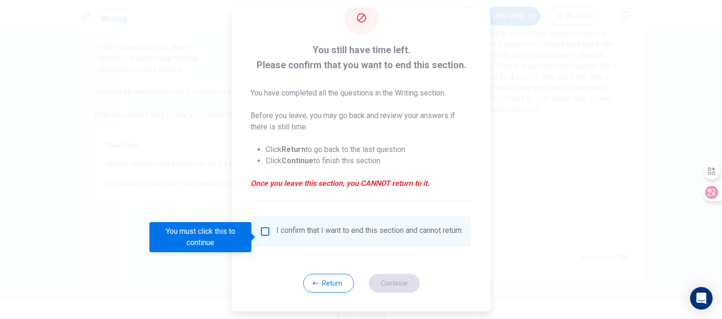
scroll to position [32, 0]
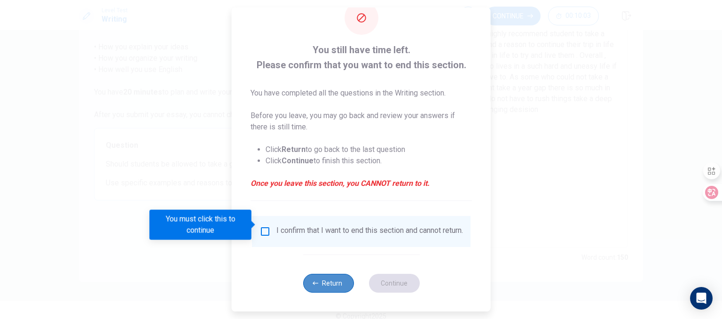
click at [326, 283] on button "Return" at bounding box center [328, 283] width 51 height 19
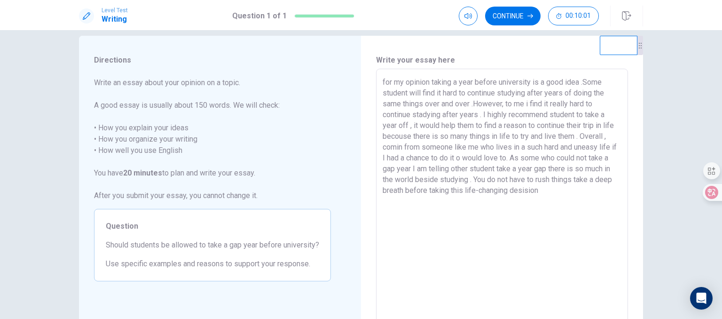
scroll to position [0, 0]
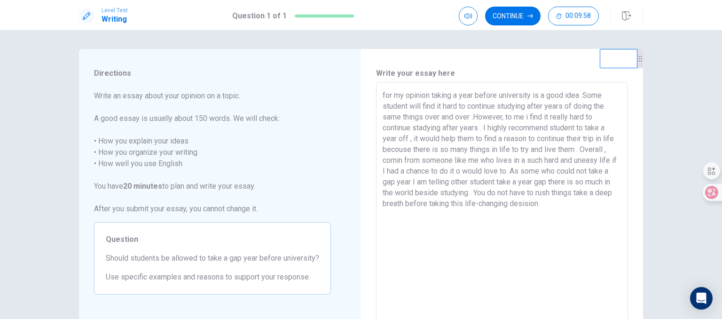
click at [389, 95] on textarea "for my opinion taking a year before university is a good idea .Some student wil…" at bounding box center [502, 212] width 239 height 245
click at [429, 94] on textarea "For my opinion taking a year before university is a good idea .Some student wil…" at bounding box center [502, 212] width 239 height 245
click at [478, 128] on textarea "For my opinion, taking a year before university is a good idea .Some student wi…" at bounding box center [502, 212] width 239 height 245
click at [442, 139] on textarea "For my opinion, taking a year before university is a good idea .Some student wi…" at bounding box center [502, 212] width 239 height 245
click at [446, 139] on textarea "For my opinion, taking a year before university is a good idea .Some student wi…" at bounding box center [502, 212] width 239 height 245
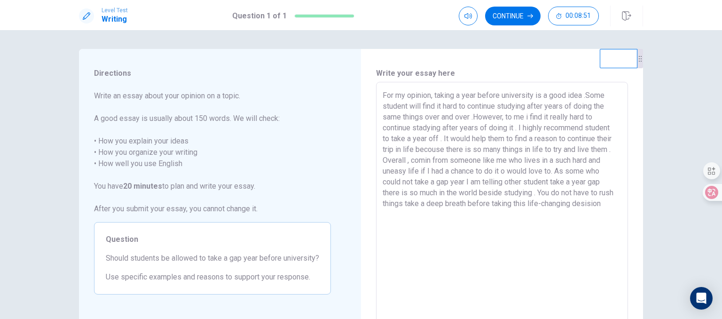
click at [429, 159] on textarea "For my opinion, taking a year before university is a good idea .Some student wi…" at bounding box center [502, 212] width 239 height 245
click at [418, 170] on textarea "For my opinion, taking a year before university is a good idea .Some student wi…" at bounding box center [502, 212] width 239 height 245
click at [507, 169] on textarea "For my opinion, taking a year before university is a good idea .Some student wi…" at bounding box center [502, 212] width 239 height 245
click at [561, 171] on textarea "For my opinion, taking a year before university is a good idea .Some student wi…" at bounding box center [502, 212] width 239 height 245
click at [567, 182] on textarea "For my opinion, taking a year before university is a good idea .Some student wi…" at bounding box center [502, 212] width 239 height 245
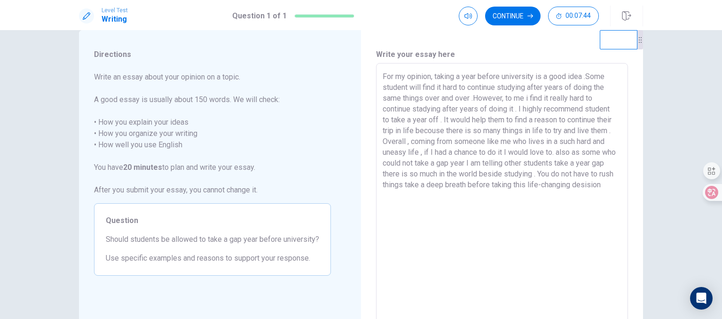
scroll to position [38, 0]
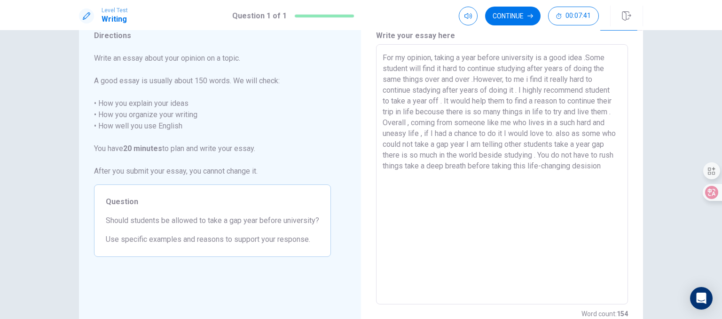
click at [444, 185] on textarea "For my opinion, taking a year before university is a good idea .Some student wi…" at bounding box center [502, 174] width 239 height 245
click at [497, 12] on button "Continue" at bounding box center [512, 16] width 55 height 19
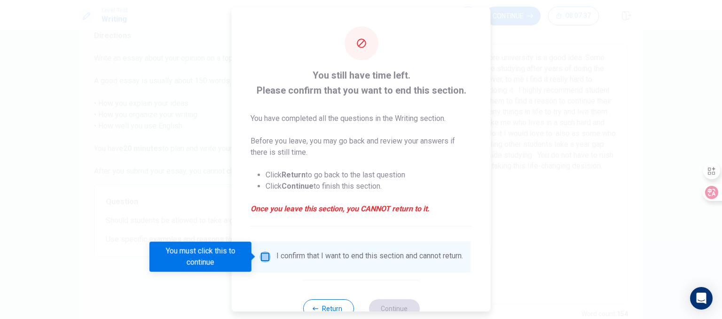
click at [261, 260] on input "You must click this to continue" at bounding box center [265, 256] width 11 height 11
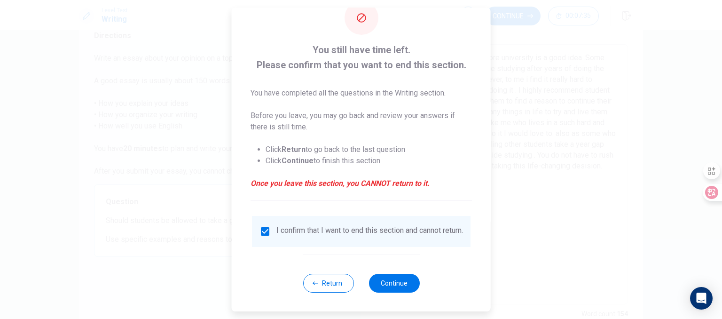
scroll to position [32, 0]
click at [399, 281] on button "Continue" at bounding box center [394, 283] width 51 height 19
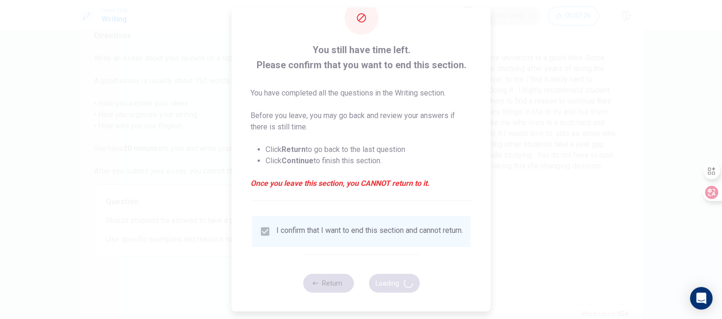
scroll to position [24, 0]
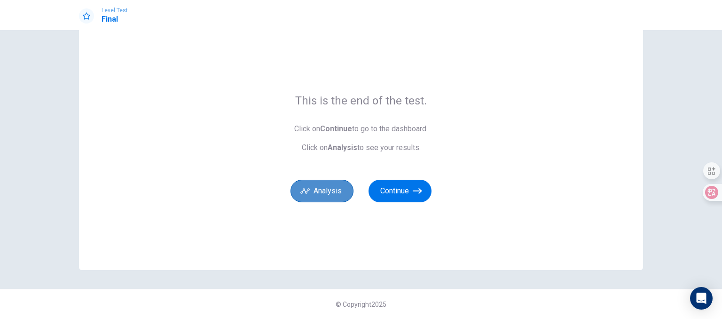
click at [328, 188] on button "Analysis" at bounding box center [322, 191] width 63 height 23
